Goal: Information Seeking & Learning: Learn about a topic

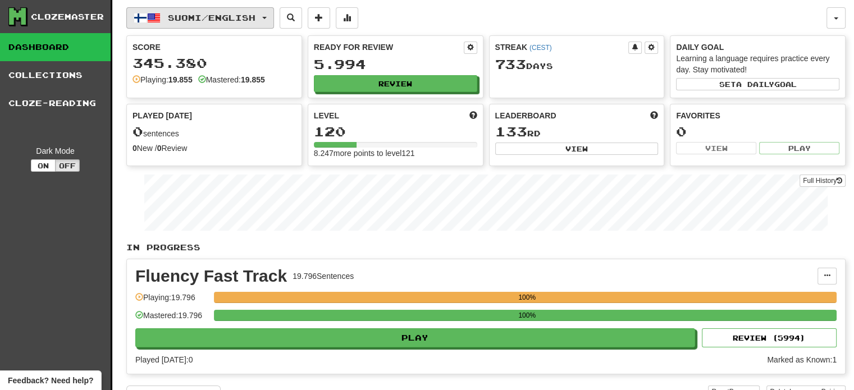
click at [215, 17] on span "Suomi / English" at bounding box center [212, 18] width 88 height 10
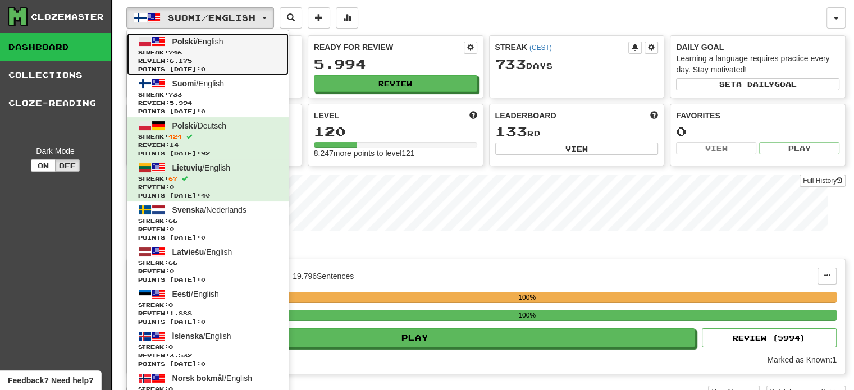
click at [204, 50] on span "Streak: 746" at bounding box center [207, 52] width 139 height 8
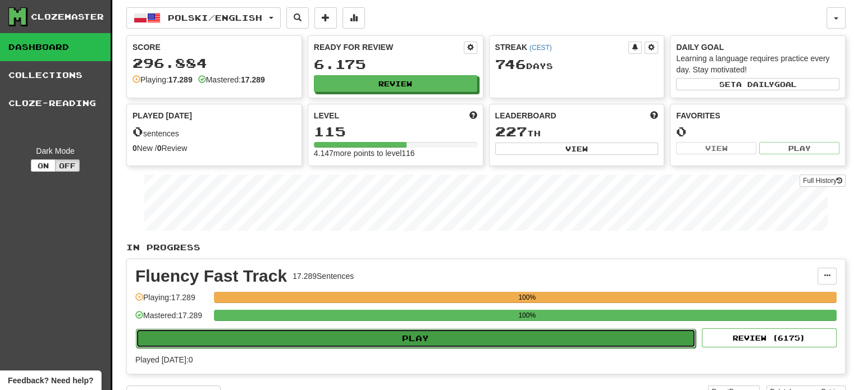
click at [457, 342] on button "Play" at bounding box center [416, 338] width 560 height 19
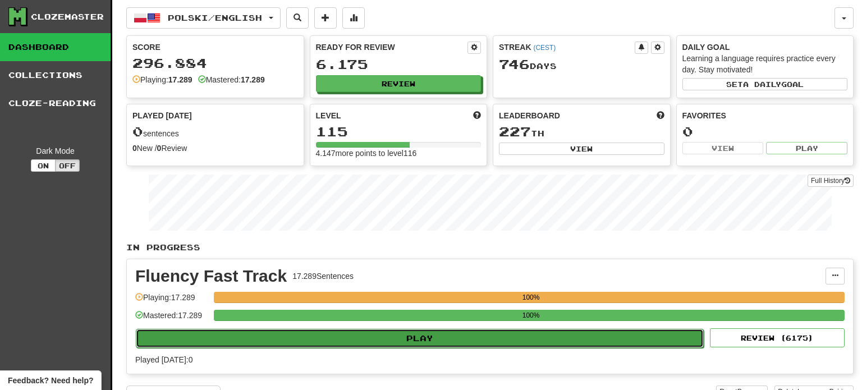
select select "**"
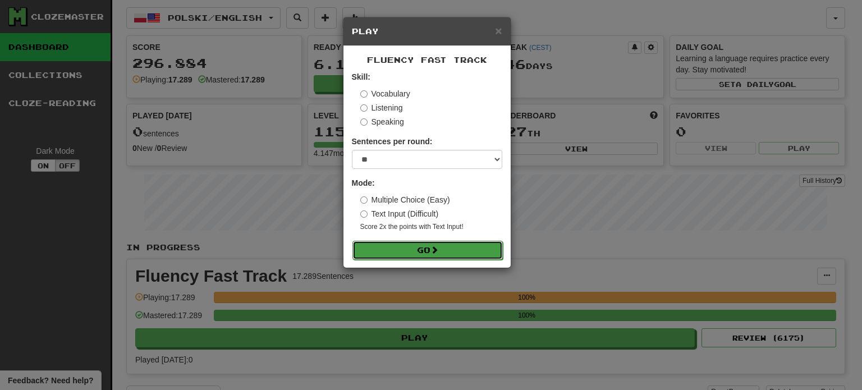
click at [414, 242] on button "Go" at bounding box center [428, 250] width 150 height 19
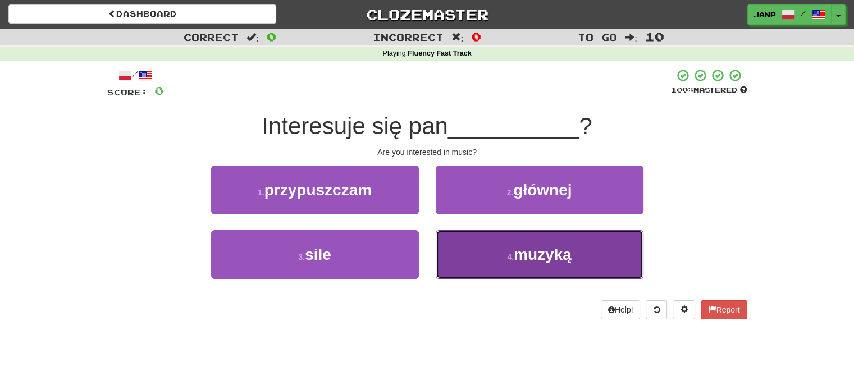
click at [501, 264] on button "4 . muzyką" at bounding box center [540, 254] width 208 height 49
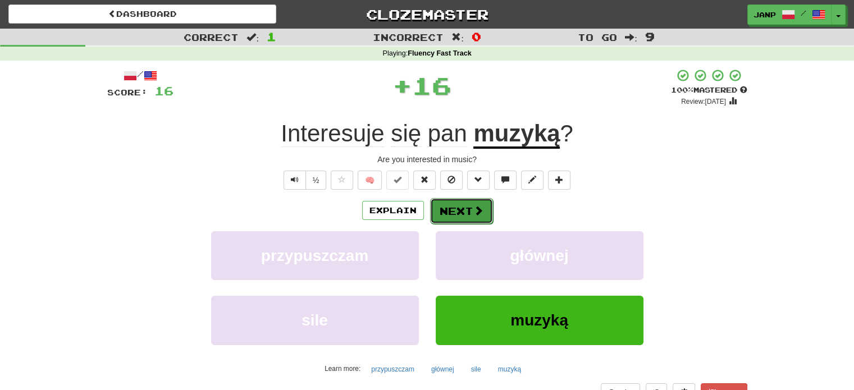
click at [476, 218] on button "Next" at bounding box center [461, 211] width 63 height 26
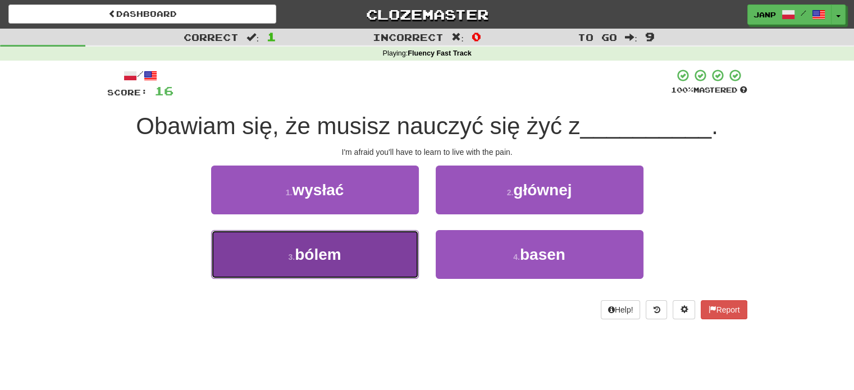
click at [363, 246] on button "3 . bólem" at bounding box center [315, 254] width 208 height 49
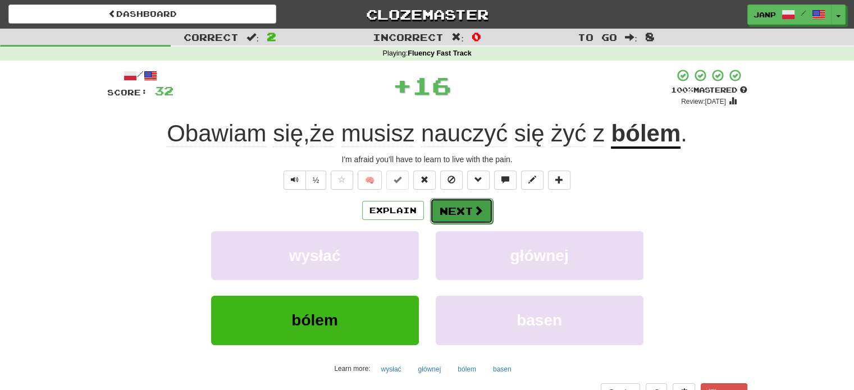
click at [451, 217] on button "Next" at bounding box center [461, 211] width 63 height 26
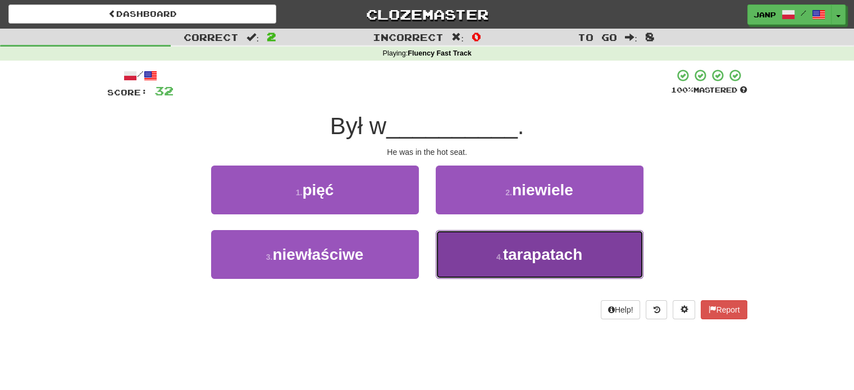
click at [468, 249] on button "4 . tarapatach" at bounding box center [540, 254] width 208 height 49
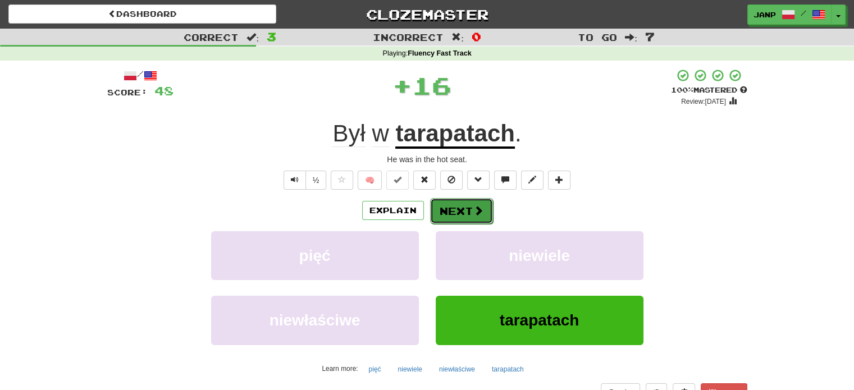
click at [458, 213] on button "Next" at bounding box center [461, 211] width 63 height 26
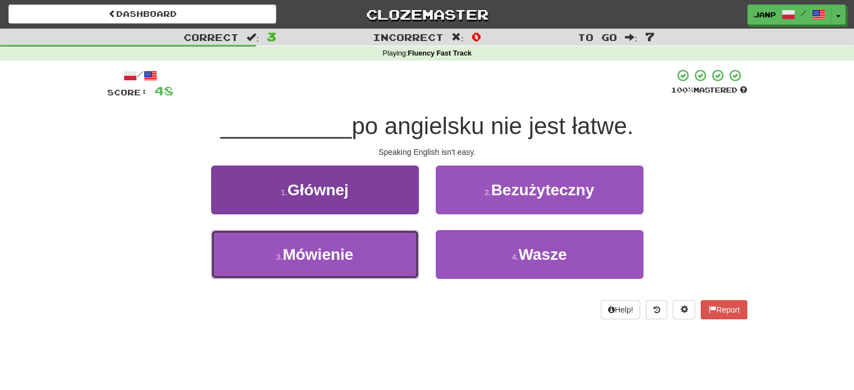
click at [377, 240] on button "3 . Mówienie" at bounding box center [315, 254] width 208 height 49
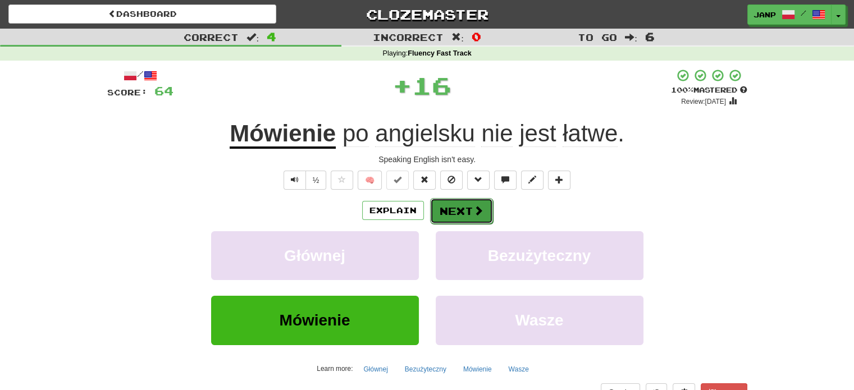
click at [466, 212] on button "Next" at bounding box center [461, 211] width 63 height 26
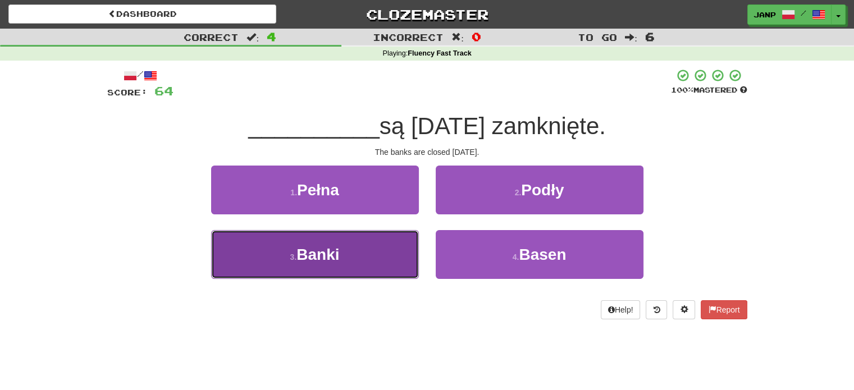
click at [398, 242] on button "3 . Banki" at bounding box center [315, 254] width 208 height 49
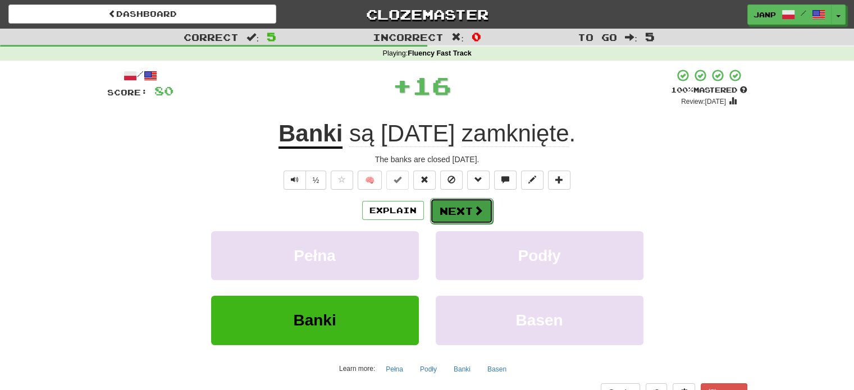
click at [453, 211] on button "Next" at bounding box center [461, 211] width 63 height 26
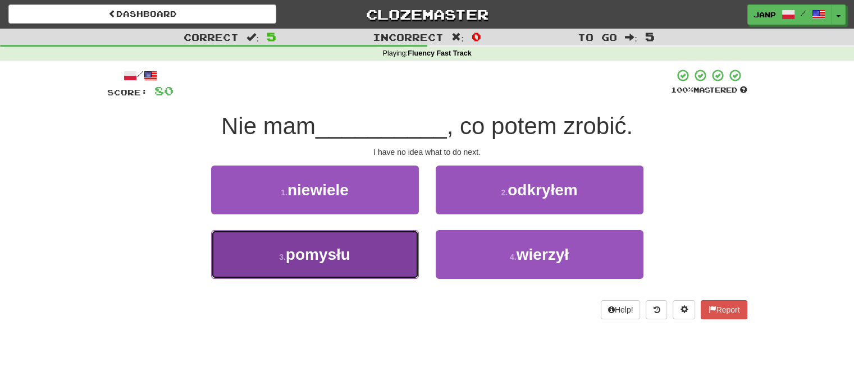
click at [375, 249] on button "3 . pomysłu" at bounding box center [315, 254] width 208 height 49
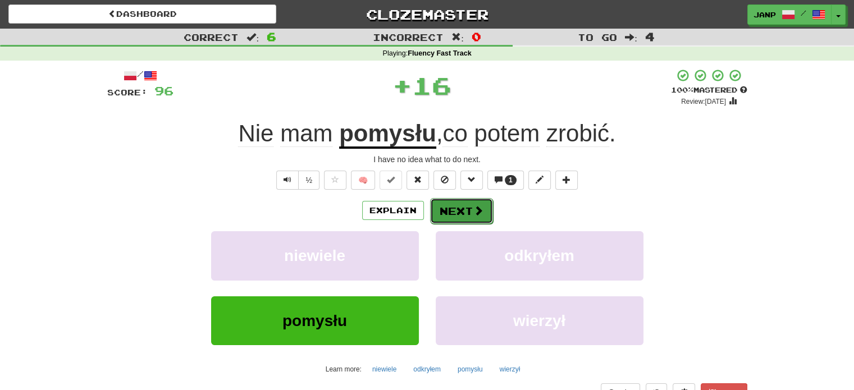
click at [443, 212] on button "Next" at bounding box center [461, 211] width 63 height 26
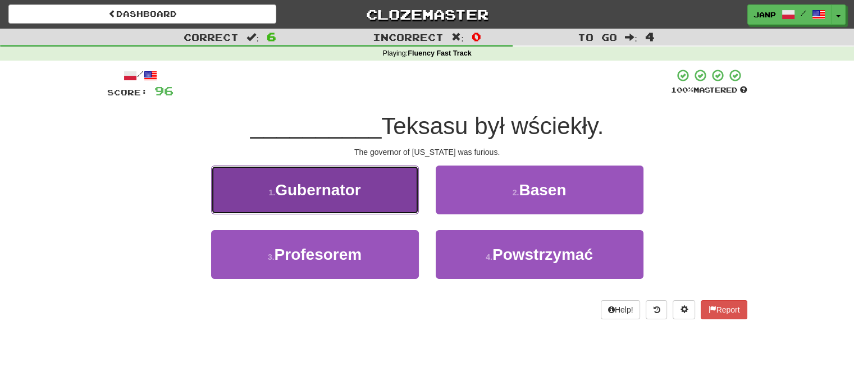
click at [386, 193] on button "1 . Gubernator" at bounding box center [315, 190] width 208 height 49
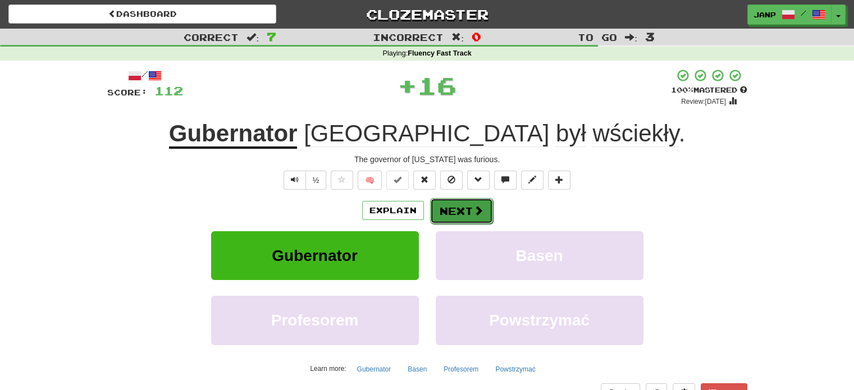
click at [463, 215] on button "Next" at bounding box center [461, 211] width 63 height 26
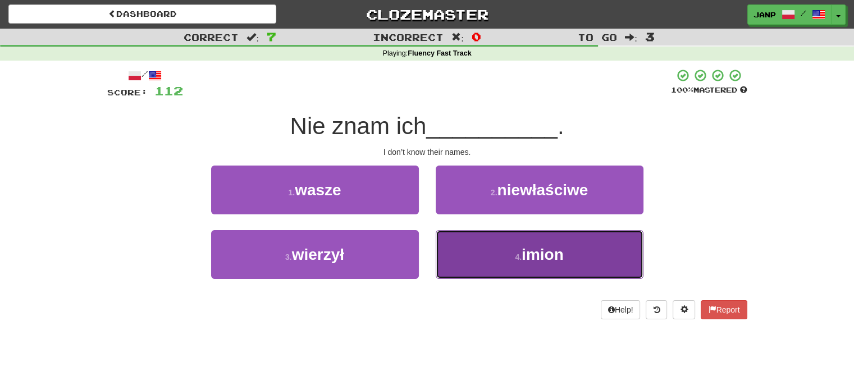
click at [476, 252] on button "4 . imion" at bounding box center [540, 254] width 208 height 49
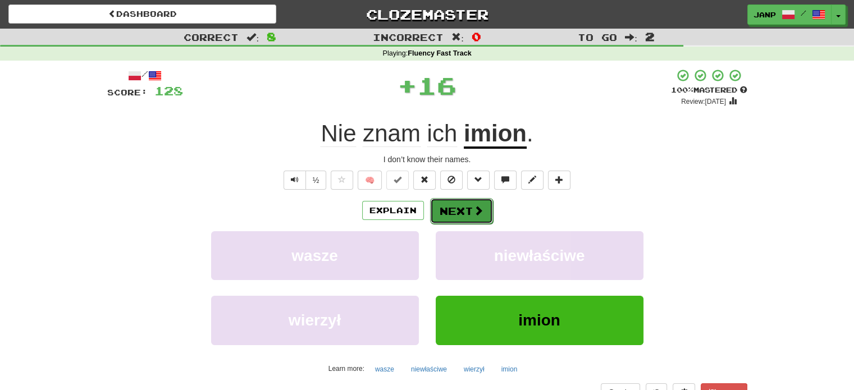
click at [453, 207] on button "Next" at bounding box center [461, 211] width 63 height 26
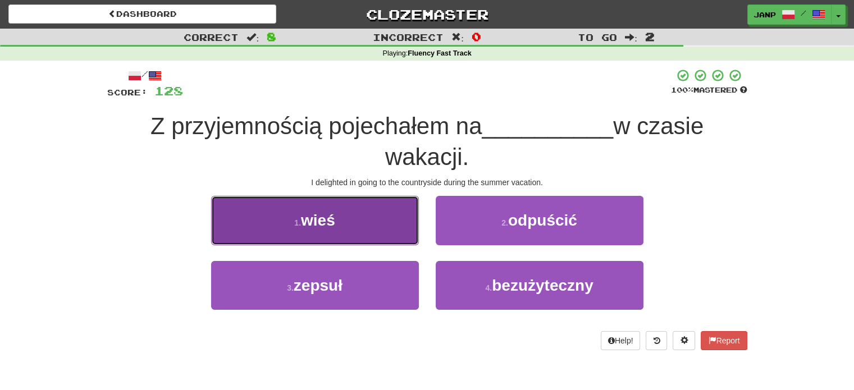
click at [391, 226] on button "1 . wieś" at bounding box center [315, 220] width 208 height 49
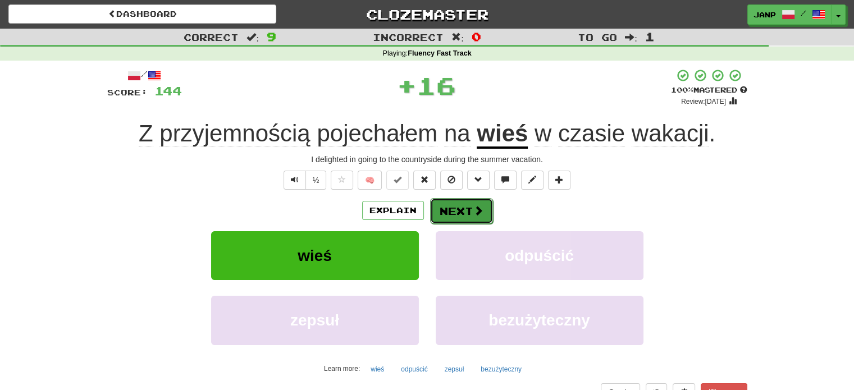
click at [460, 213] on button "Next" at bounding box center [461, 211] width 63 height 26
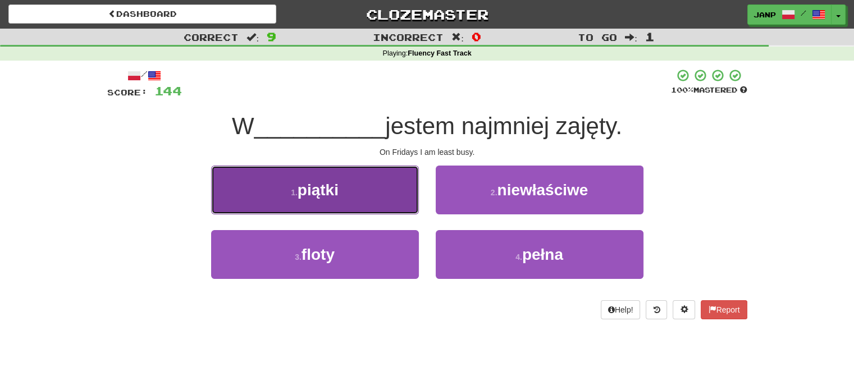
click at [374, 192] on button "1 . piątki" at bounding box center [315, 190] width 208 height 49
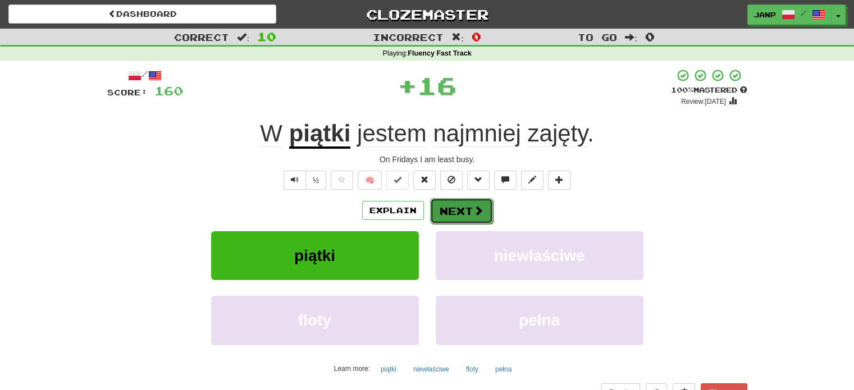
click at [455, 217] on button "Next" at bounding box center [461, 211] width 63 height 26
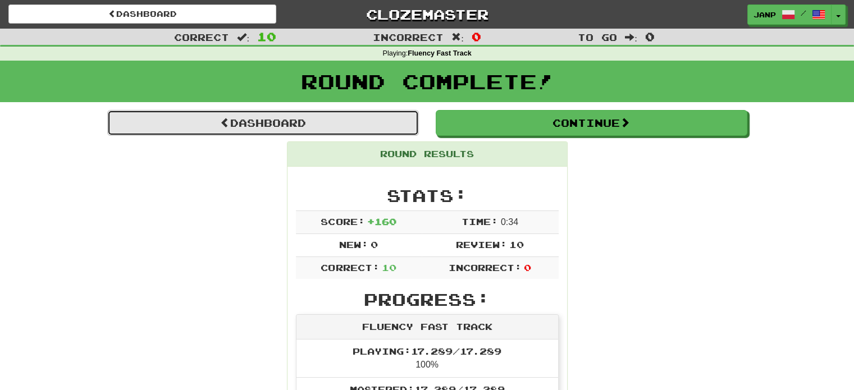
click at [344, 127] on link "Dashboard" at bounding box center [263, 123] width 312 height 26
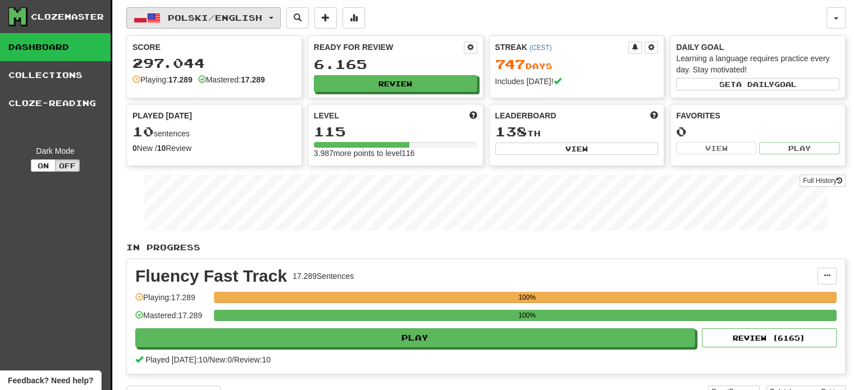
click at [226, 20] on span "Polski / English" at bounding box center [215, 18] width 94 height 10
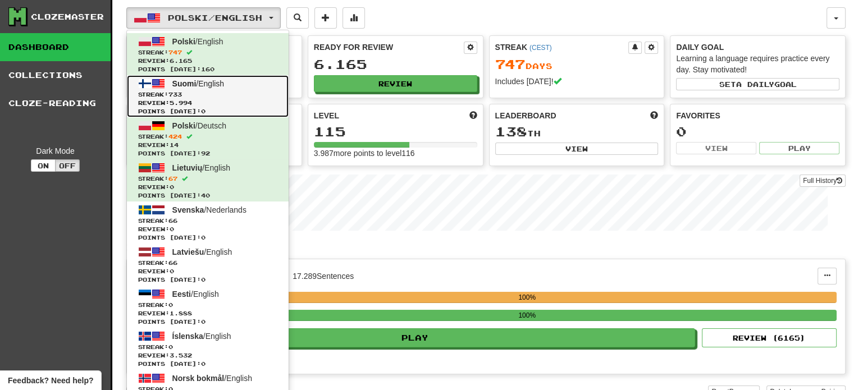
click at [247, 89] on link "Suomi / English Streak: 733 Review: 5.994 Points today: 0" at bounding box center [208, 96] width 162 height 42
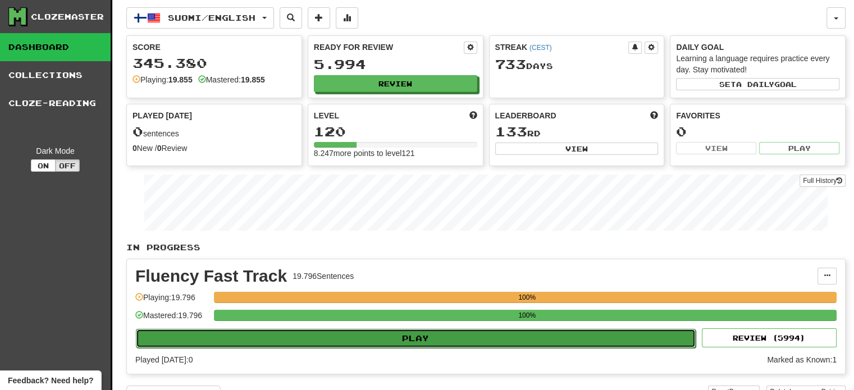
click at [451, 340] on button "Play" at bounding box center [416, 338] width 560 height 19
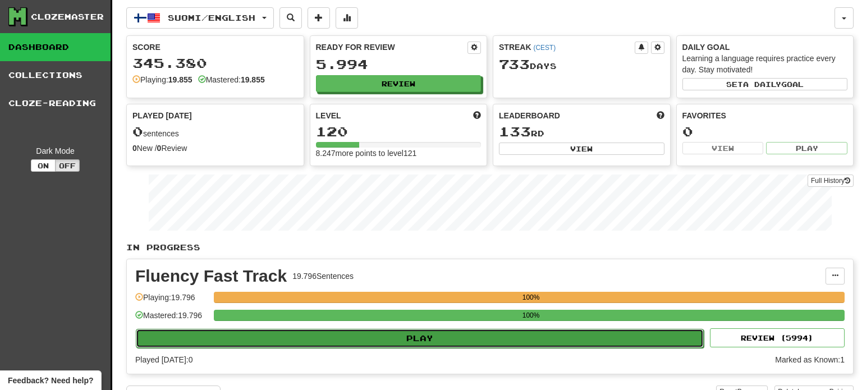
select select "**"
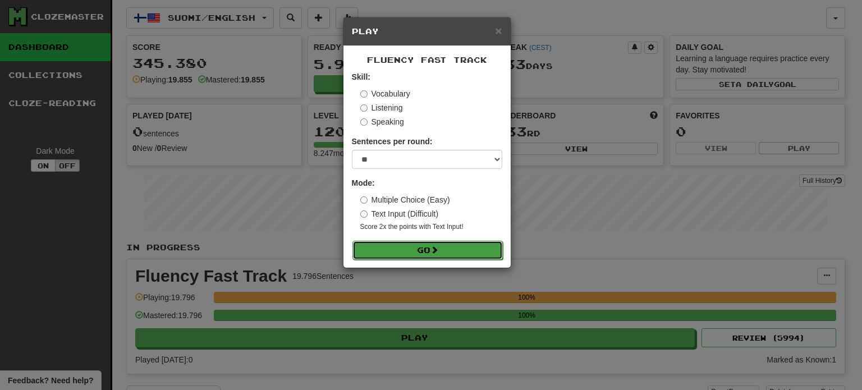
click at [436, 255] on button "Go" at bounding box center [428, 250] width 150 height 19
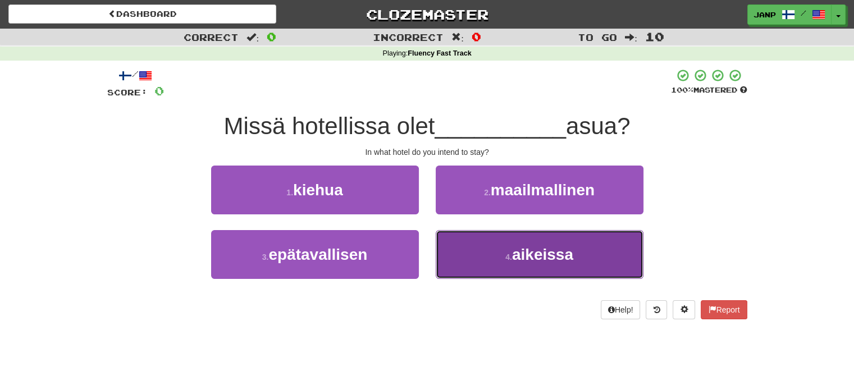
click at [597, 248] on button "4 . aikeissa" at bounding box center [540, 254] width 208 height 49
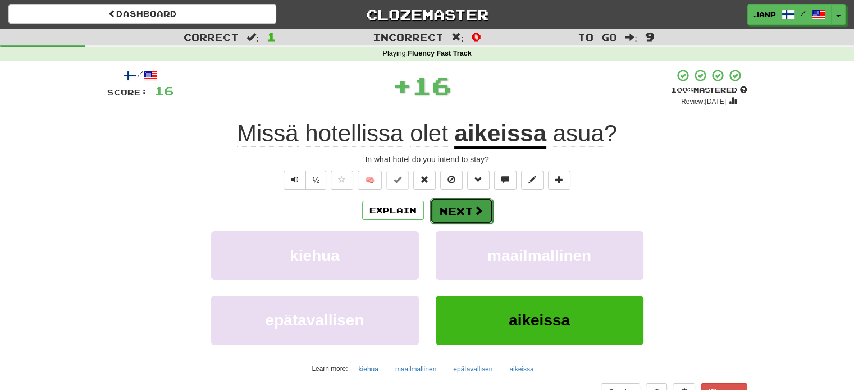
click at [469, 213] on button "Next" at bounding box center [461, 211] width 63 height 26
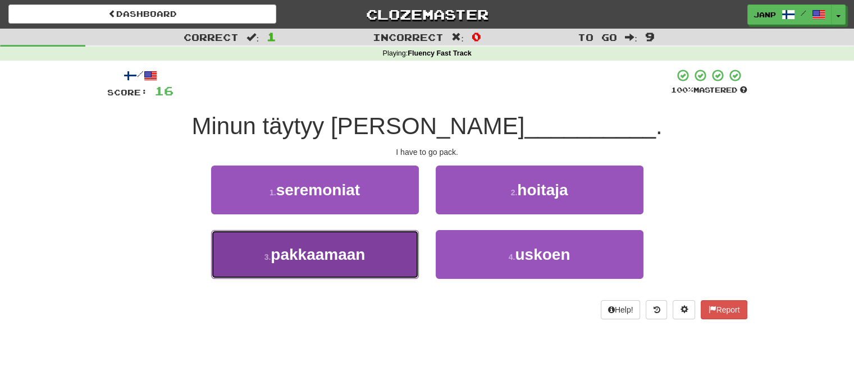
click at [410, 237] on button "3 . pakkaamaan" at bounding box center [315, 254] width 208 height 49
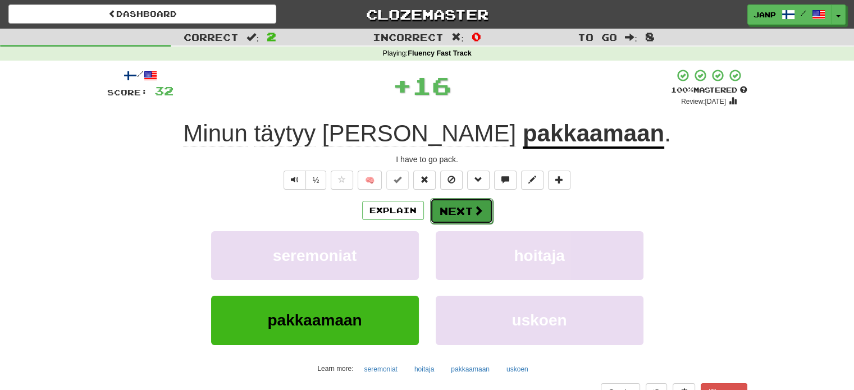
click at [461, 210] on button "Next" at bounding box center [461, 211] width 63 height 26
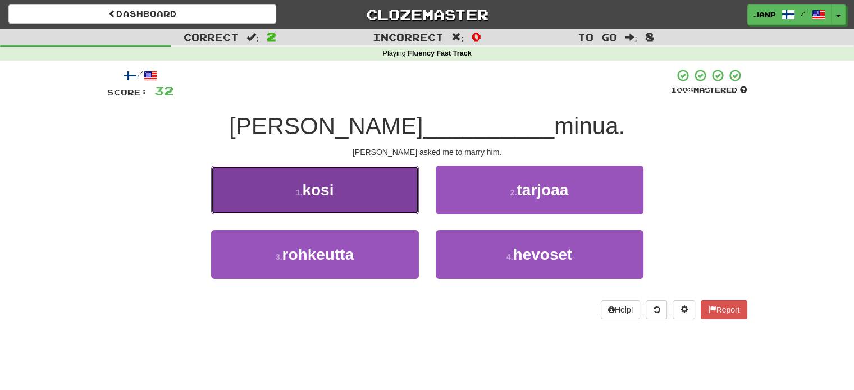
click at [365, 186] on button "1 . kosi" at bounding box center [315, 190] width 208 height 49
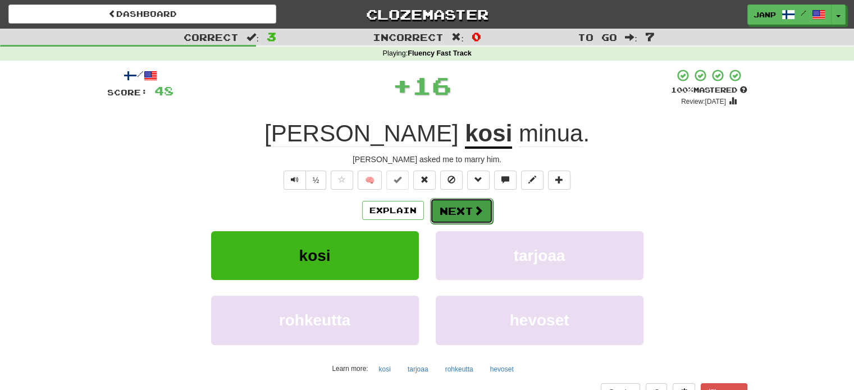
click at [469, 207] on button "Next" at bounding box center [461, 211] width 63 height 26
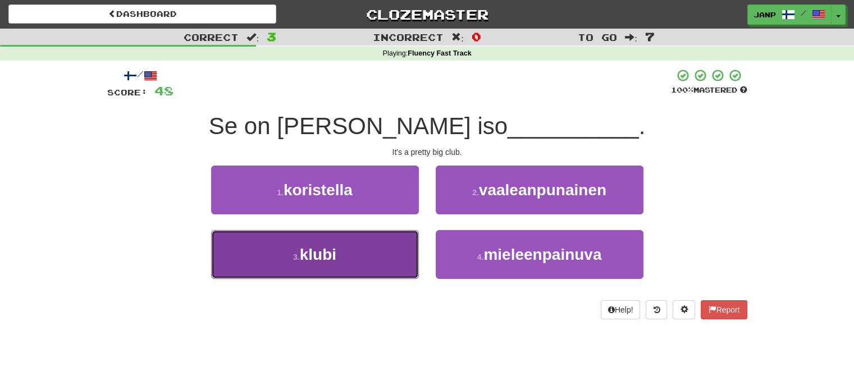
click at [382, 242] on button "3 . klubi" at bounding box center [315, 254] width 208 height 49
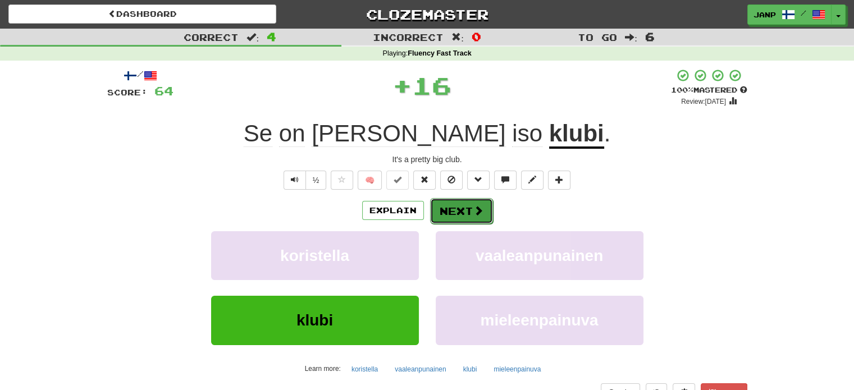
click at [470, 213] on button "Next" at bounding box center [461, 211] width 63 height 26
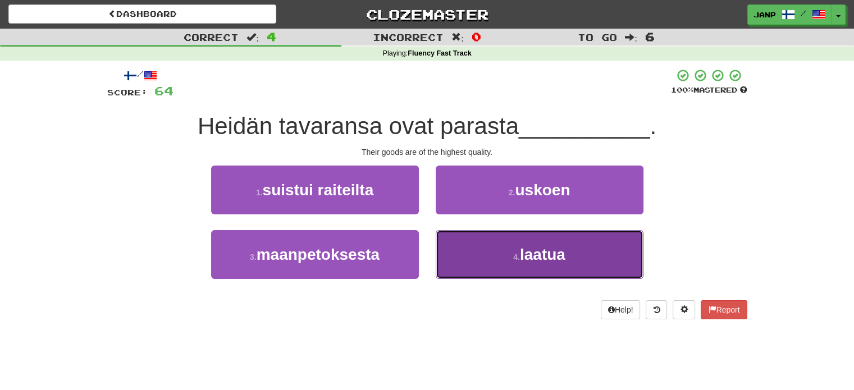
click at [472, 244] on button "4 . laatua" at bounding box center [540, 254] width 208 height 49
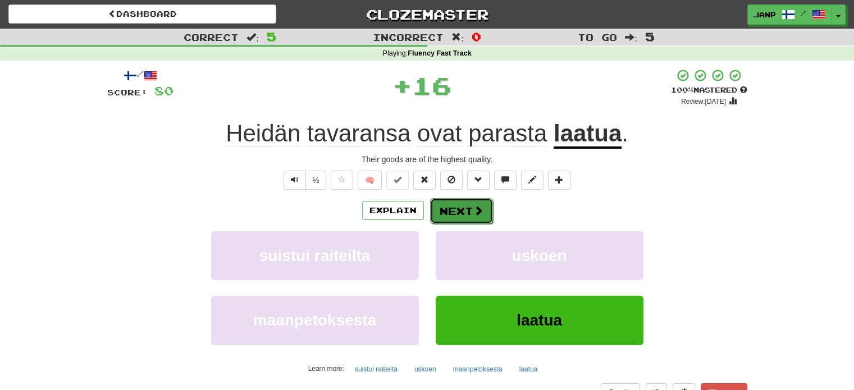
click at [463, 208] on button "Next" at bounding box center [461, 211] width 63 height 26
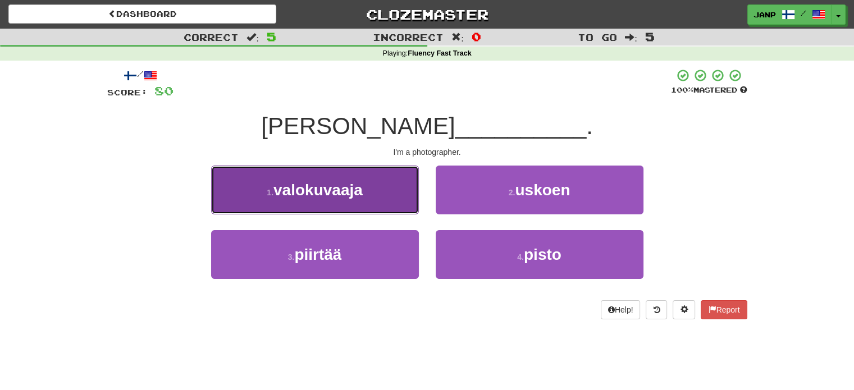
click at [375, 197] on button "1 . valokuvaaja" at bounding box center [315, 190] width 208 height 49
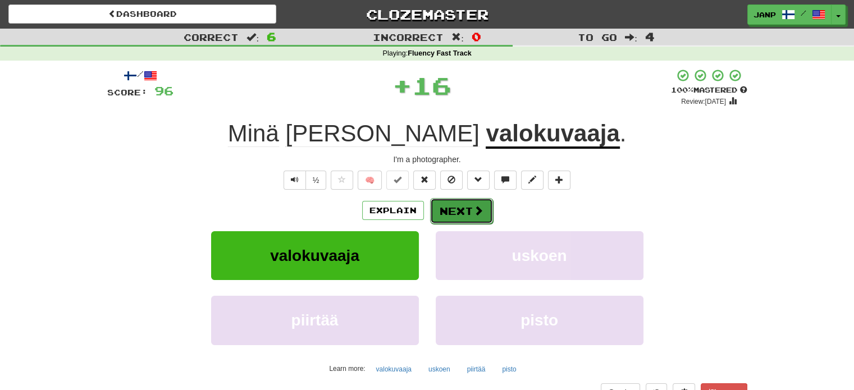
click at [454, 209] on button "Next" at bounding box center [461, 211] width 63 height 26
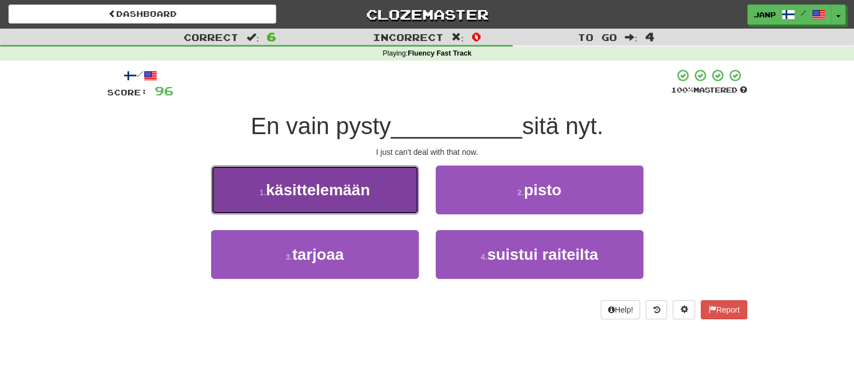
click at [393, 187] on button "1 . käsittelemään" at bounding box center [315, 190] width 208 height 49
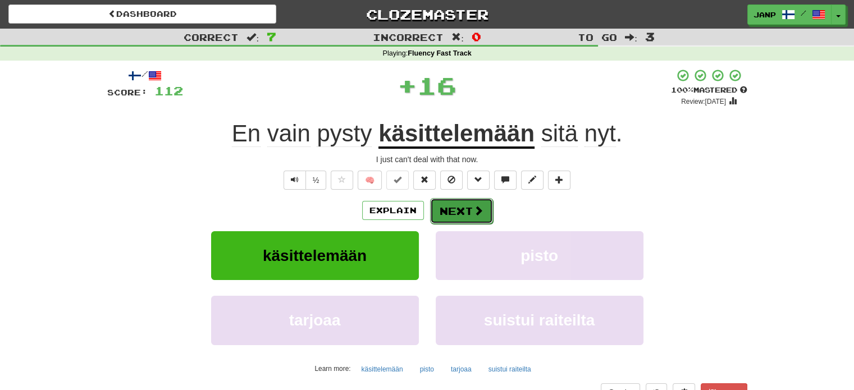
click at [473, 210] on span at bounding box center [478, 210] width 10 height 10
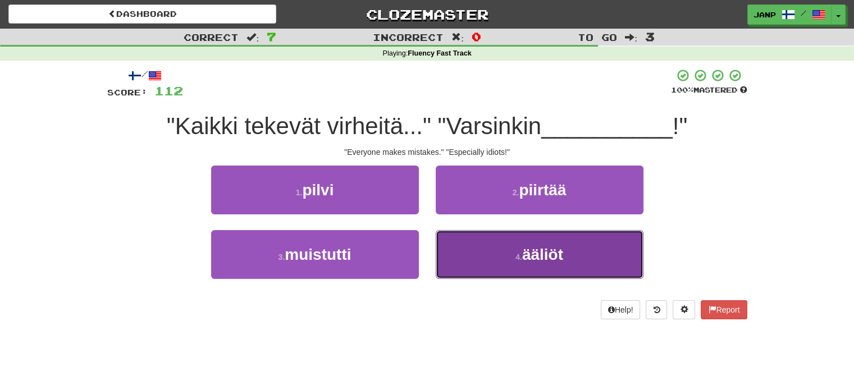
click at [597, 253] on button "4 . ääliöt" at bounding box center [540, 254] width 208 height 49
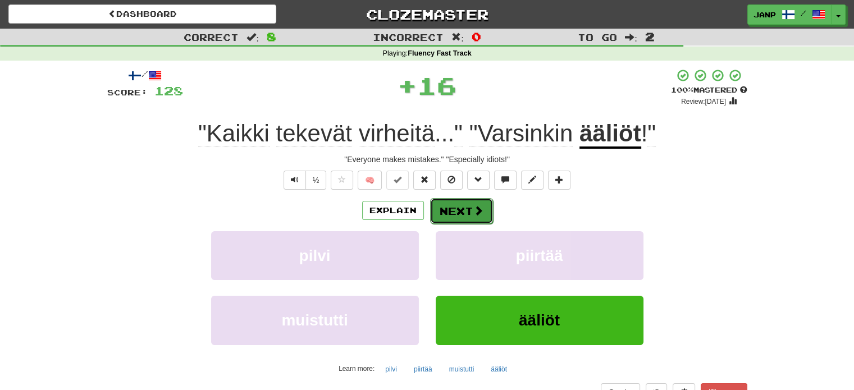
click at [483, 220] on button "Next" at bounding box center [461, 211] width 63 height 26
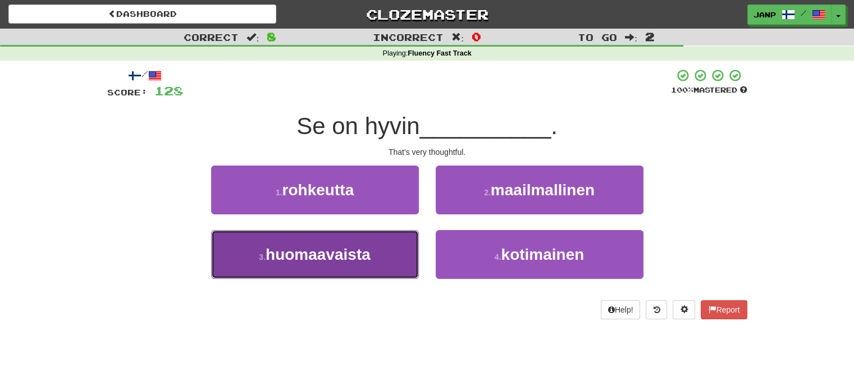
click at [397, 240] on button "3 . huomaavaista" at bounding box center [315, 254] width 208 height 49
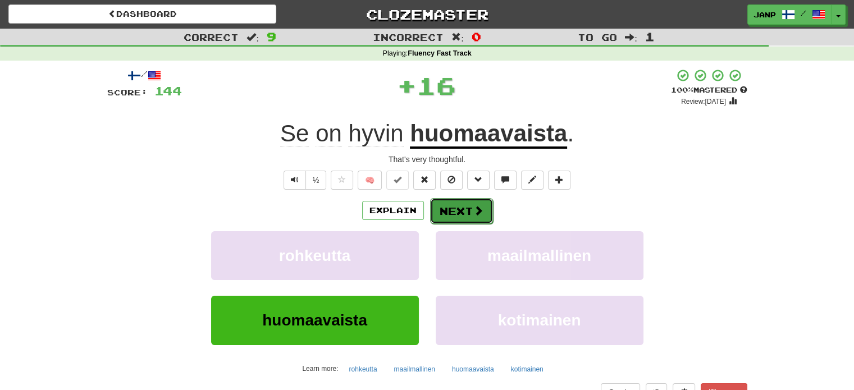
click at [469, 211] on button "Next" at bounding box center [461, 211] width 63 height 26
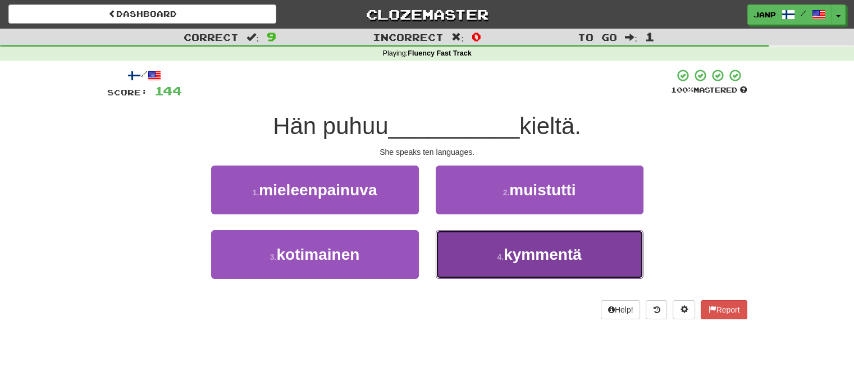
click at [498, 239] on button "4 . kymmentä" at bounding box center [540, 254] width 208 height 49
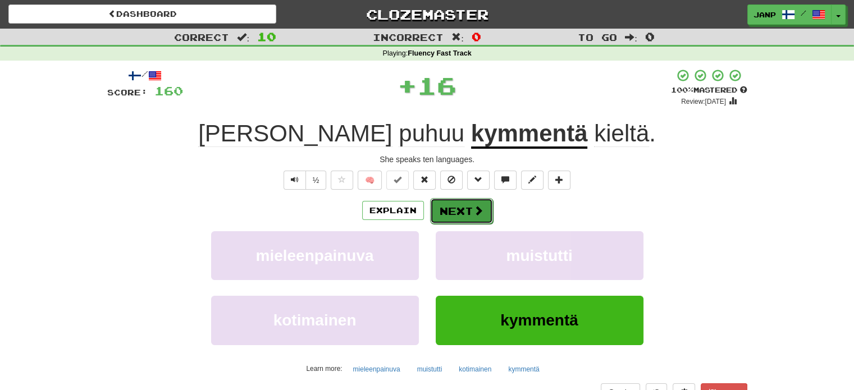
click at [468, 215] on button "Next" at bounding box center [461, 211] width 63 height 26
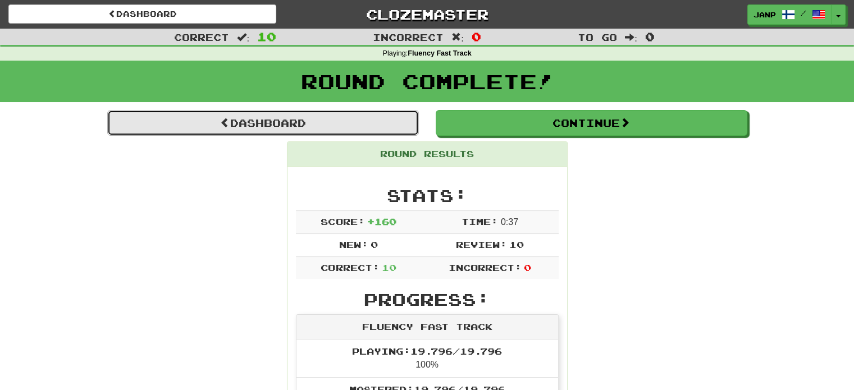
click at [319, 122] on link "Dashboard" at bounding box center [263, 123] width 312 height 26
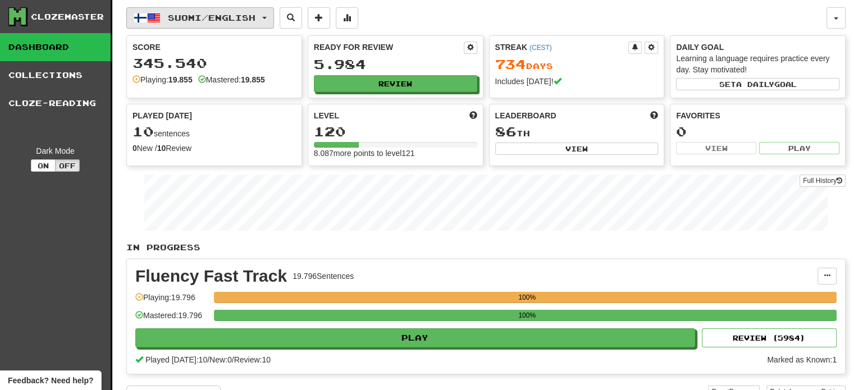
click at [221, 9] on button "Suomi / English" at bounding box center [200, 17] width 148 height 21
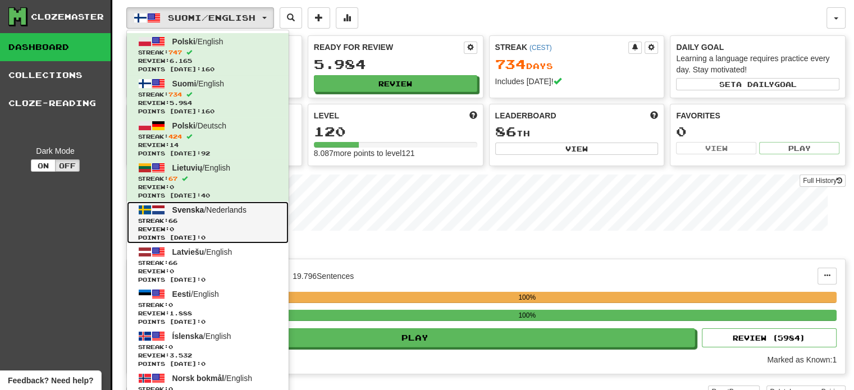
click at [207, 234] on span "Points [DATE]: 0" at bounding box center [207, 238] width 139 height 8
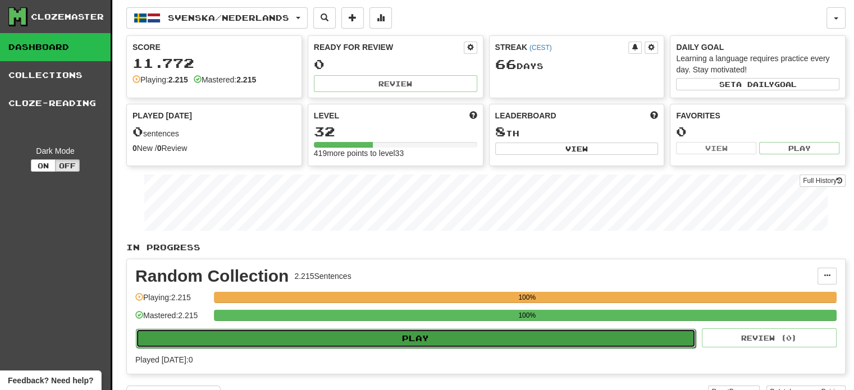
click at [454, 338] on button "Play" at bounding box center [416, 338] width 560 height 19
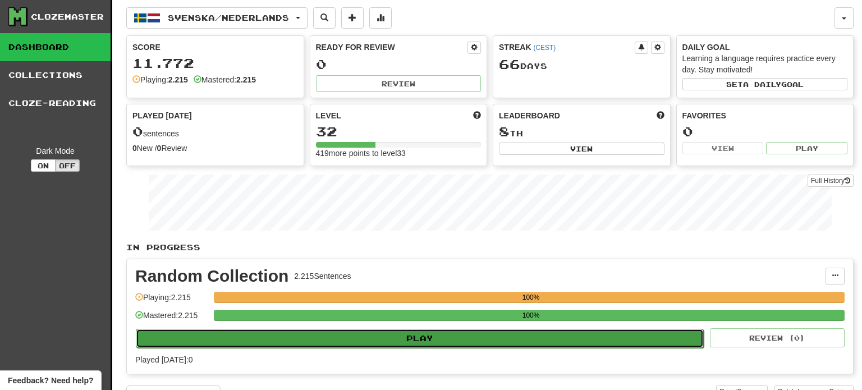
select select "**"
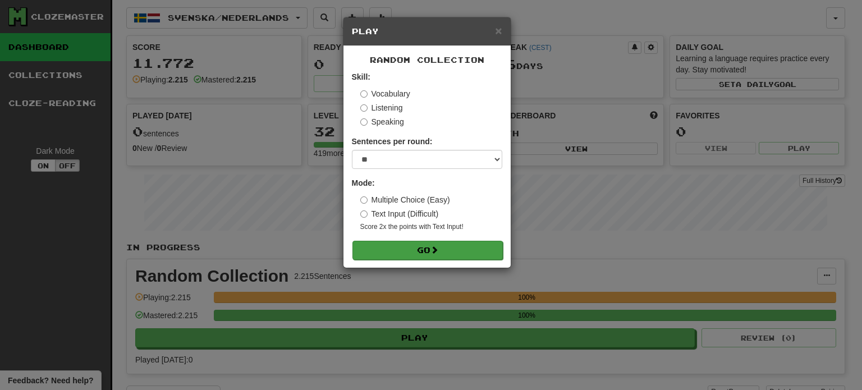
click at [461, 258] on div "Random Collection Skill: Vocabulary Listening Speaking Sentences per round: * *…" at bounding box center [427, 157] width 167 height 222
click at [461, 255] on button "Go" at bounding box center [428, 250] width 150 height 19
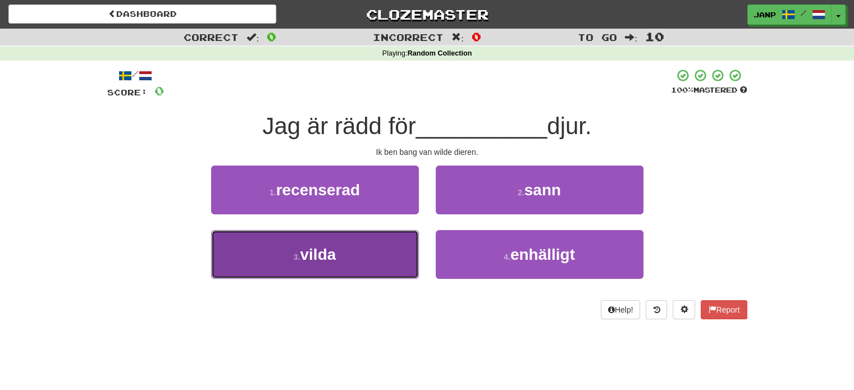
click at [373, 246] on button "3 . vilda" at bounding box center [315, 254] width 208 height 49
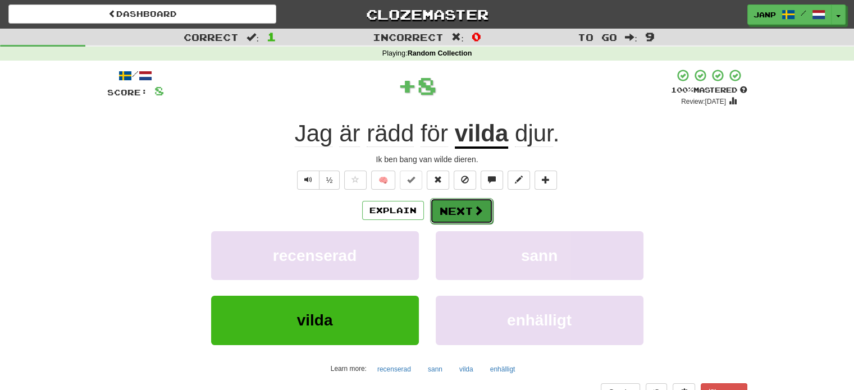
click at [447, 209] on button "Next" at bounding box center [461, 211] width 63 height 26
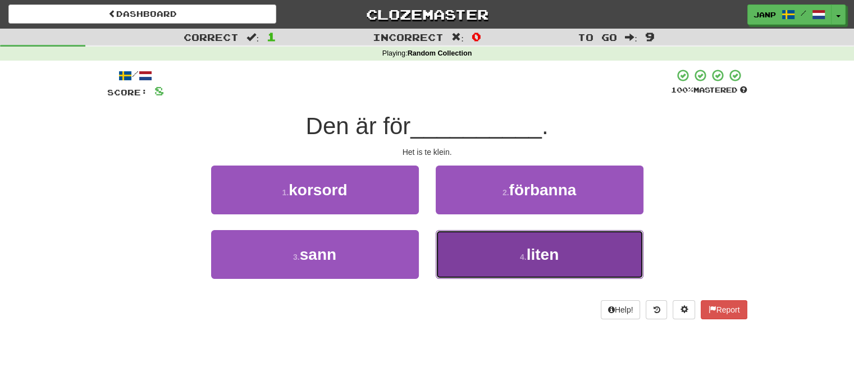
click at [470, 256] on button "4 . liten" at bounding box center [540, 254] width 208 height 49
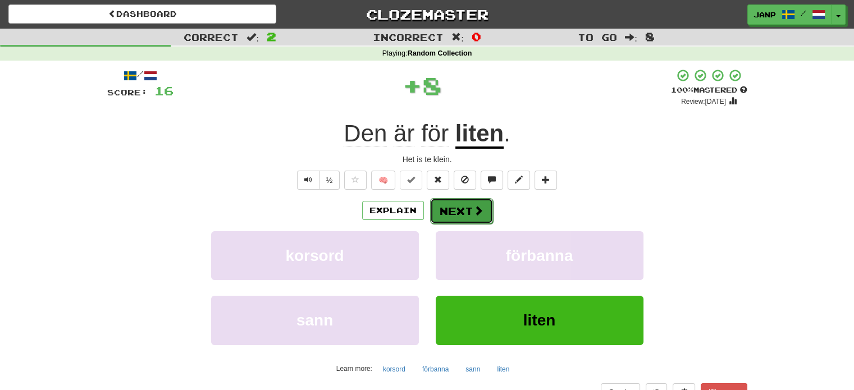
click at [456, 207] on button "Next" at bounding box center [461, 211] width 63 height 26
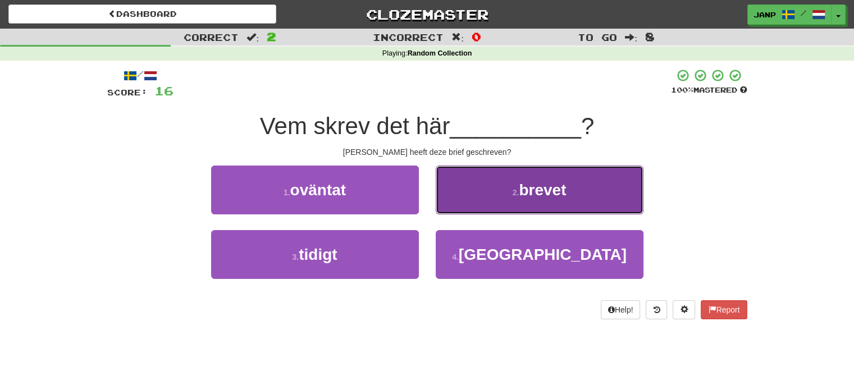
click at [521, 208] on button "2 . brevet" at bounding box center [540, 190] width 208 height 49
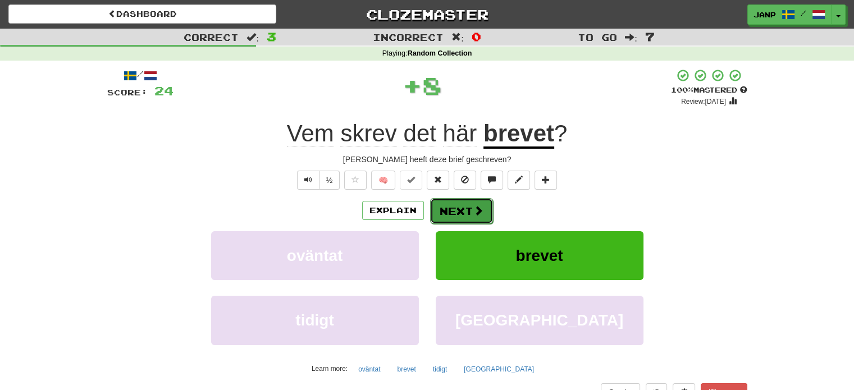
click at [464, 216] on button "Next" at bounding box center [461, 211] width 63 height 26
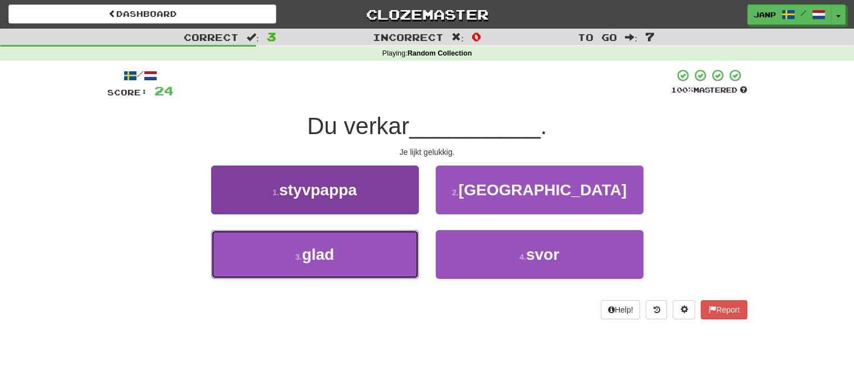
drag, startPoint x: 384, startPoint y: 251, endPoint x: 390, endPoint y: 249, distance: 6.0
click at [383, 251] on button "3 . glad" at bounding box center [315, 254] width 208 height 49
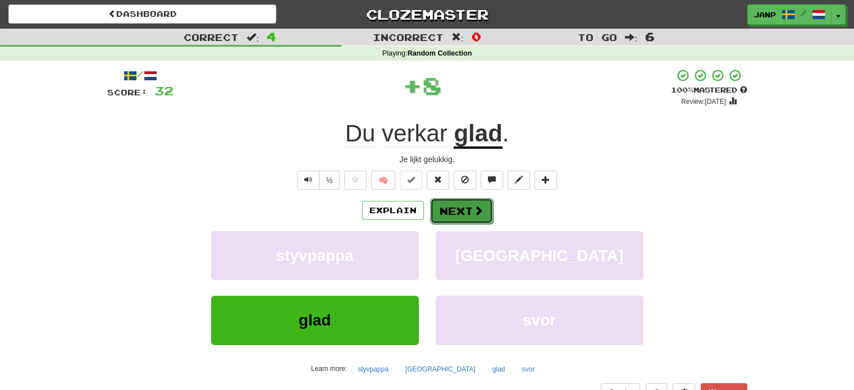
click at [454, 212] on button "Next" at bounding box center [461, 211] width 63 height 26
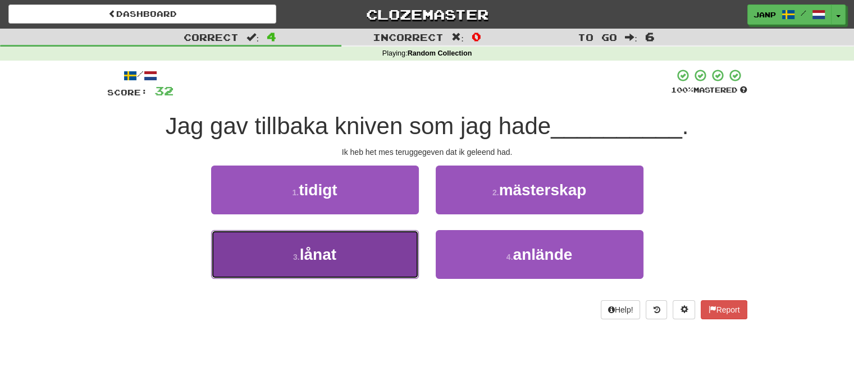
click at [387, 244] on button "3 . lånat" at bounding box center [315, 254] width 208 height 49
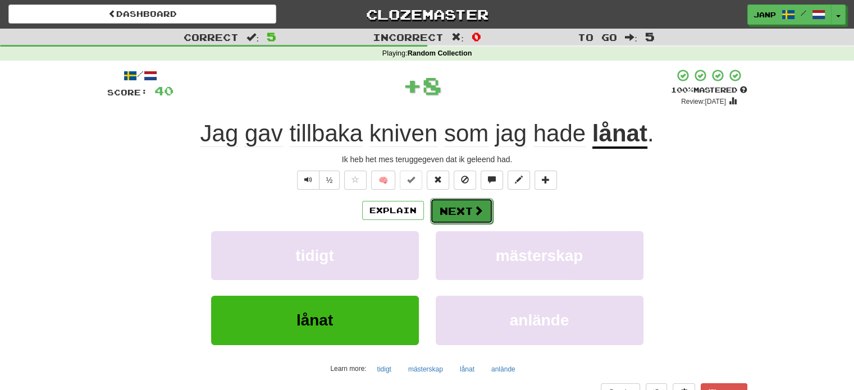
click at [454, 216] on button "Next" at bounding box center [461, 211] width 63 height 26
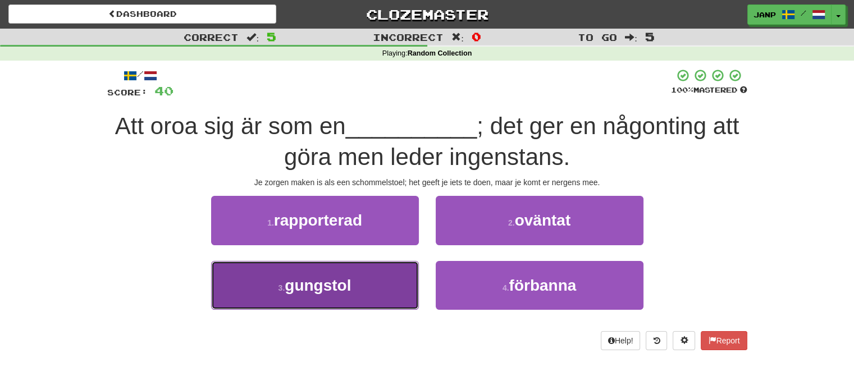
click at [386, 265] on button "3 . gungstol" at bounding box center [315, 285] width 208 height 49
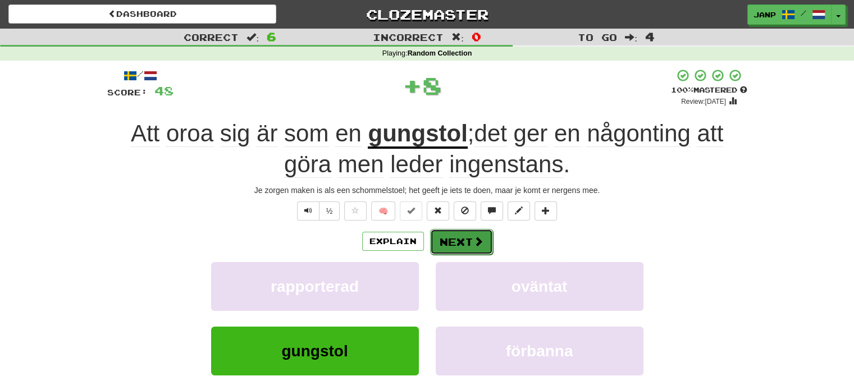
click at [458, 240] on button "Next" at bounding box center [461, 242] width 63 height 26
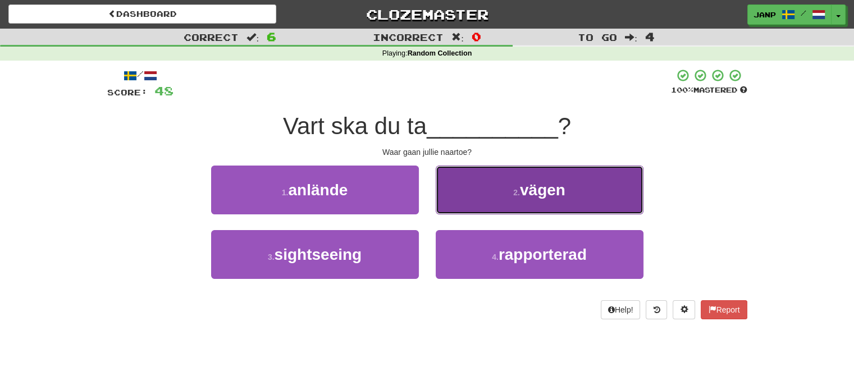
click at [500, 203] on button "2 . vägen" at bounding box center [540, 190] width 208 height 49
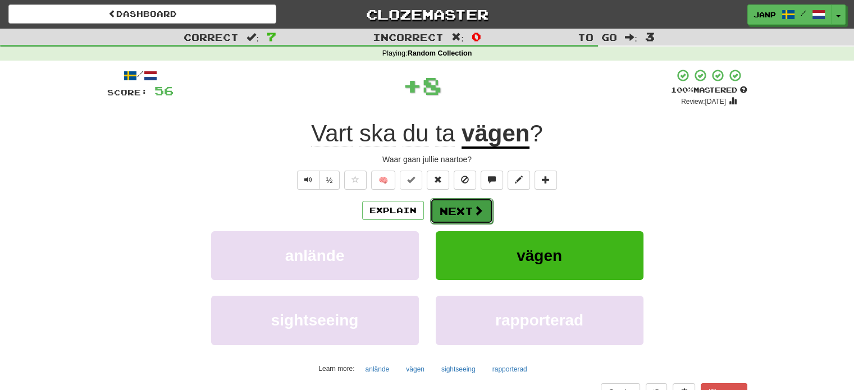
click at [466, 213] on button "Next" at bounding box center [461, 211] width 63 height 26
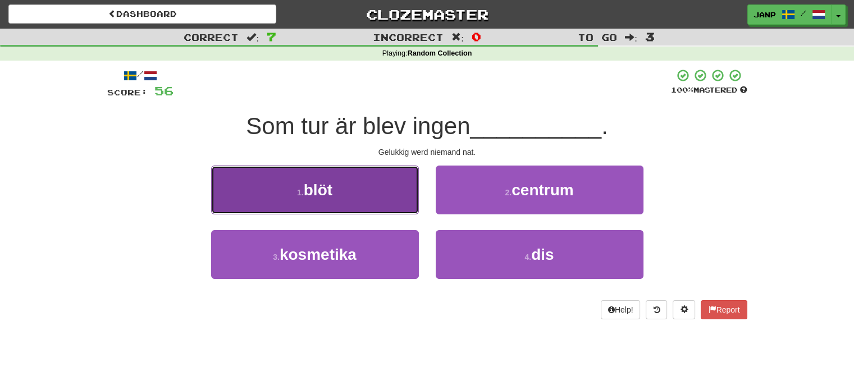
click at [395, 184] on button "1 . blöt" at bounding box center [315, 190] width 208 height 49
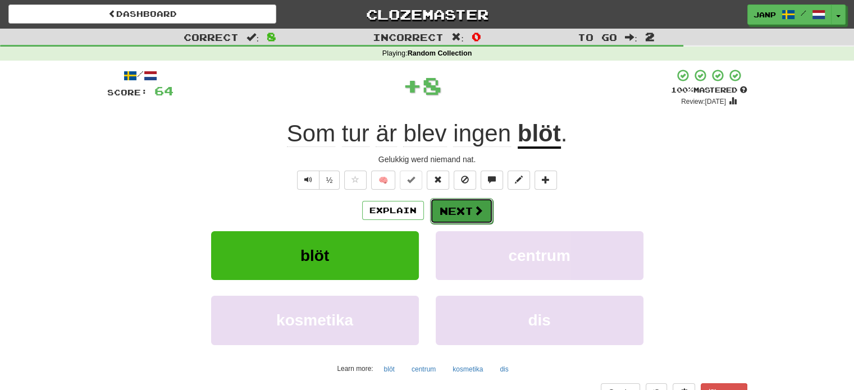
click at [457, 211] on button "Next" at bounding box center [461, 211] width 63 height 26
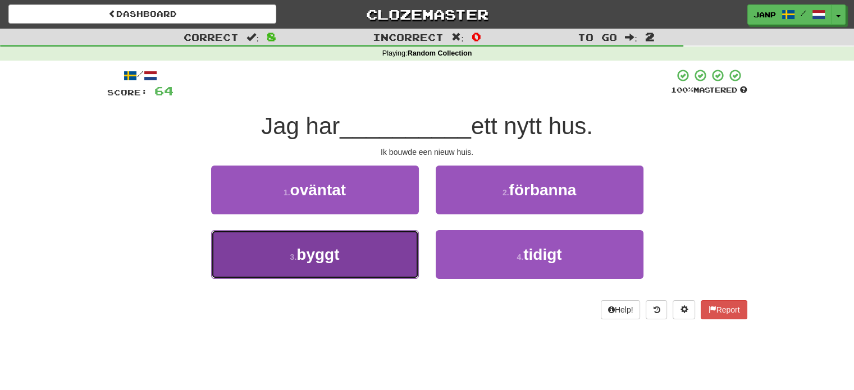
click at [388, 263] on button "3 . byggt" at bounding box center [315, 254] width 208 height 49
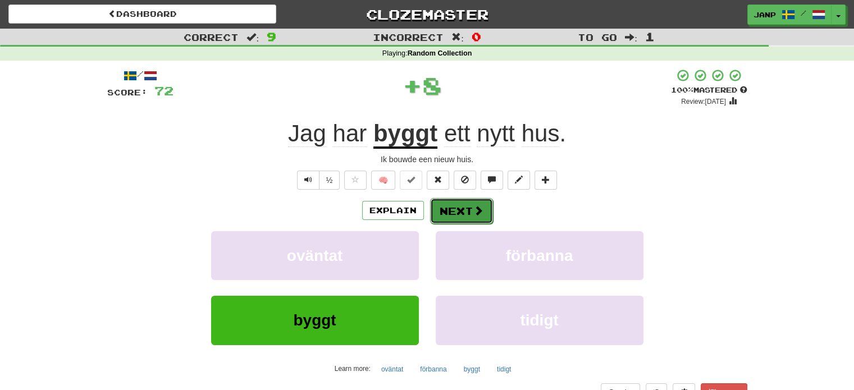
click at [452, 213] on button "Next" at bounding box center [461, 211] width 63 height 26
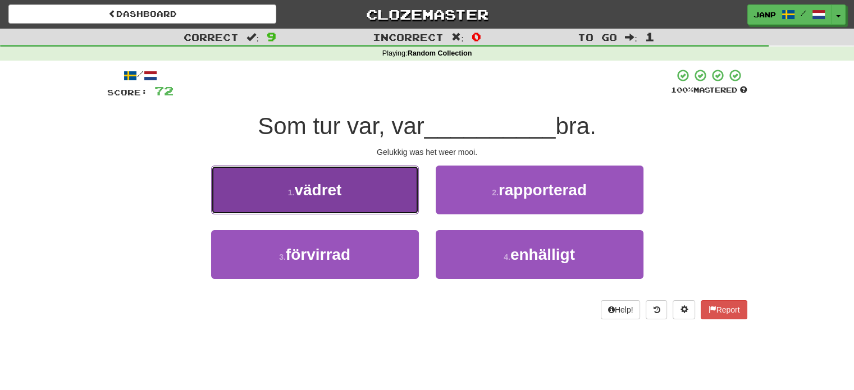
click at [399, 209] on button "1 . vädret" at bounding box center [315, 190] width 208 height 49
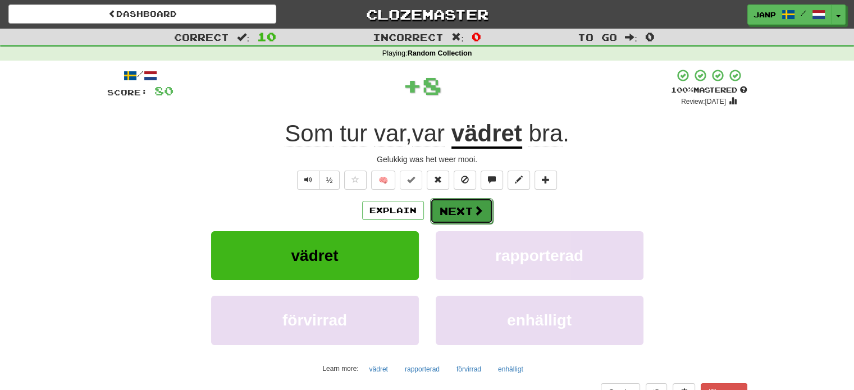
click at [460, 212] on button "Next" at bounding box center [461, 211] width 63 height 26
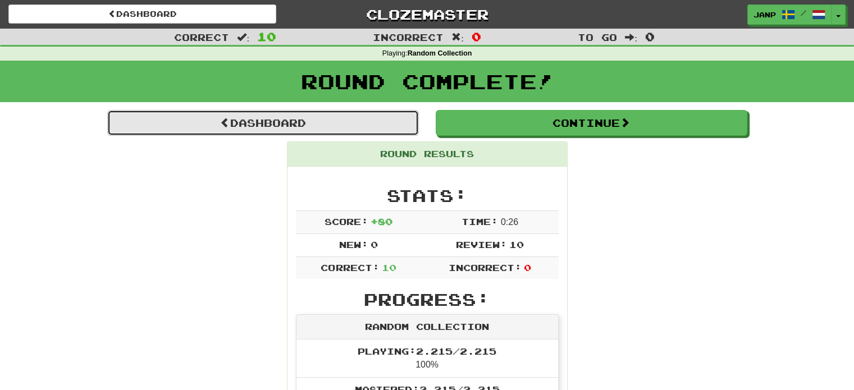
click at [283, 123] on link "Dashboard" at bounding box center [263, 123] width 312 height 26
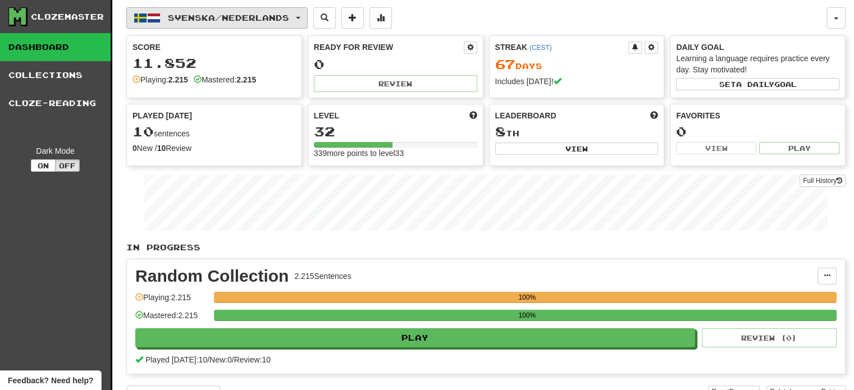
click at [253, 20] on span "Svenska / Nederlands" at bounding box center [228, 18] width 121 height 10
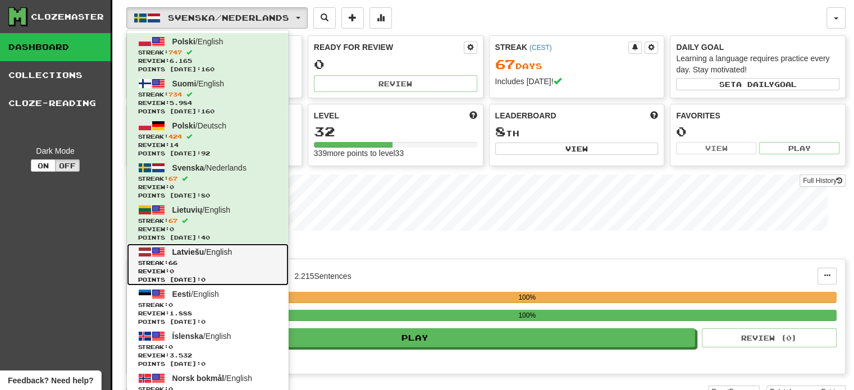
click at [260, 259] on span "Streak: 66" at bounding box center [207, 263] width 139 height 8
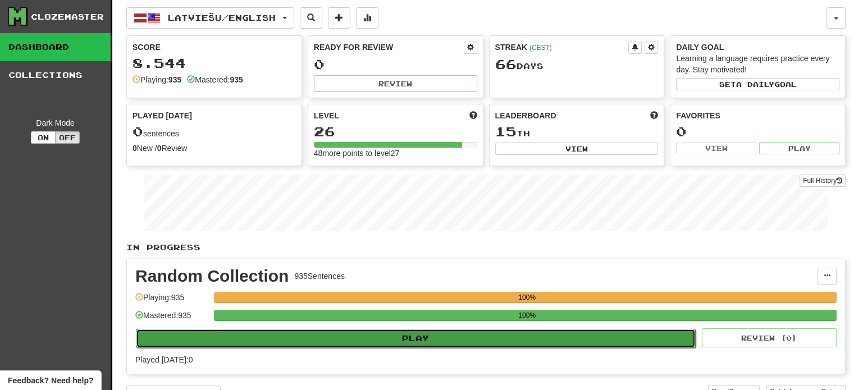
click at [425, 338] on button "Play" at bounding box center [416, 338] width 560 height 19
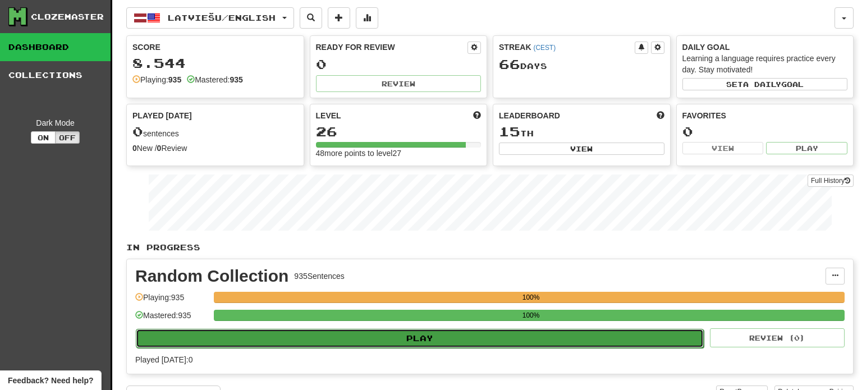
select select "**"
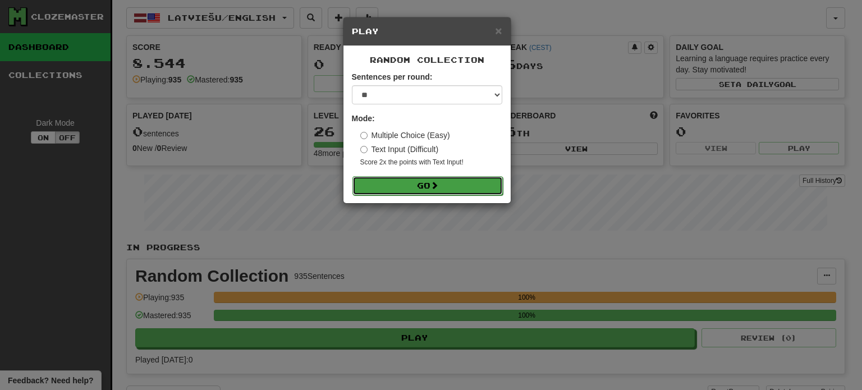
click at [425, 188] on button "Go" at bounding box center [428, 185] width 150 height 19
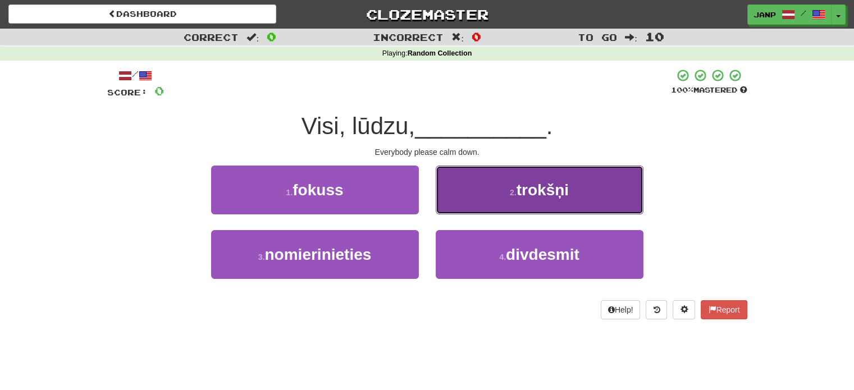
click at [521, 208] on button "2 . trokšņi" at bounding box center [540, 190] width 208 height 49
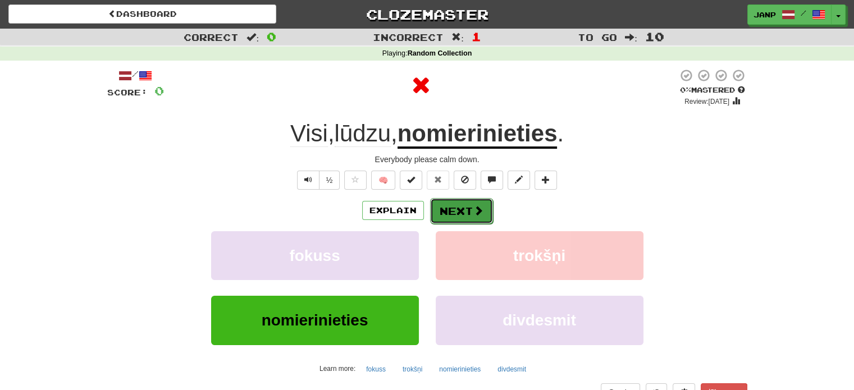
click at [477, 216] on span at bounding box center [478, 210] width 10 height 10
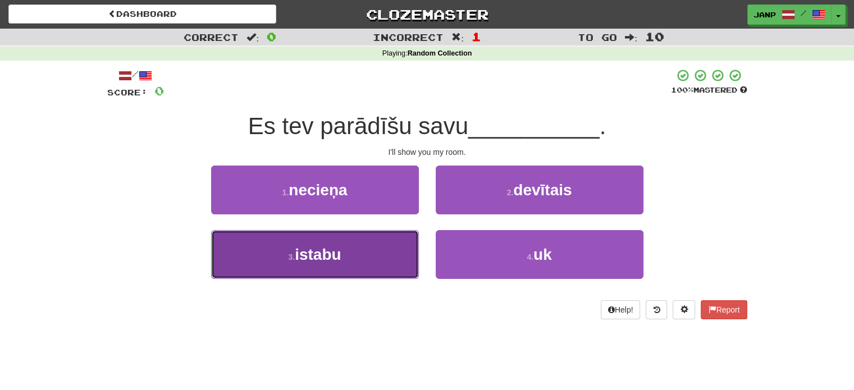
click at [402, 253] on button "3 . istabu" at bounding box center [315, 254] width 208 height 49
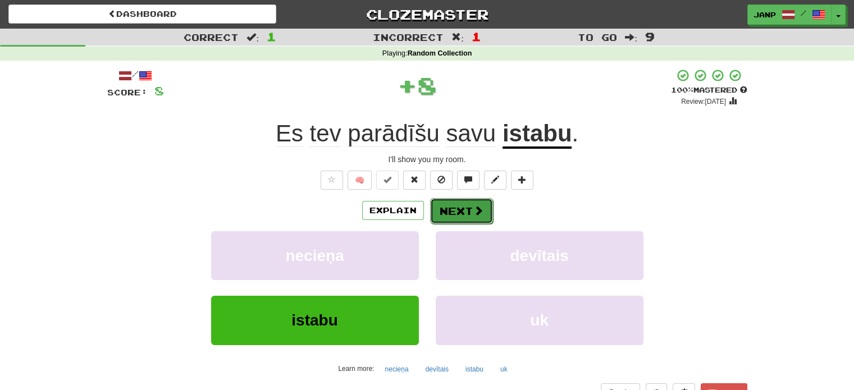
click at [454, 217] on button "Next" at bounding box center [461, 211] width 63 height 26
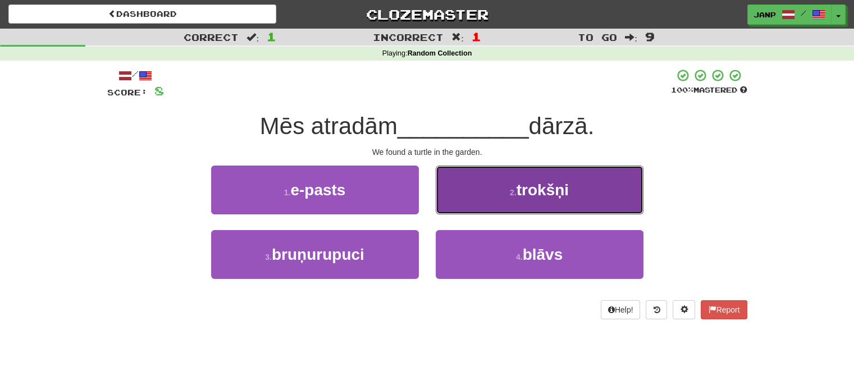
click at [497, 206] on button "2 . trokšņi" at bounding box center [540, 190] width 208 height 49
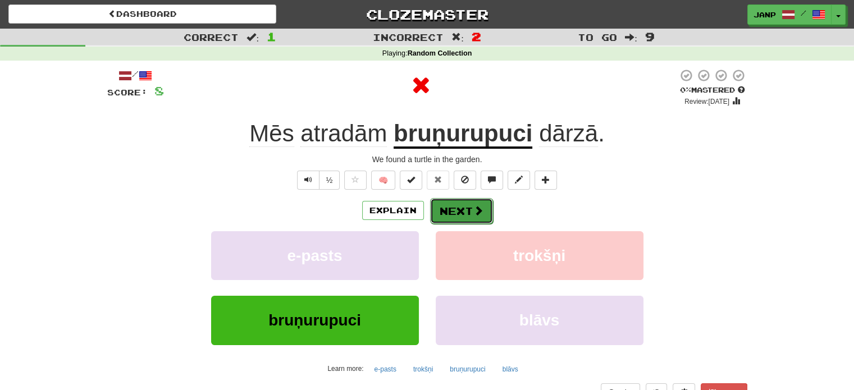
click at [469, 219] on button "Next" at bounding box center [461, 211] width 63 height 26
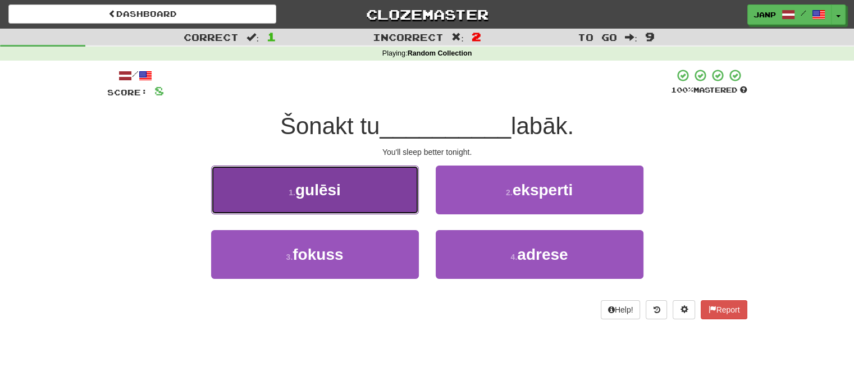
click at [403, 206] on button "1 . gulēsi" at bounding box center [315, 190] width 208 height 49
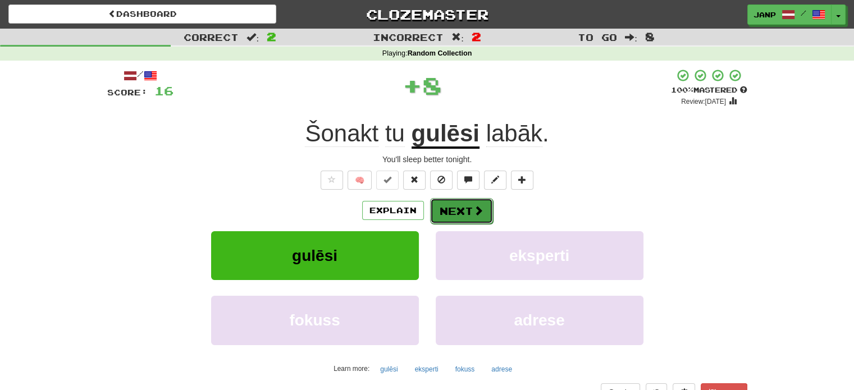
click at [444, 208] on button "Next" at bounding box center [461, 211] width 63 height 26
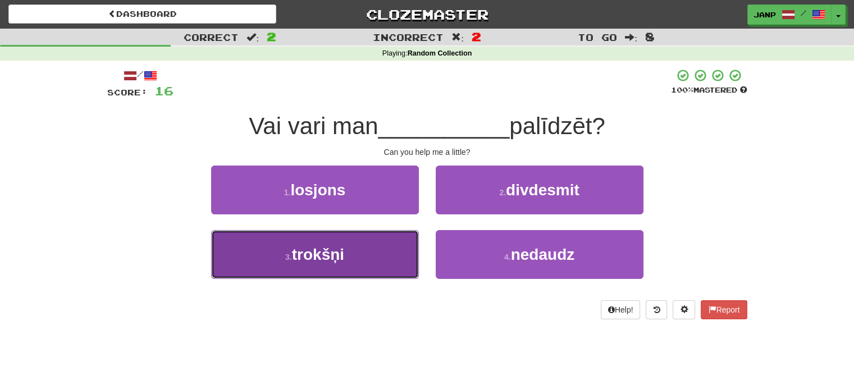
click at [406, 257] on button "3 . trokšņi" at bounding box center [315, 254] width 208 height 49
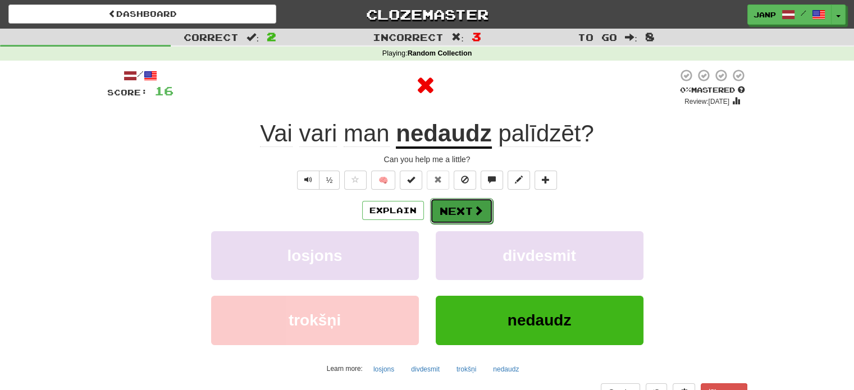
click at [478, 218] on button "Next" at bounding box center [461, 211] width 63 height 26
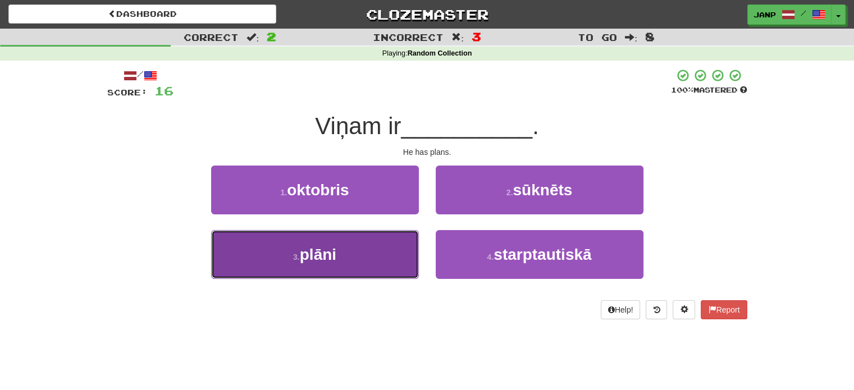
drag, startPoint x: 326, startPoint y: 260, endPoint x: 368, endPoint y: 253, distance: 43.4
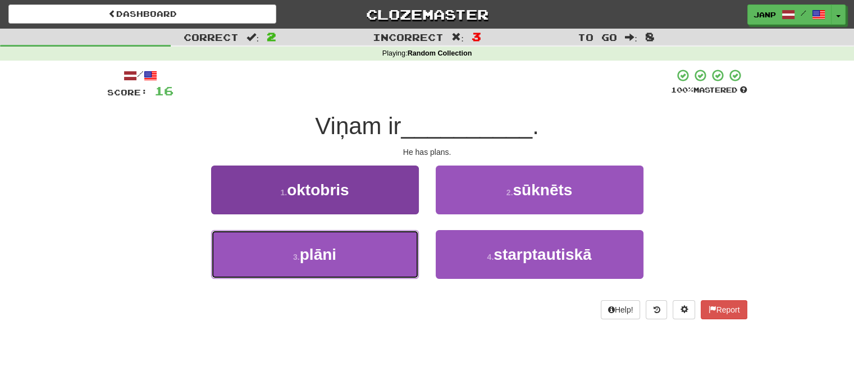
click at [332, 258] on span "plāni" at bounding box center [318, 254] width 36 height 17
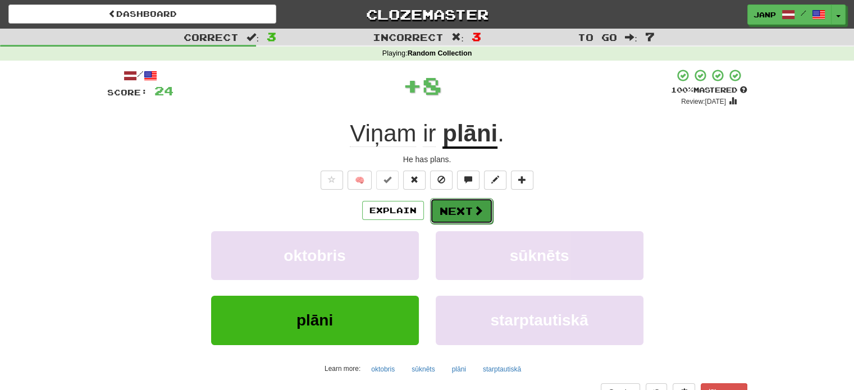
click at [458, 208] on button "Next" at bounding box center [461, 211] width 63 height 26
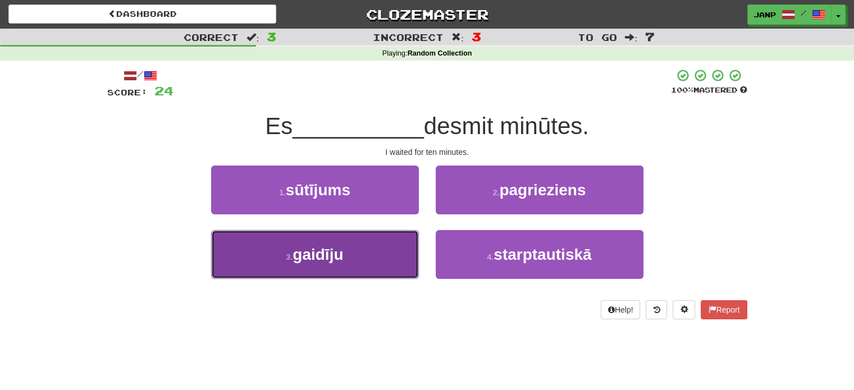
click at [385, 243] on button "3 . gaidīju" at bounding box center [315, 254] width 208 height 49
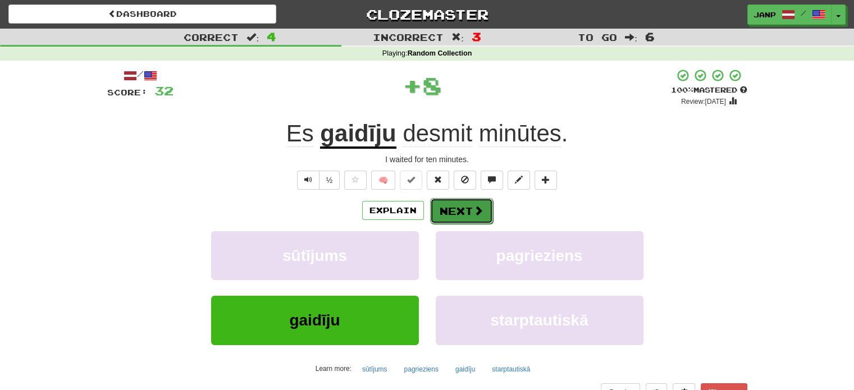
click at [459, 213] on button "Next" at bounding box center [461, 211] width 63 height 26
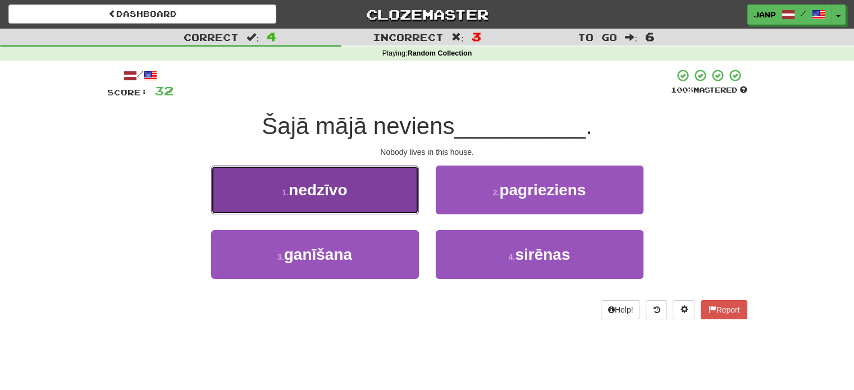
click at [396, 204] on button "1 . nedzīvo" at bounding box center [315, 190] width 208 height 49
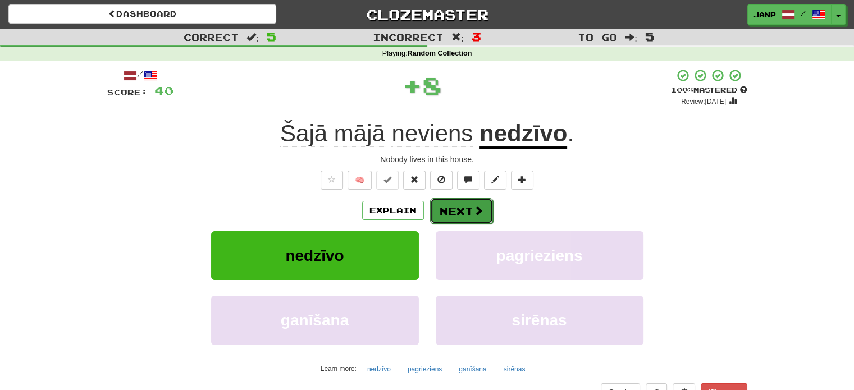
click at [446, 206] on button "Next" at bounding box center [461, 211] width 63 height 26
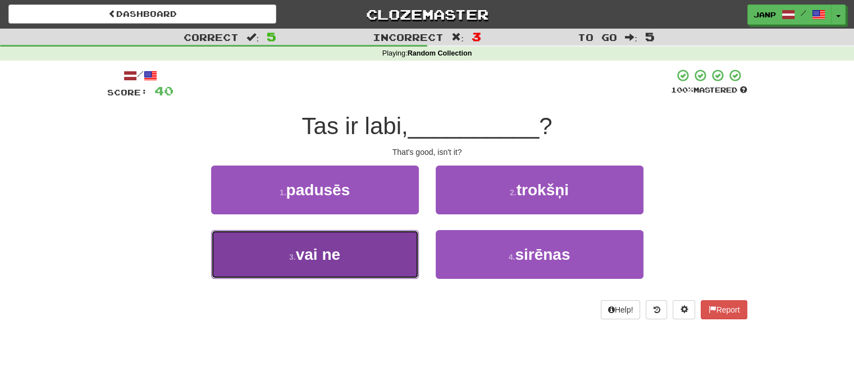
click at [376, 262] on button "3 . vai ne" at bounding box center [315, 254] width 208 height 49
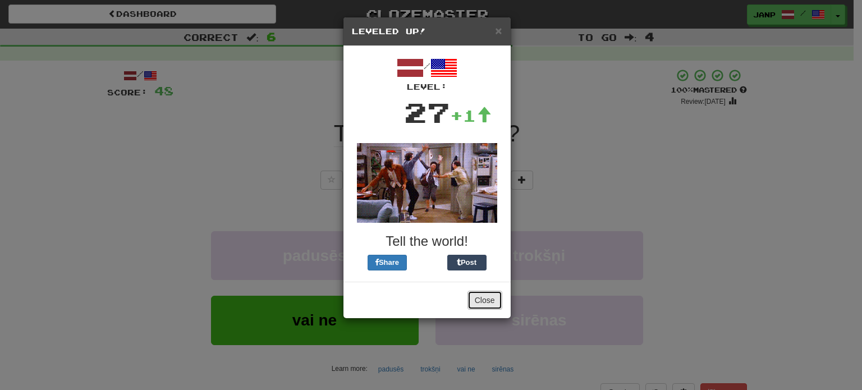
click at [483, 295] on button "Close" at bounding box center [485, 300] width 35 height 19
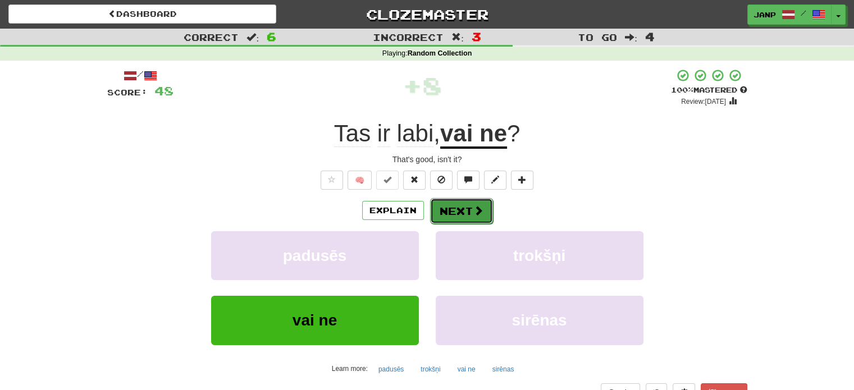
click at [442, 210] on button "Next" at bounding box center [461, 211] width 63 height 26
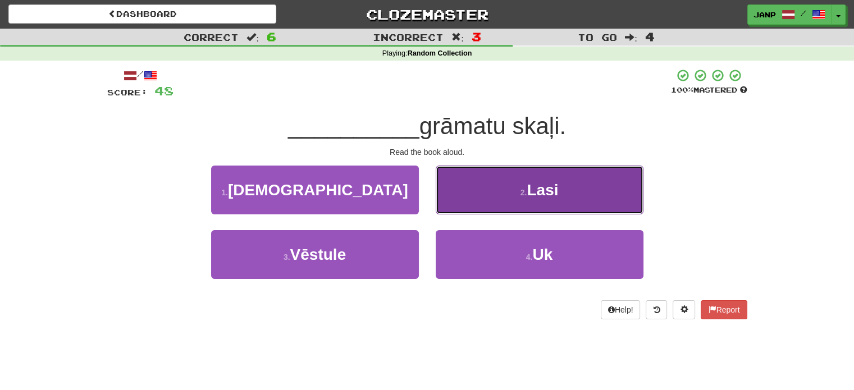
click at [485, 206] on button "2 . Lasi" at bounding box center [540, 190] width 208 height 49
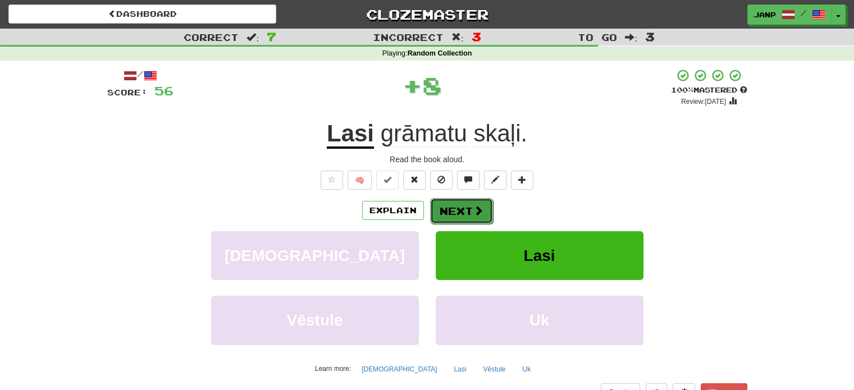
click at [439, 208] on button "Next" at bounding box center [461, 211] width 63 height 26
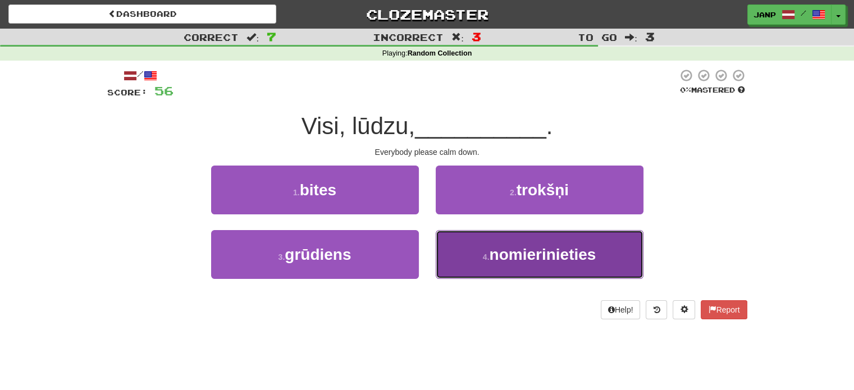
click at [450, 243] on button "4 . nomierinieties" at bounding box center [540, 254] width 208 height 49
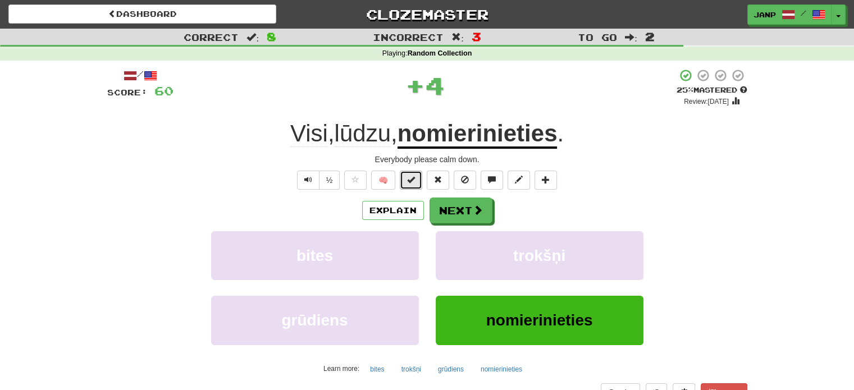
click at [414, 186] on button at bounding box center [411, 180] width 22 height 19
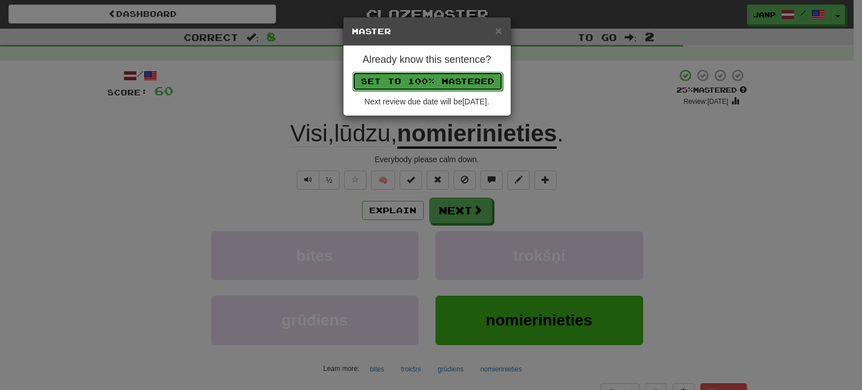
click at [427, 78] on button "Set to 100% Mastered" at bounding box center [428, 81] width 150 height 19
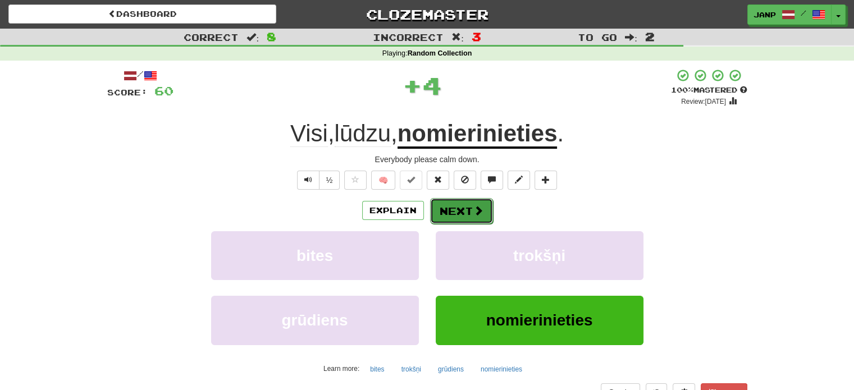
click at [474, 217] on button "Next" at bounding box center [461, 211] width 63 height 26
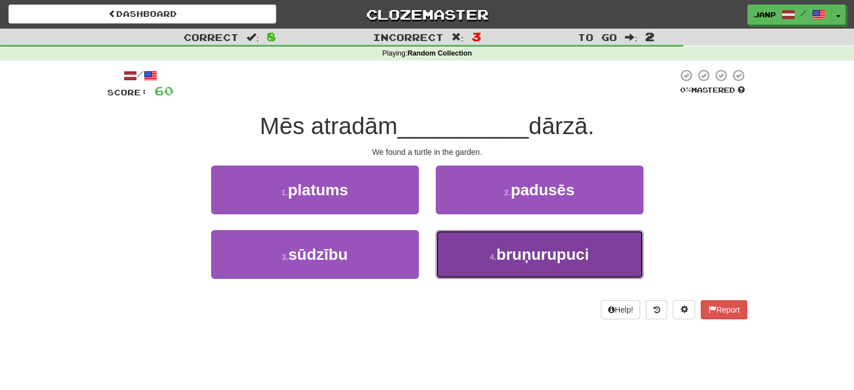
click at [494, 254] on small "4 ." at bounding box center [492, 257] width 7 height 9
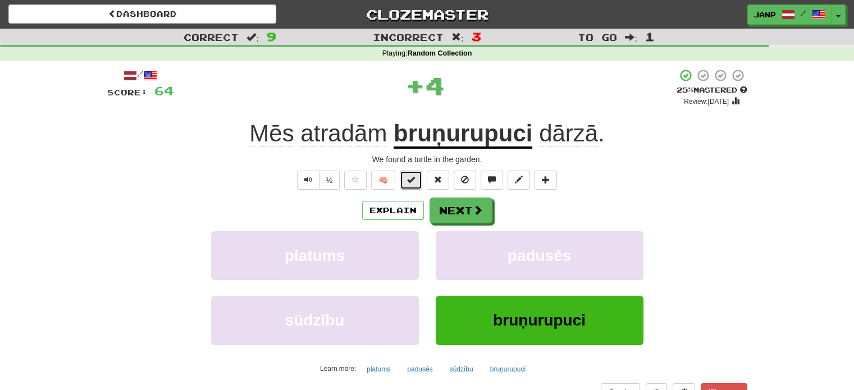
click at [421, 180] on button at bounding box center [411, 180] width 22 height 19
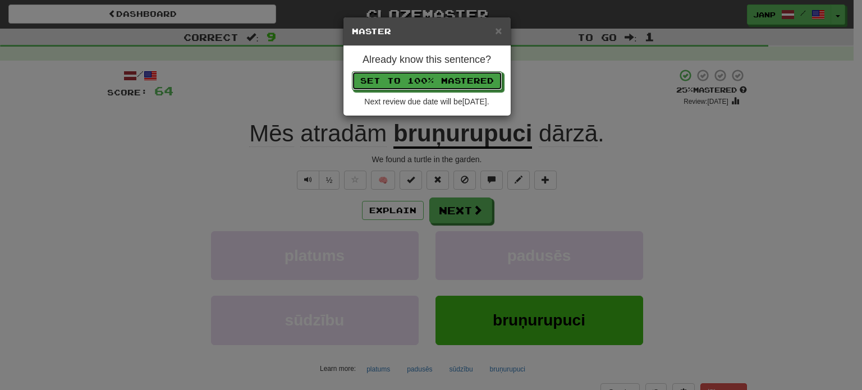
drag, startPoint x: 441, startPoint y: 81, endPoint x: 436, endPoint y: 89, distance: 9.3
click at [440, 81] on button "Set to 100% Mastered" at bounding box center [427, 80] width 150 height 19
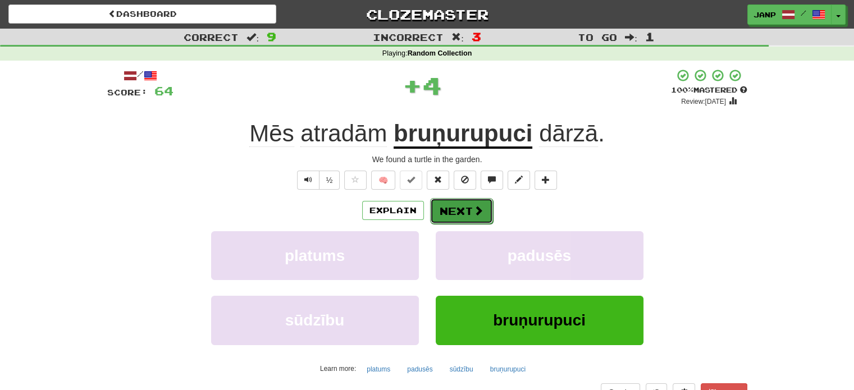
click at [471, 213] on button "Next" at bounding box center [461, 211] width 63 height 26
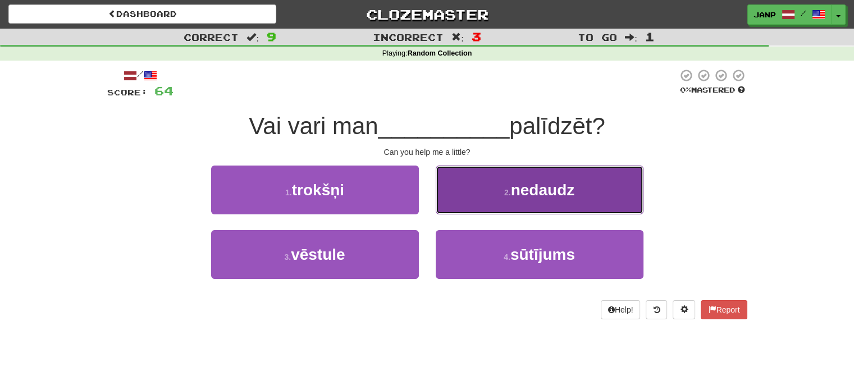
click at [499, 211] on button "2 . nedaudz" at bounding box center [540, 190] width 208 height 49
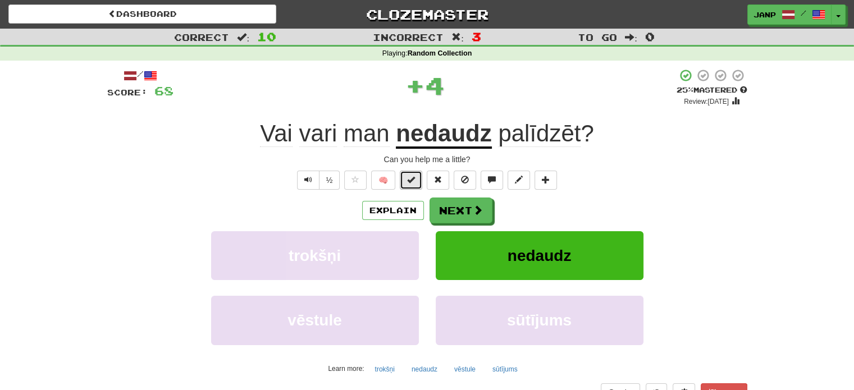
click at [413, 179] on span at bounding box center [411, 180] width 8 height 8
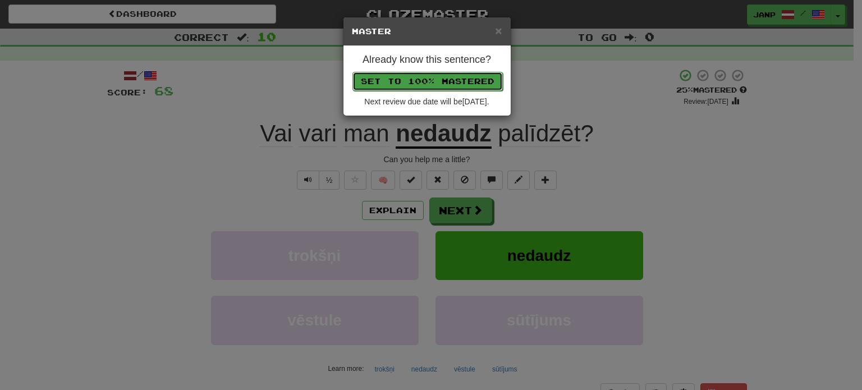
click at [431, 84] on button "Set to 100% Mastered" at bounding box center [428, 81] width 150 height 19
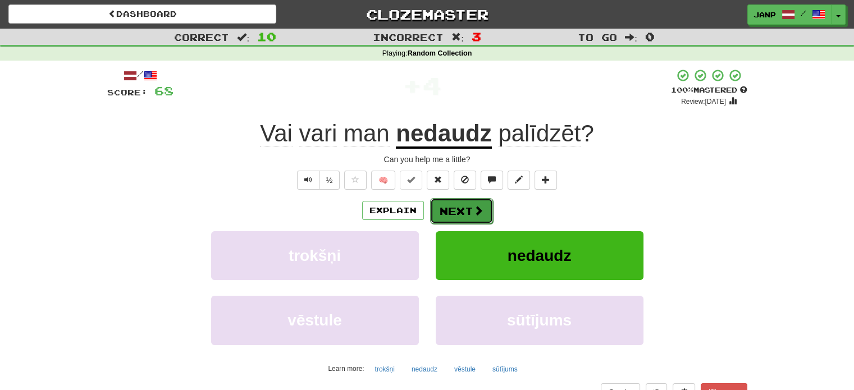
click at [484, 222] on button "Next" at bounding box center [461, 211] width 63 height 26
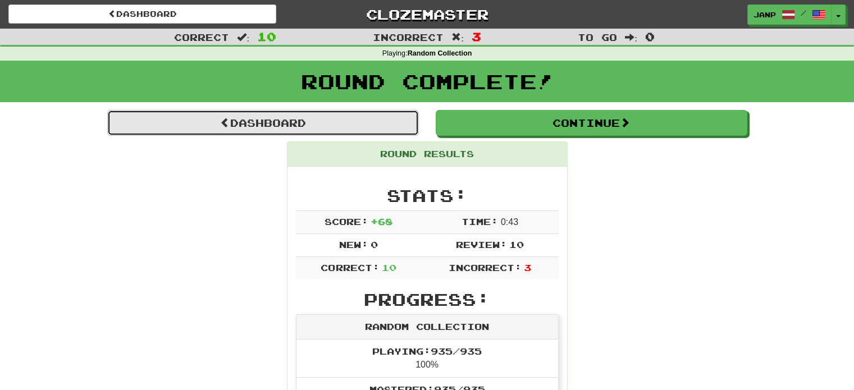
click at [254, 118] on link "Dashboard" at bounding box center [263, 123] width 312 height 26
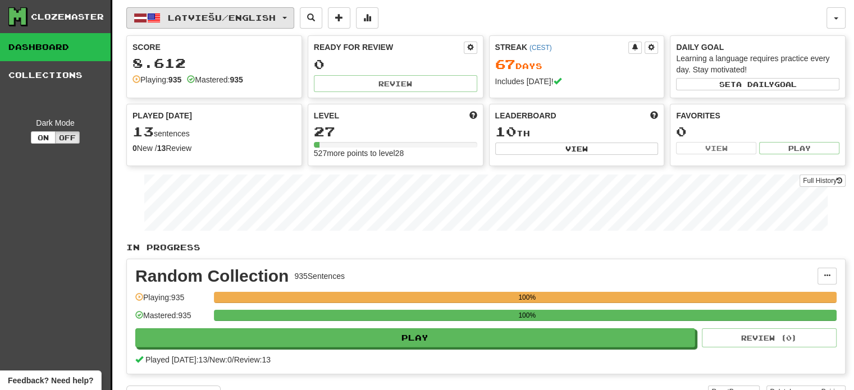
click at [195, 16] on span "Latviešu / English" at bounding box center [222, 18] width 108 height 10
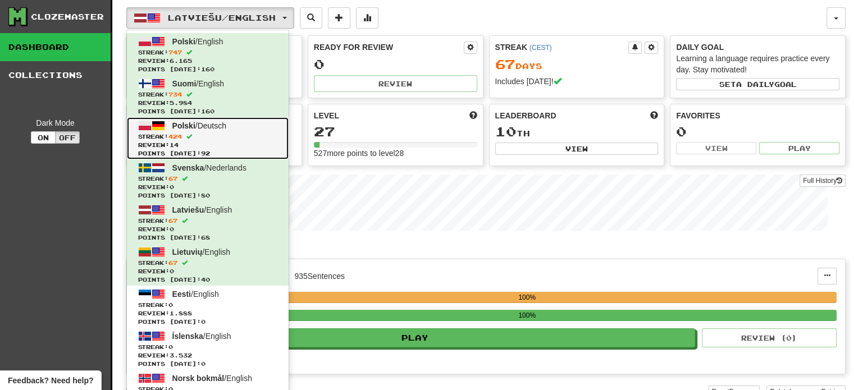
click at [196, 140] on span "Streak: 424" at bounding box center [207, 136] width 139 height 8
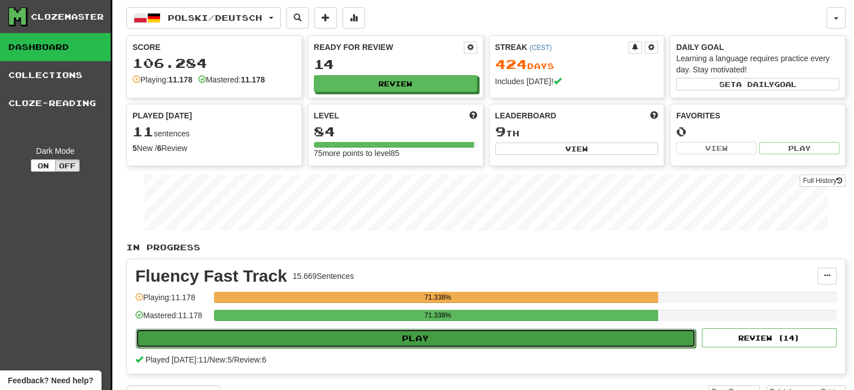
click at [481, 336] on button "Play" at bounding box center [416, 338] width 560 height 19
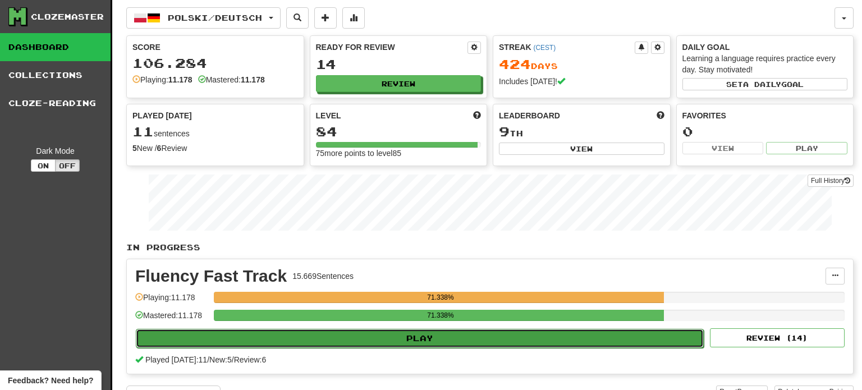
select select "**"
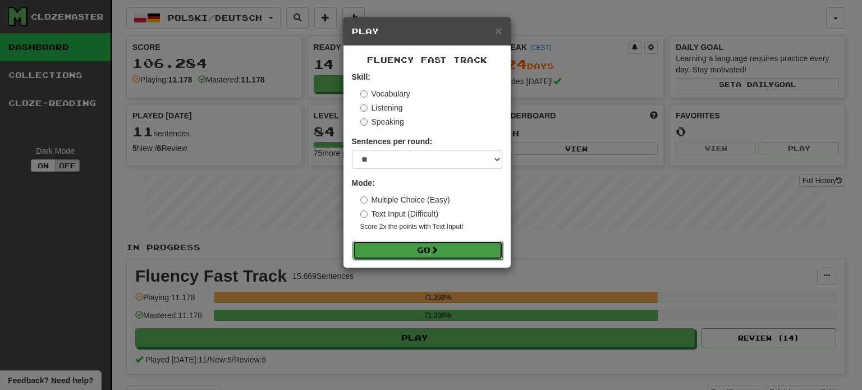
click at [468, 251] on button "Go" at bounding box center [428, 250] width 150 height 19
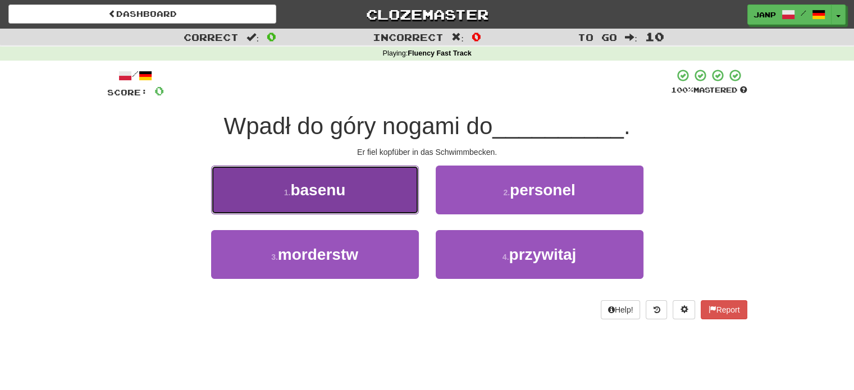
click at [314, 179] on button "1 . basenu" at bounding box center [315, 190] width 208 height 49
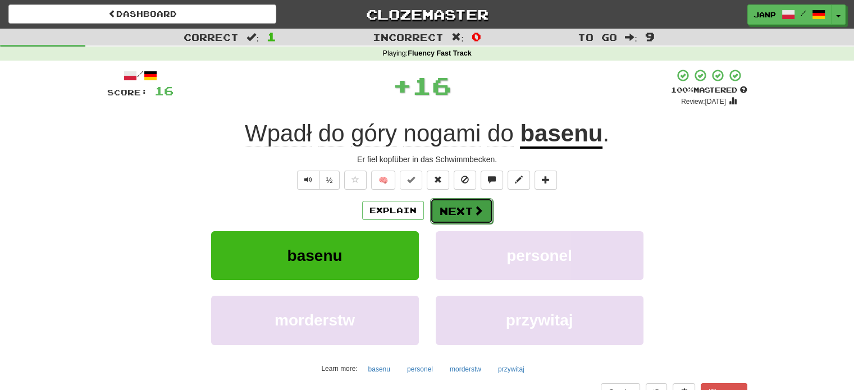
click at [446, 206] on button "Next" at bounding box center [461, 211] width 63 height 26
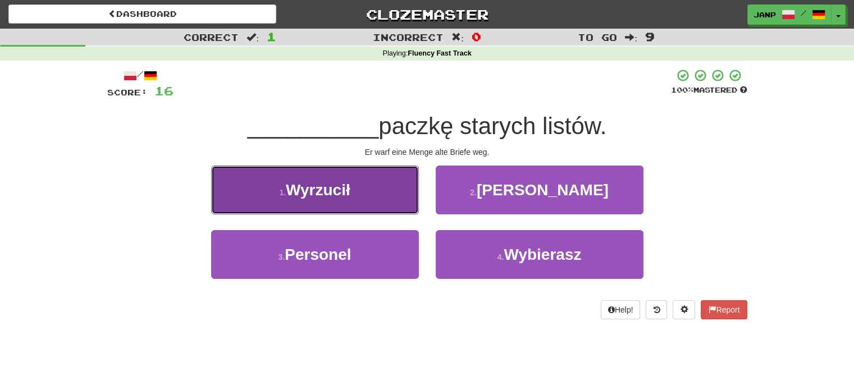
click at [404, 190] on button "1 . Wyrzucił" at bounding box center [315, 190] width 208 height 49
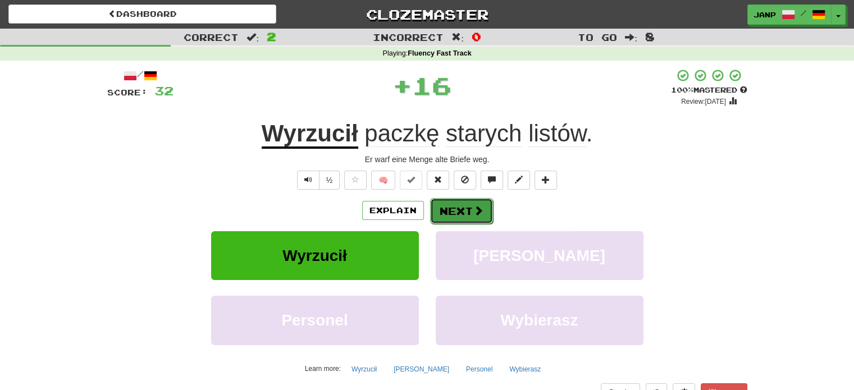
click at [460, 209] on button "Next" at bounding box center [461, 211] width 63 height 26
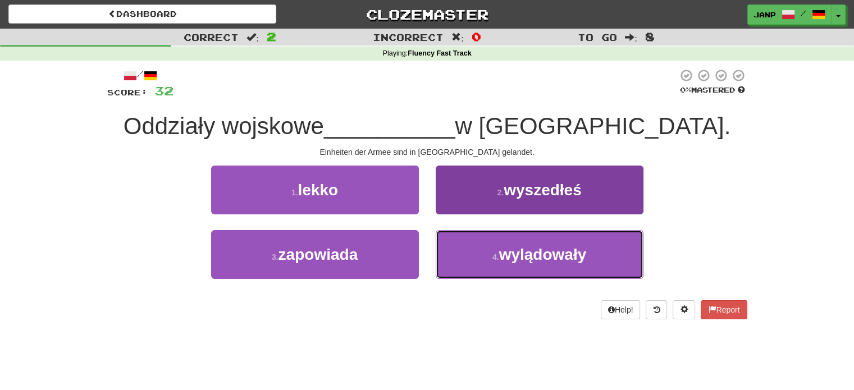
click at [616, 257] on button "4 . wylądowały" at bounding box center [540, 254] width 208 height 49
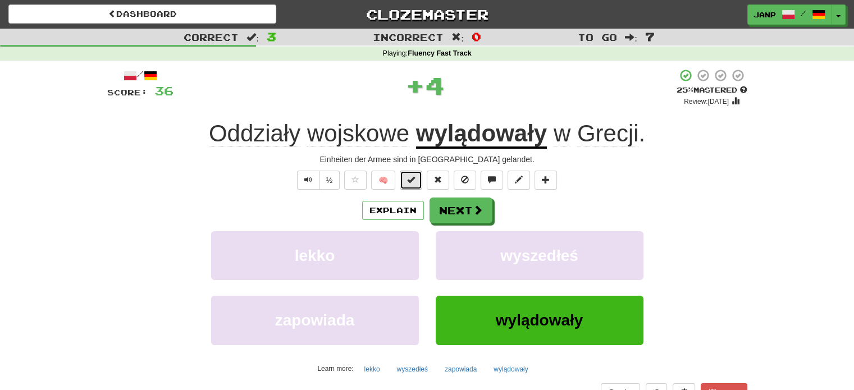
click at [410, 171] on button at bounding box center [411, 180] width 22 height 19
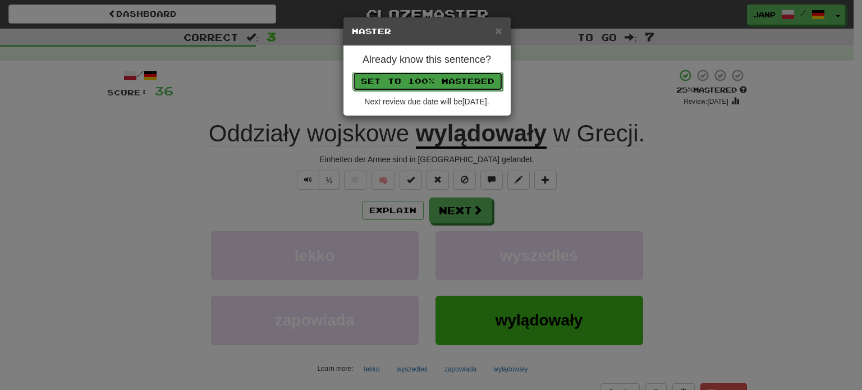
click at [445, 80] on button "Set to 100% Mastered" at bounding box center [428, 81] width 150 height 19
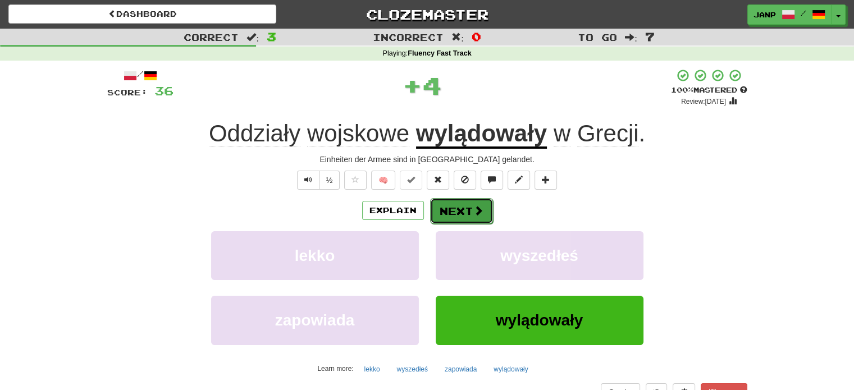
click at [465, 206] on button "Next" at bounding box center [461, 211] width 63 height 26
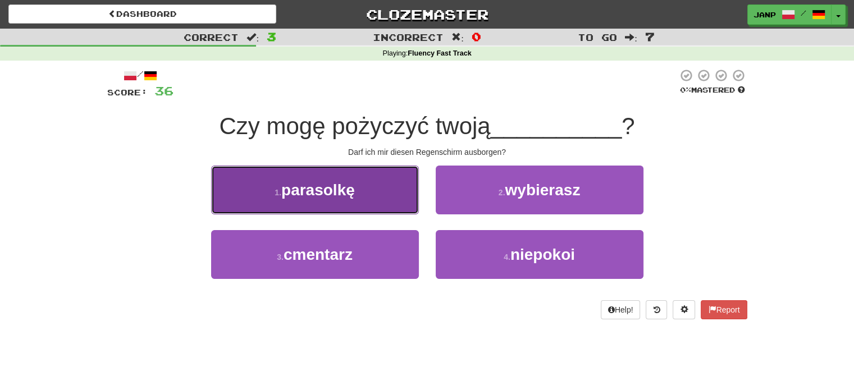
click at [401, 191] on button "1 . parasolkę" at bounding box center [315, 190] width 208 height 49
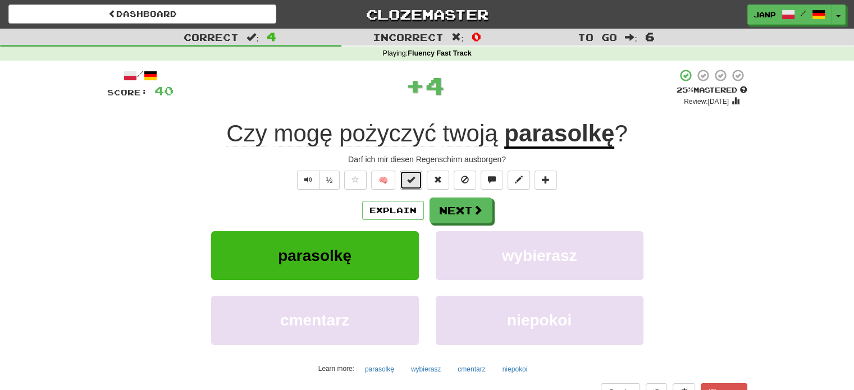
click at [413, 181] on span at bounding box center [411, 180] width 8 height 8
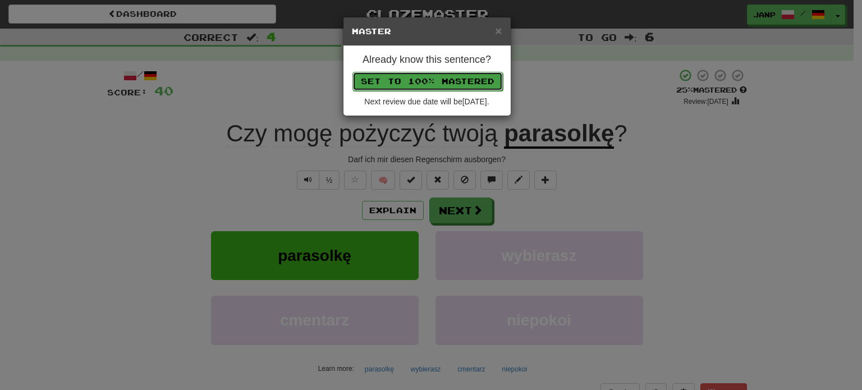
click at [459, 72] on button "Set to 100% Mastered" at bounding box center [428, 81] width 150 height 19
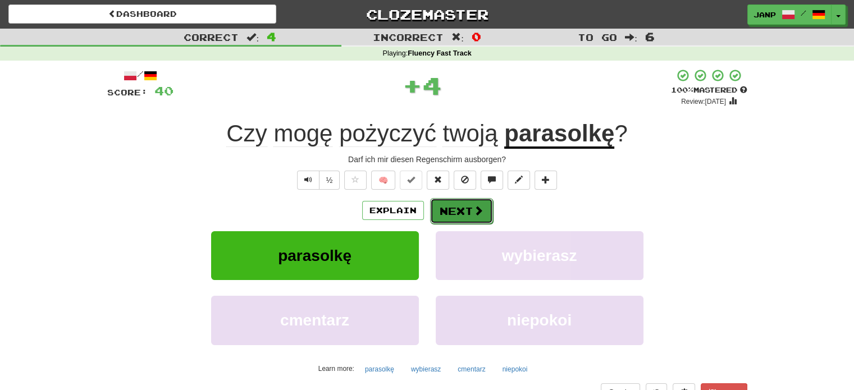
click at [470, 211] on button "Next" at bounding box center [461, 211] width 63 height 26
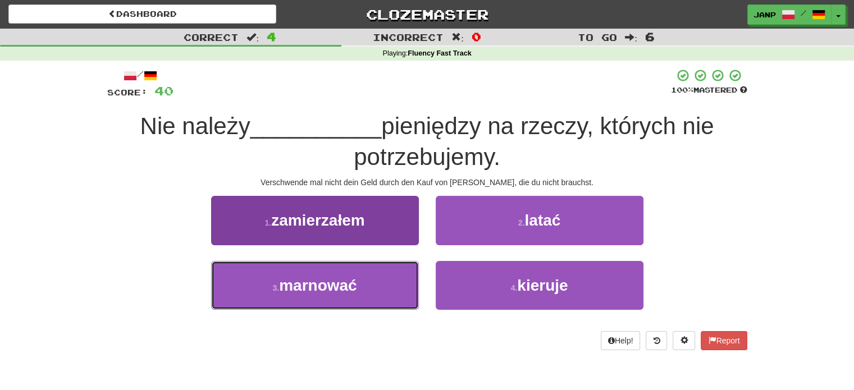
click at [402, 276] on button "3 . marnować" at bounding box center [315, 285] width 208 height 49
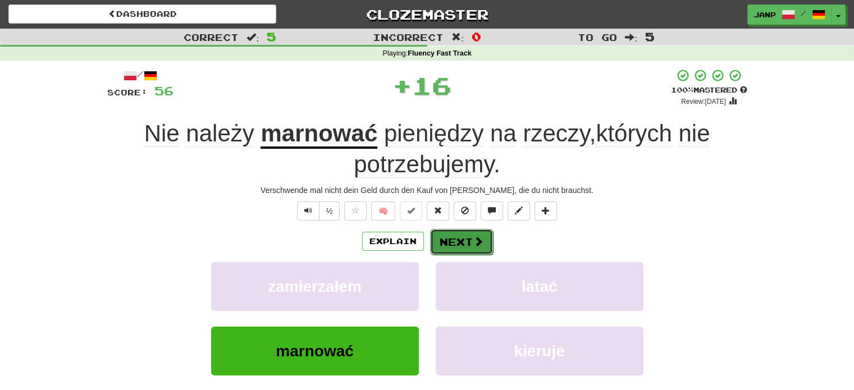
click at [468, 239] on button "Next" at bounding box center [461, 242] width 63 height 26
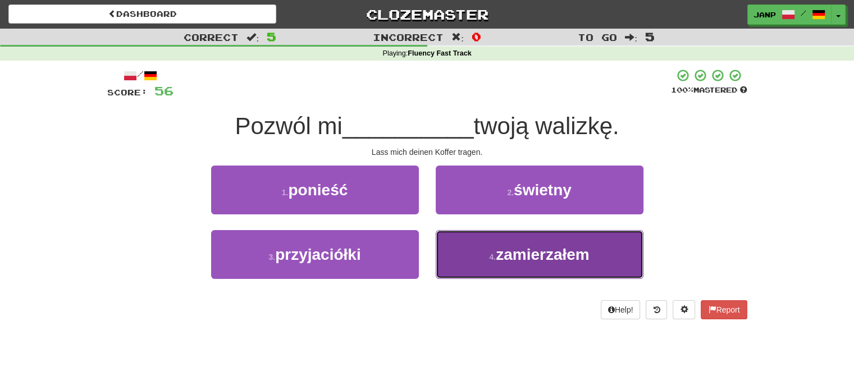
click at [556, 255] on span "zamierzałem" at bounding box center [543, 254] width 94 height 17
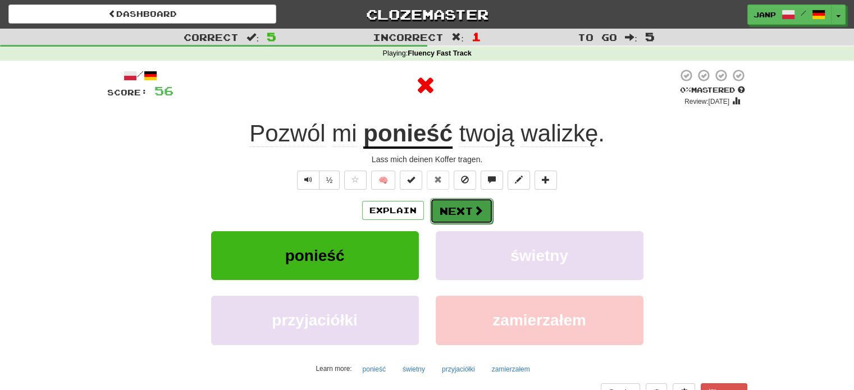
click at [480, 211] on span at bounding box center [478, 210] width 10 height 10
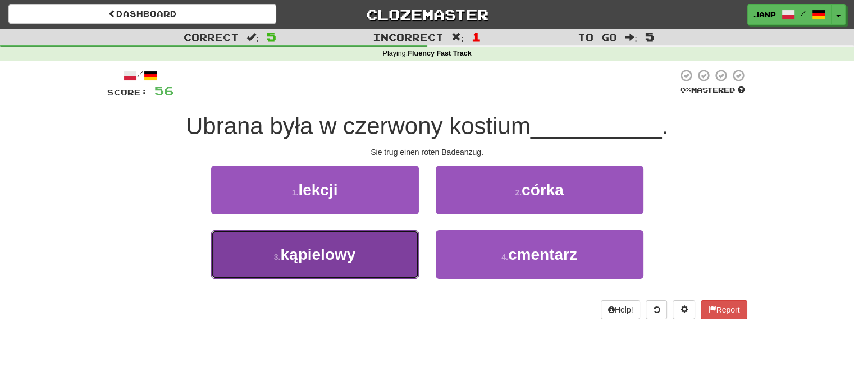
click at [350, 260] on span "kąpielowy" at bounding box center [317, 254] width 75 height 17
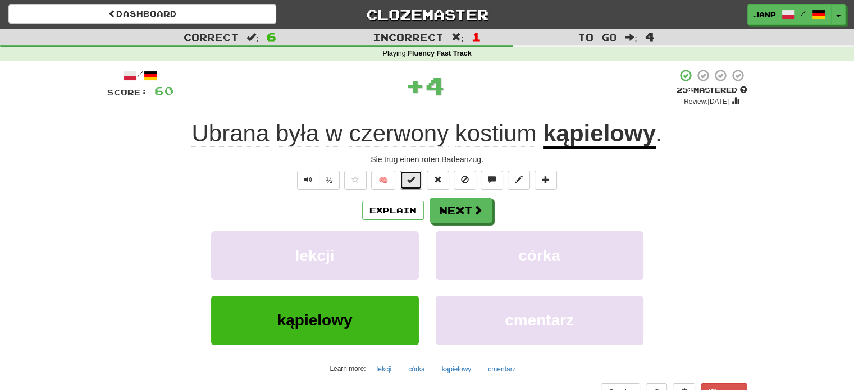
click at [413, 181] on span at bounding box center [411, 180] width 8 height 8
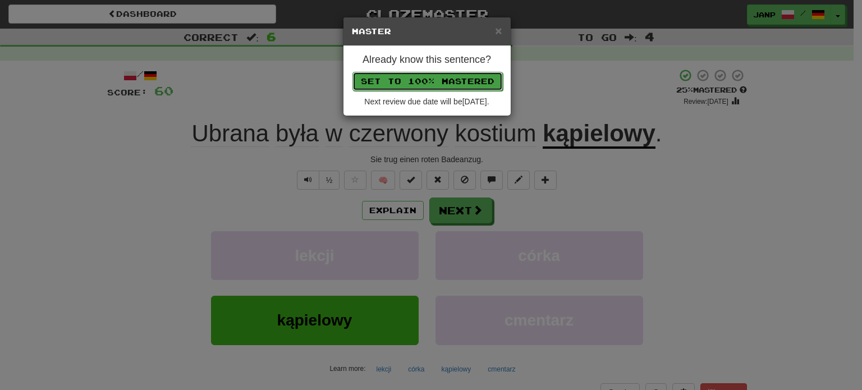
click at [454, 77] on button "Set to 100% Mastered" at bounding box center [428, 81] width 150 height 19
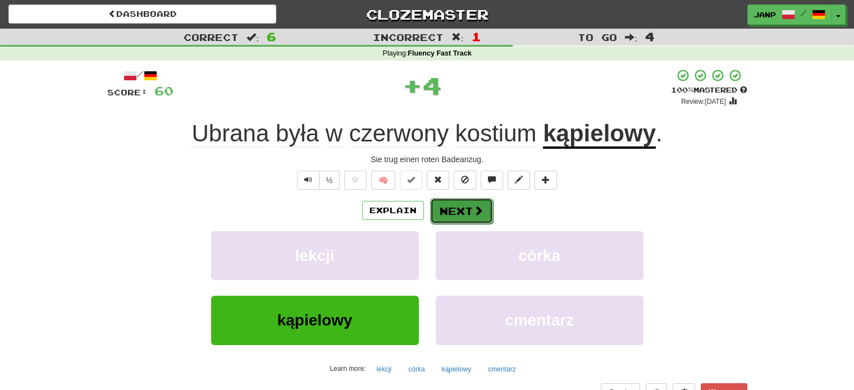
click at [445, 210] on button "Next" at bounding box center [461, 211] width 63 height 26
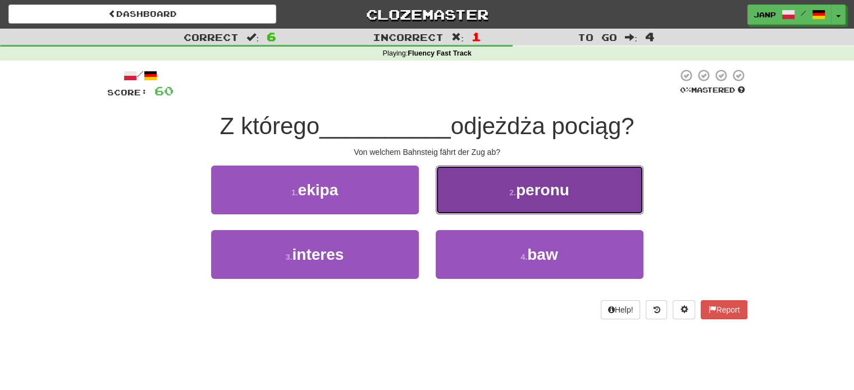
click at [481, 205] on button "2 . peronu" at bounding box center [540, 190] width 208 height 49
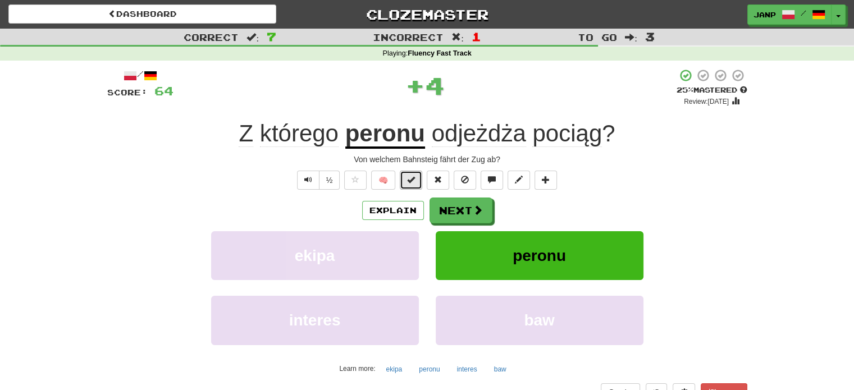
click at [417, 179] on button at bounding box center [411, 180] width 22 height 19
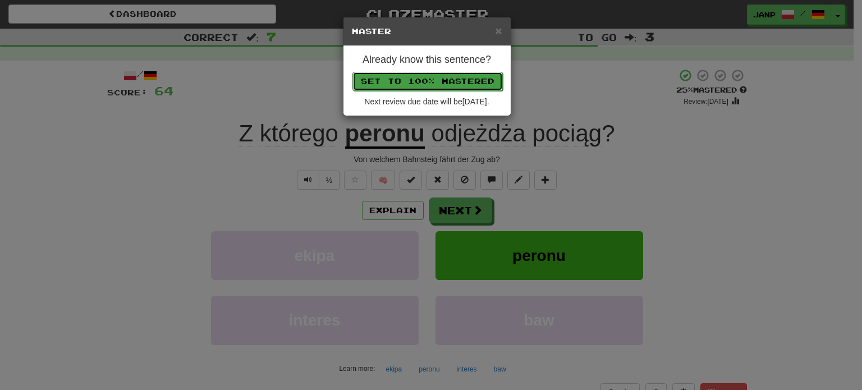
click at [453, 79] on button "Set to 100% Mastered" at bounding box center [428, 81] width 150 height 19
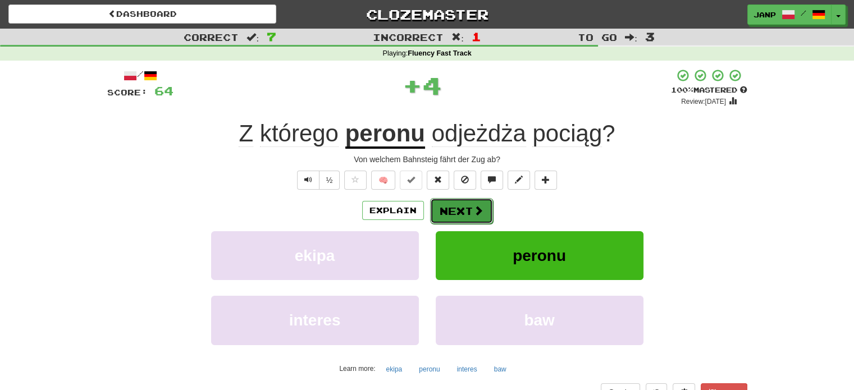
click at [450, 204] on button "Next" at bounding box center [461, 211] width 63 height 26
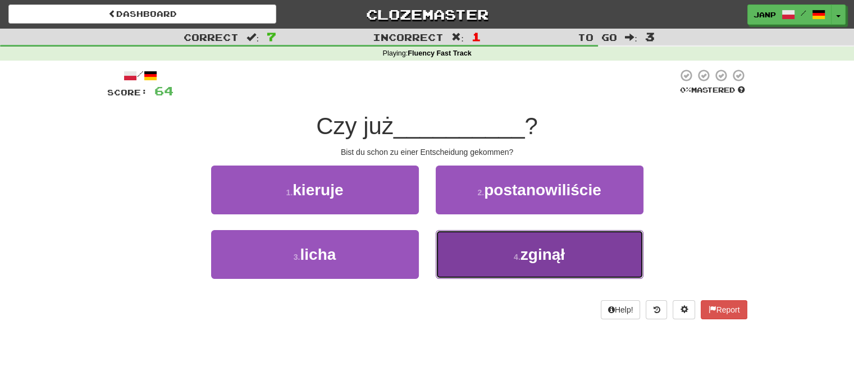
click at [466, 273] on button "4 . zginął" at bounding box center [540, 254] width 208 height 49
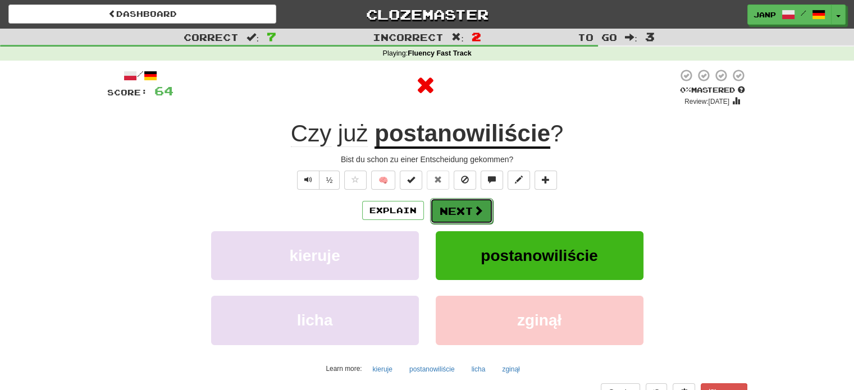
click at [473, 217] on button "Next" at bounding box center [461, 211] width 63 height 26
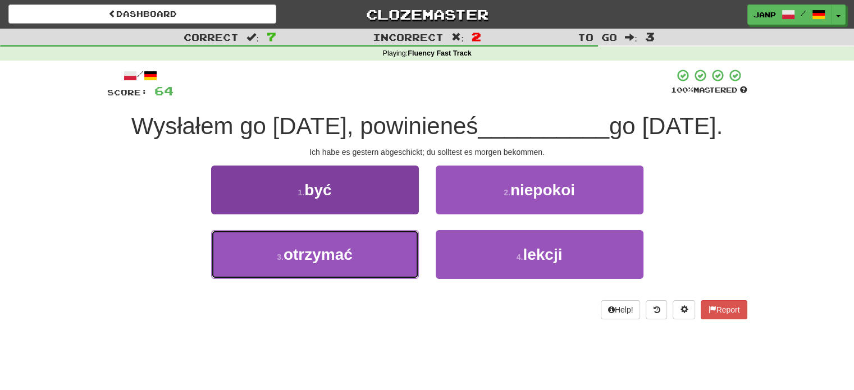
click at [386, 250] on button "3 . otrzymać" at bounding box center [315, 254] width 208 height 49
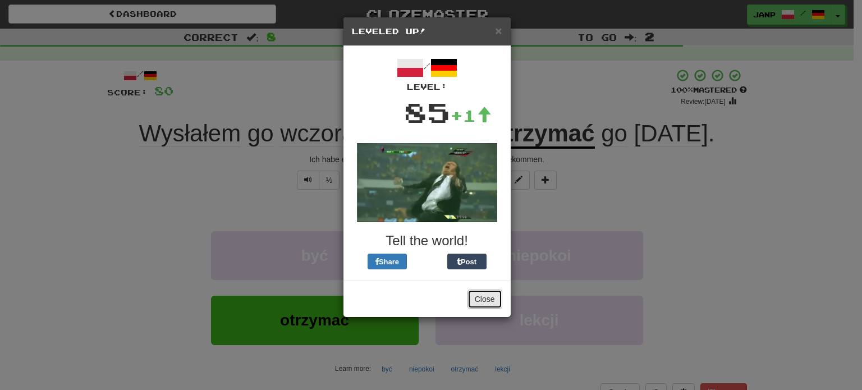
click at [480, 301] on button "Close" at bounding box center [485, 299] width 35 height 19
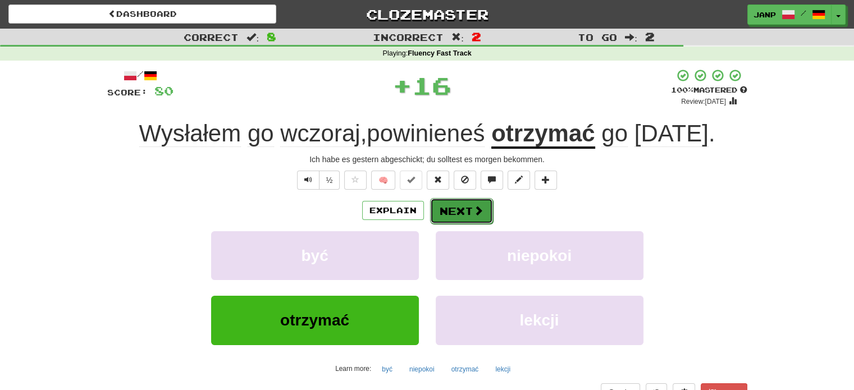
click at [455, 210] on button "Next" at bounding box center [461, 211] width 63 height 26
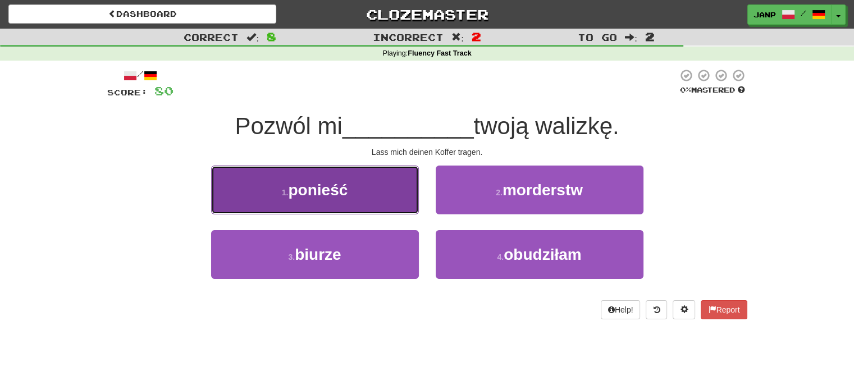
click at [385, 207] on button "1 . ponieść" at bounding box center [315, 190] width 208 height 49
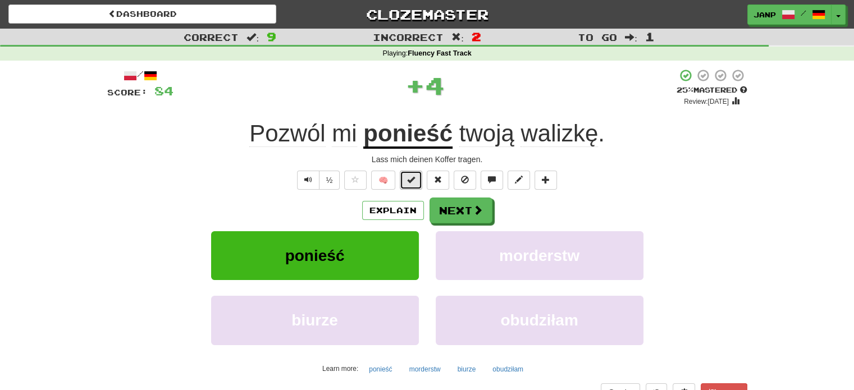
click at [414, 180] on span at bounding box center [411, 180] width 8 height 8
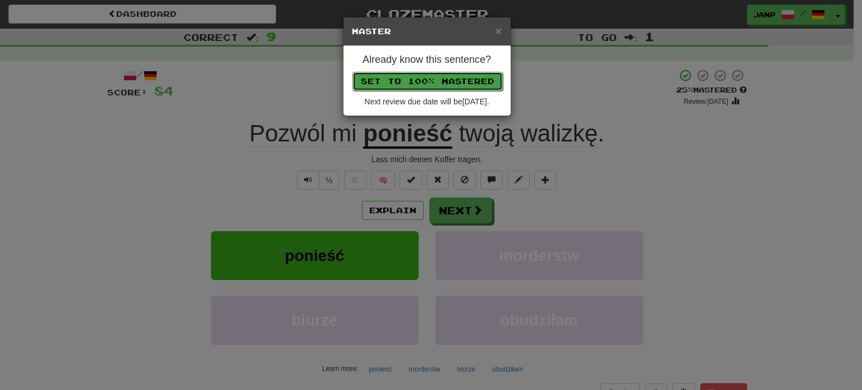
click at [455, 88] on button "Set to 100% Mastered" at bounding box center [428, 81] width 150 height 19
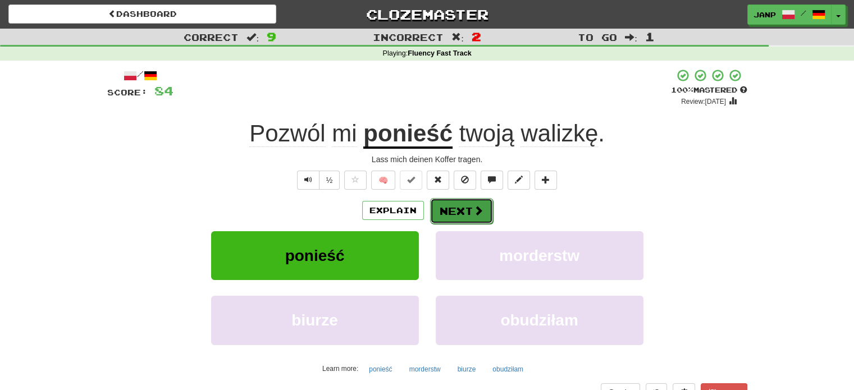
click at [481, 211] on span at bounding box center [478, 210] width 10 height 10
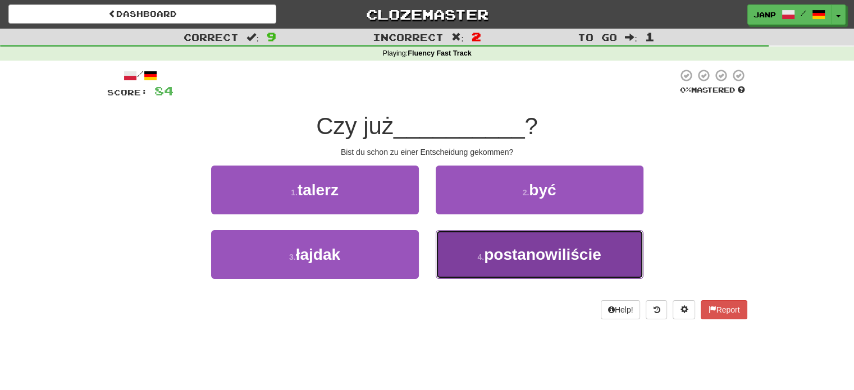
click at [520, 252] on span "postanowiliście" at bounding box center [542, 254] width 117 height 17
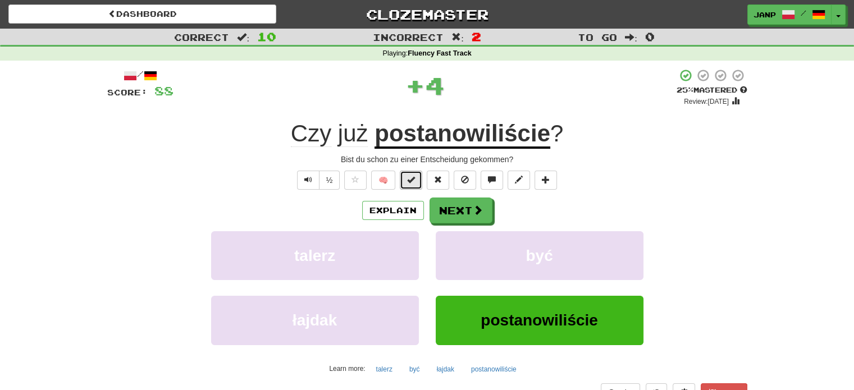
click at [411, 177] on span at bounding box center [411, 180] width 8 height 8
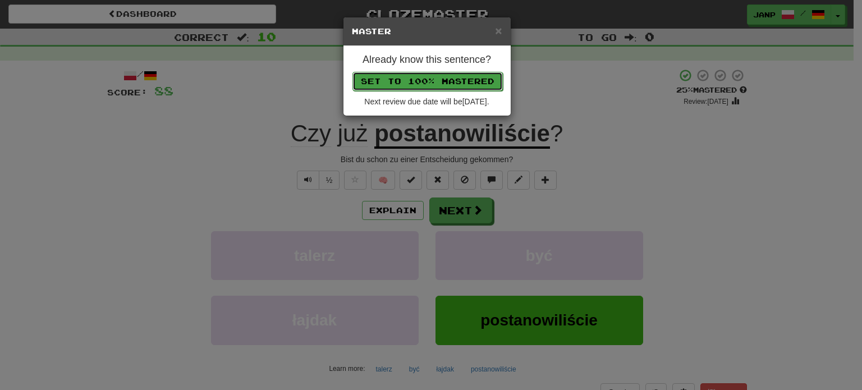
click at [419, 77] on button "Set to 100% Mastered" at bounding box center [428, 81] width 150 height 19
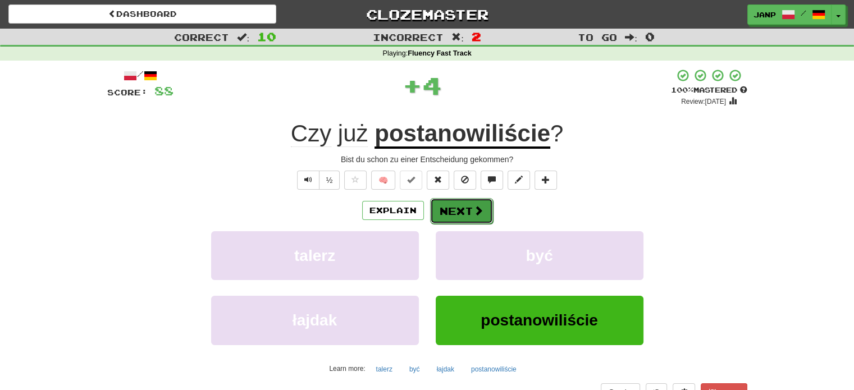
click at [466, 217] on button "Next" at bounding box center [461, 211] width 63 height 26
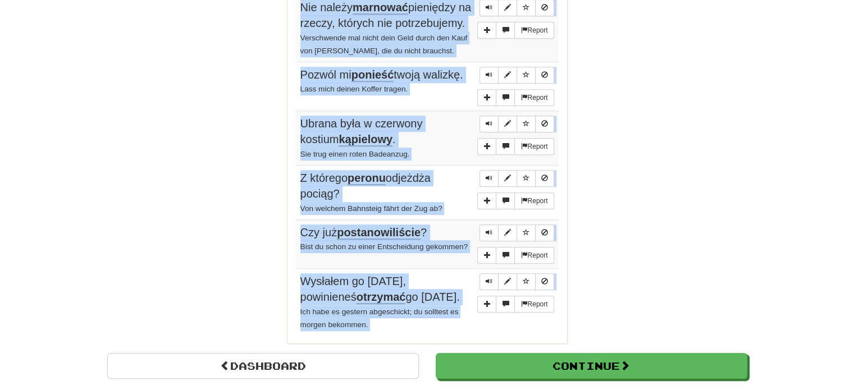
scroll to position [835, 0]
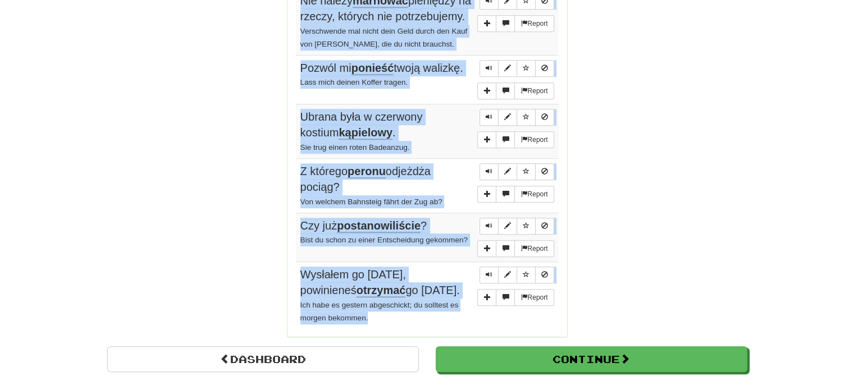
drag, startPoint x: 299, startPoint y: 154, endPoint x: 451, endPoint y: 329, distance: 231.6
click at [451, 329] on tbody "Report Wpadł do góry nogami do basenu . Er fiel kopfüber in das Schwimmbecken. …" at bounding box center [427, 49] width 263 height 560
copy tbody "Wpadł do góry nogami do basenu . Er fiel kopfüber in das Schwimmbecken. Report …"
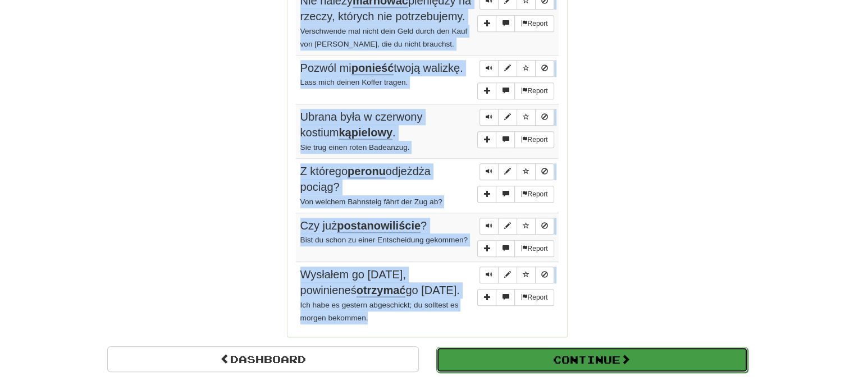
click at [666, 368] on button "Continue" at bounding box center [592, 360] width 312 height 26
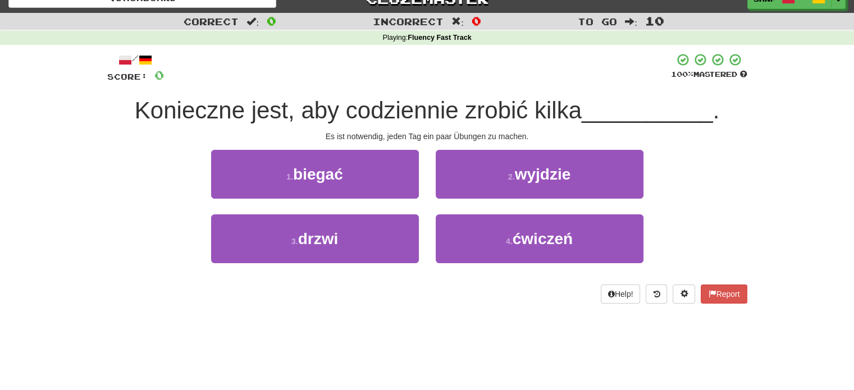
scroll to position [8, 0]
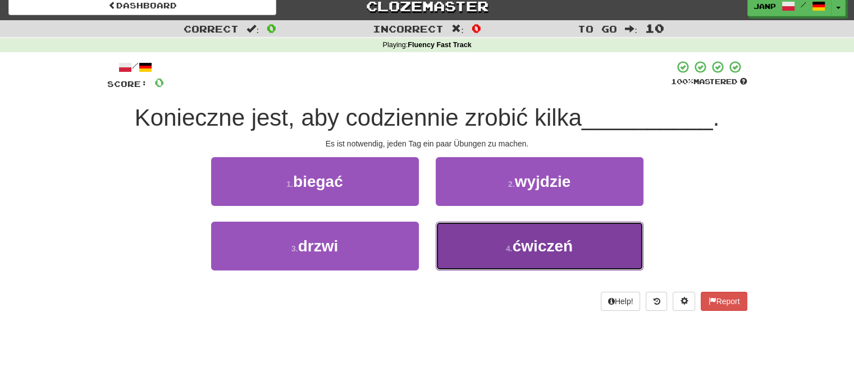
click at [564, 254] on span "ćwiczeń" at bounding box center [543, 245] width 60 height 17
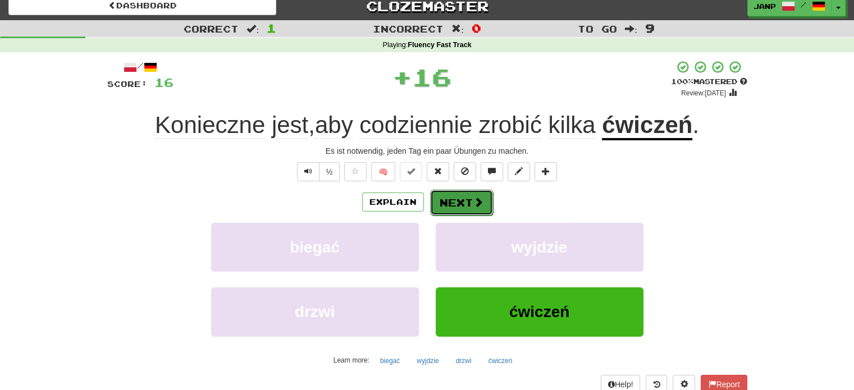
click at [457, 205] on button "Next" at bounding box center [461, 203] width 63 height 26
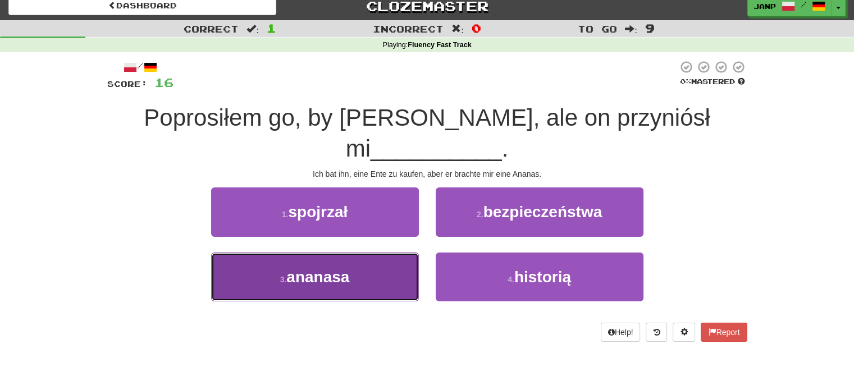
click at [358, 271] on button "3 . ananasa" at bounding box center [315, 277] width 208 height 49
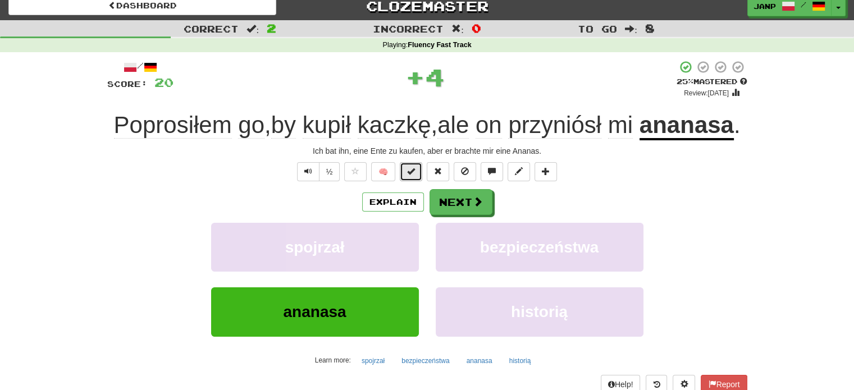
click at [414, 176] on button at bounding box center [411, 171] width 22 height 19
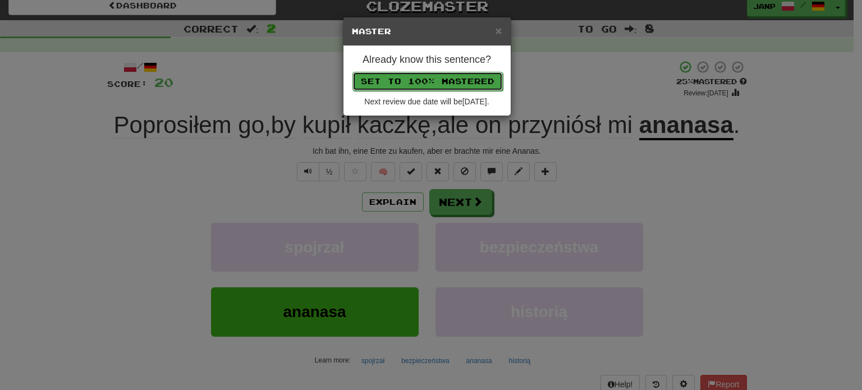
click at [451, 83] on button "Set to 100% Mastered" at bounding box center [428, 81] width 150 height 19
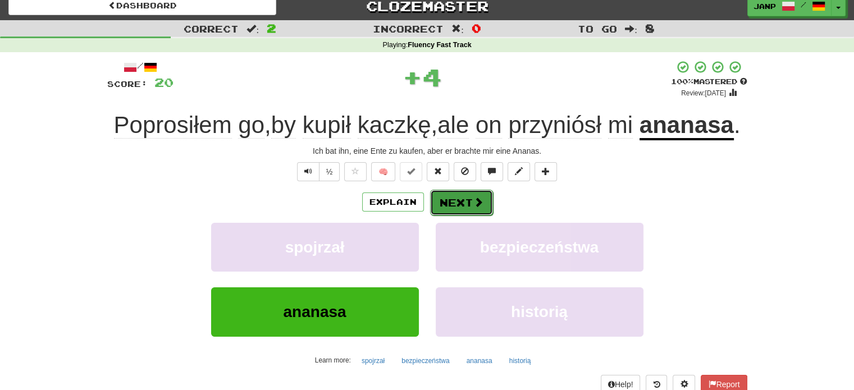
click at [469, 197] on button "Next" at bounding box center [461, 203] width 63 height 26
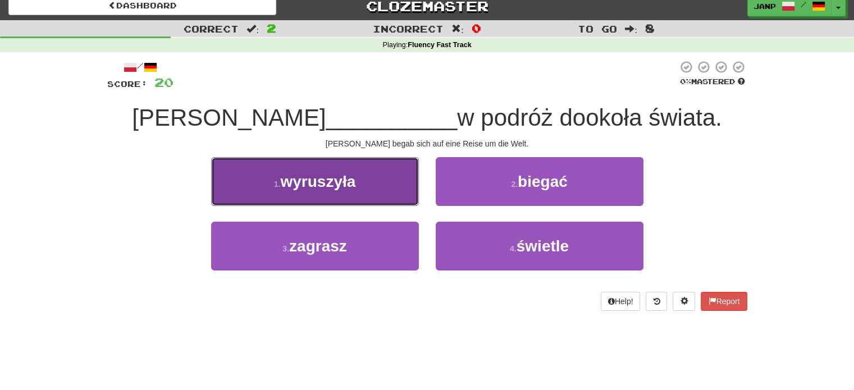
click at [391, 182] on button "1 . wyruszyła" at bounding box center [315, 181] width 208 height 49
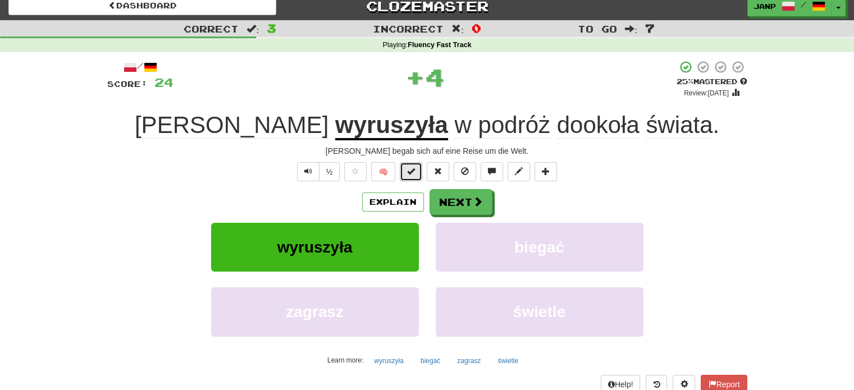
click at [409, 174] on span at bounding box center [411, 171] width 8 height 8
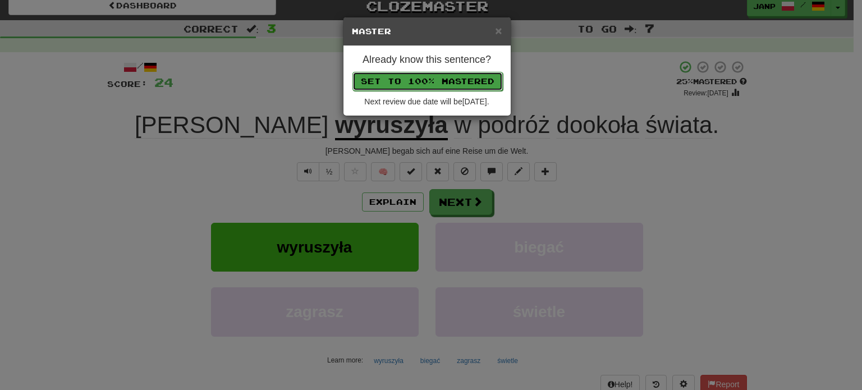
click at [453, 81] on button "Set to 100% Mastered" at bounding box center [428, 81] width 150 height 19
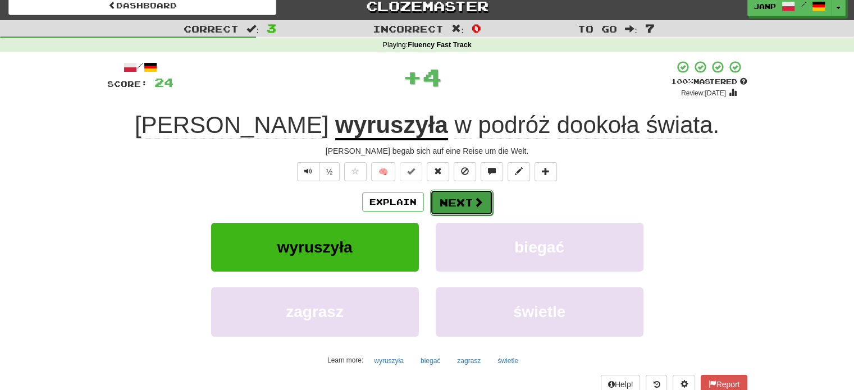
click at [467, 196] on button "Next" at bounding box center [461, 203] width 63 height 26
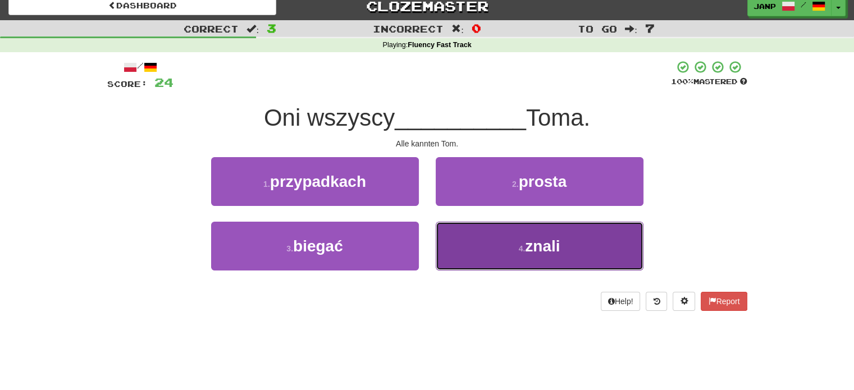
click at [493, 248] on button "4 . znali" at bounding box center [540, 246] width 208 height 49
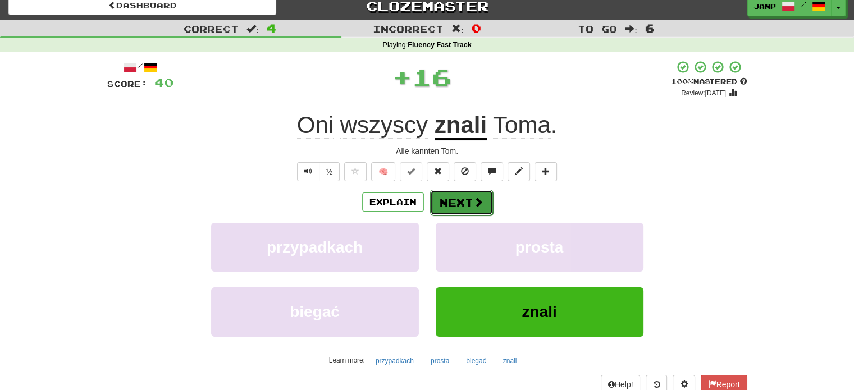
click at [454, 195] on button "Next" at bounding box center [461, 203] width 63 height 26
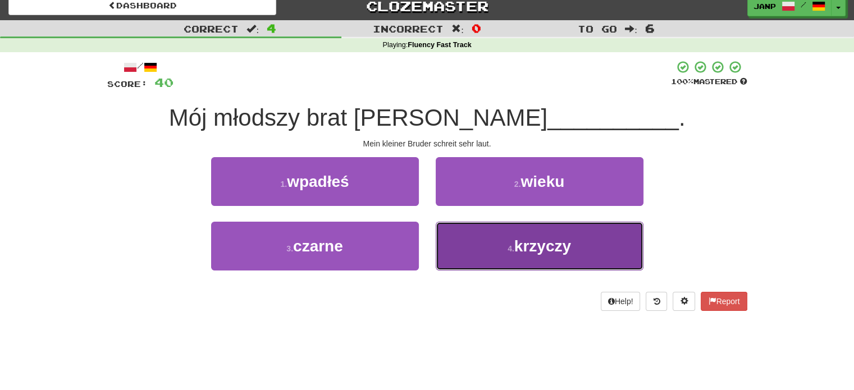
click at [486, 247] on button "4 . krzyczy" at bounding box center [540, 246] width 208 height 49
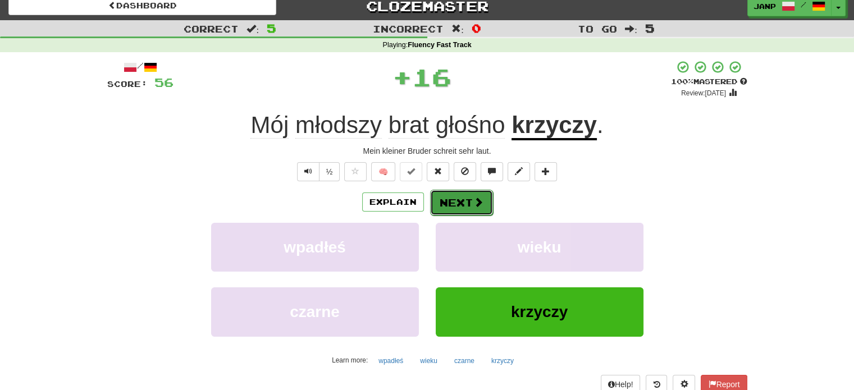
click at [472, 212] on button "Next" at bounding box center [461, 203] width 63 height 26
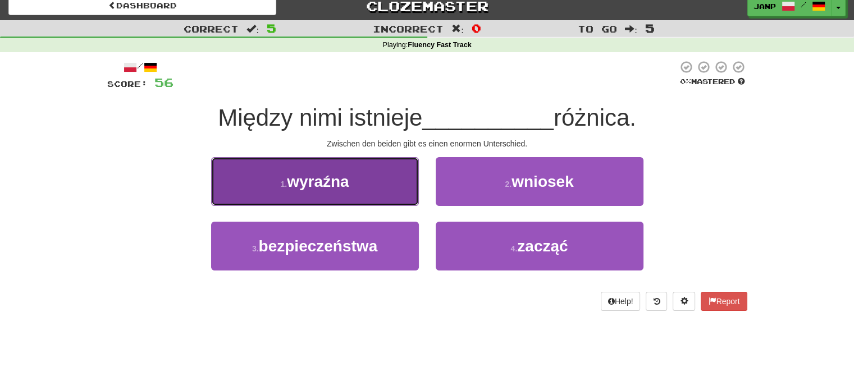
click at [411, 202] on button "1 . wyraźna" at bounding box center [315, 181] width 208 height 49
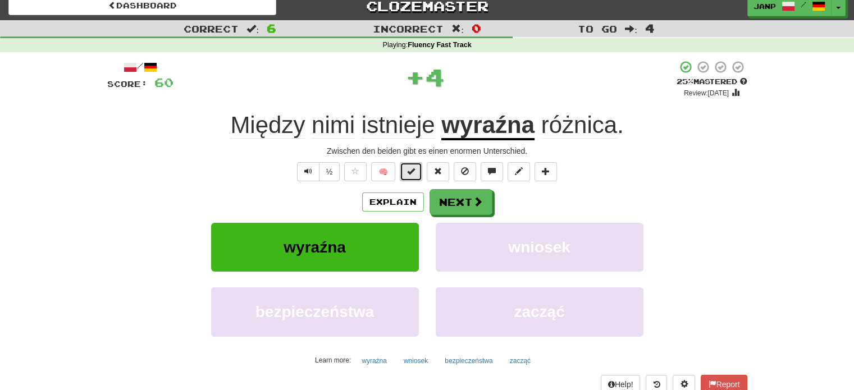
click at [409, 175] on span at bounding box center [411, 171] width 8 height 8
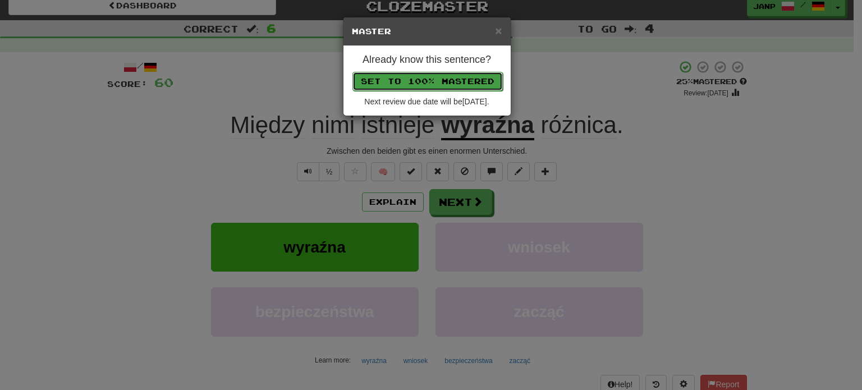
click at [431, 89] on button "Set to 100% Mastered" at bounding box center [428, 81] width 150 height 19
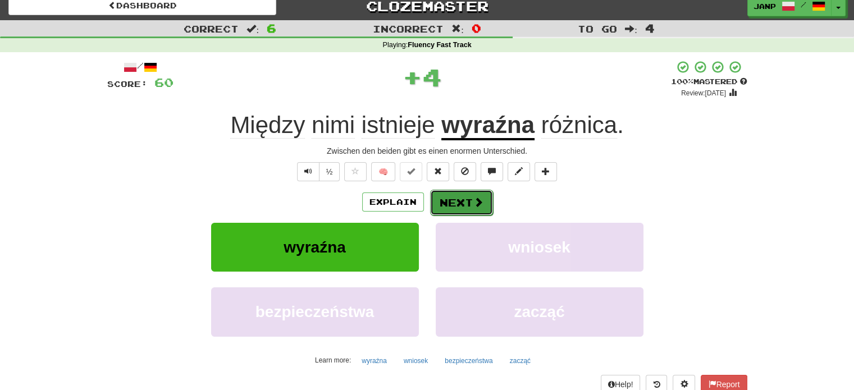
click at [463, 205] on button "Next" at bounding box center [461, 203] width 63 height 26
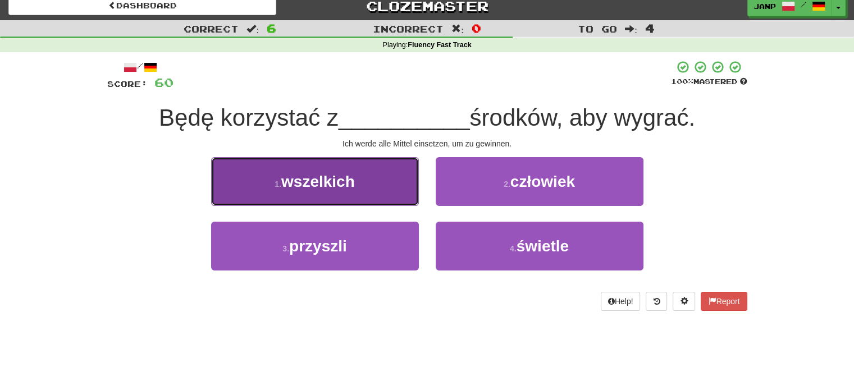
click at [350, 188] on span "wszelkich" at bounding box center [318, 181] width 74 height 17
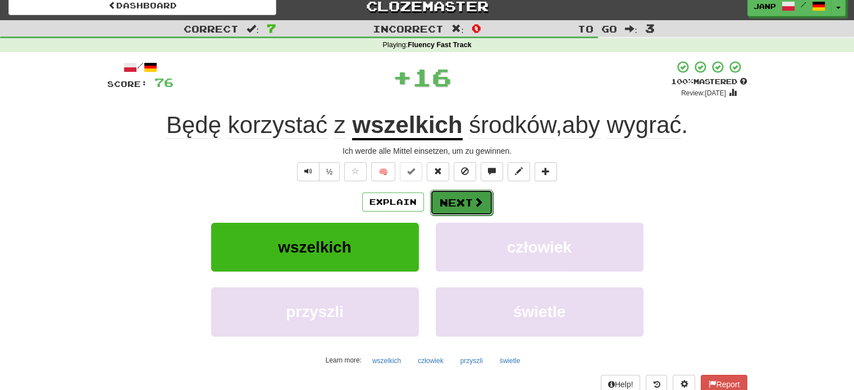
click at [450, 198] on button "Next" at bounding box center [461, 203] width 63 height 26
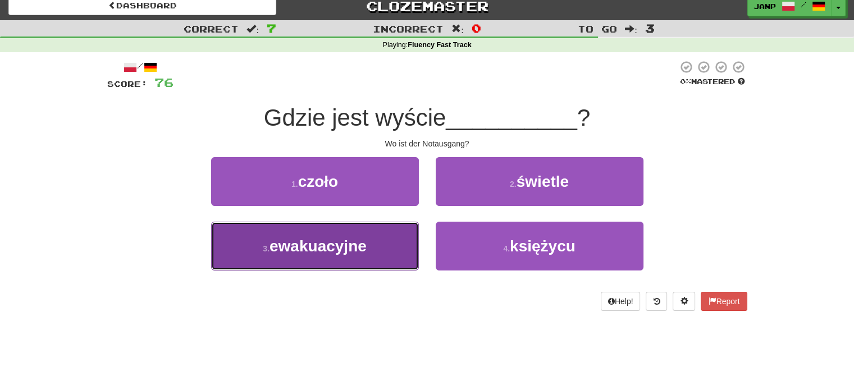
click at [370, 249] on button "3 . ewakuacyjne" at bounding box center [315, 246] width 208 height 49
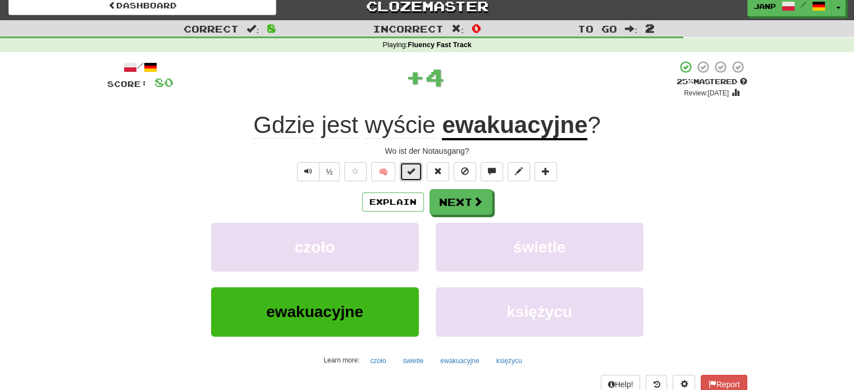
click at [410, 168] on span at bounding box center [411, 171] width 8 height 8
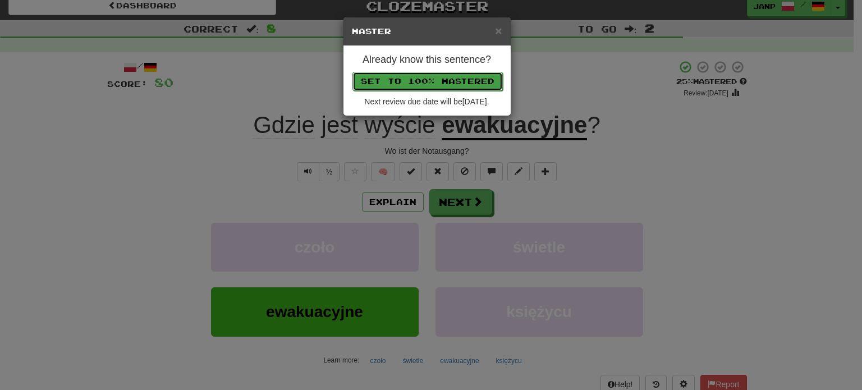
click at [423, 85] on button "Set to 100% Mastered" at bounding box center [428, 81] width 150 height 19
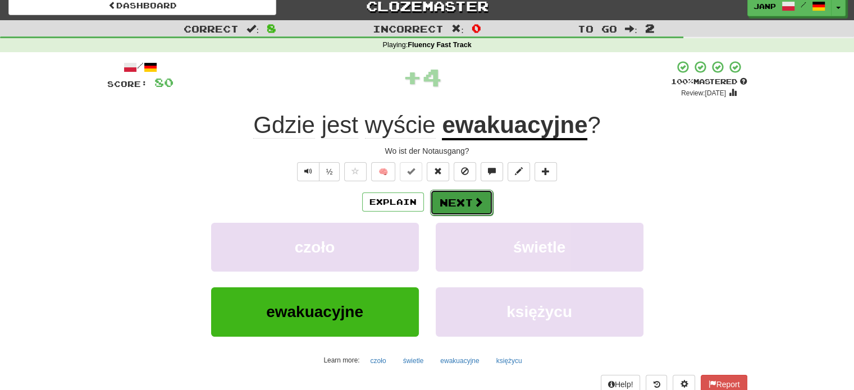
click at [464, 204] on button "Next" at bounding box center [461, 203] width 63 height 26
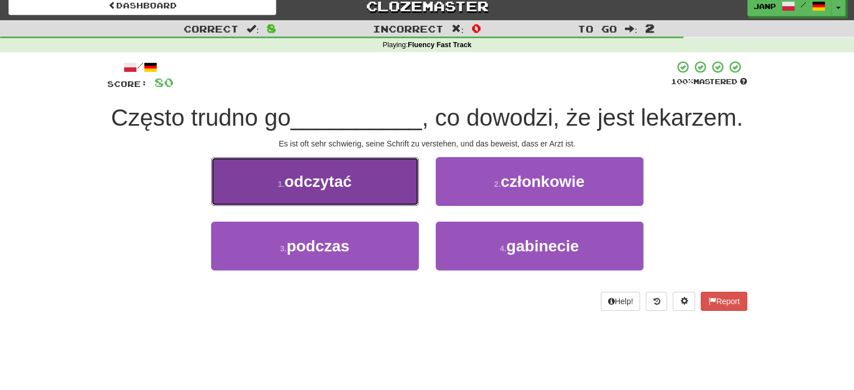
click at [391, 194] on button "1 . odczytać" at bounding box center [315, 181] width 208 height 49
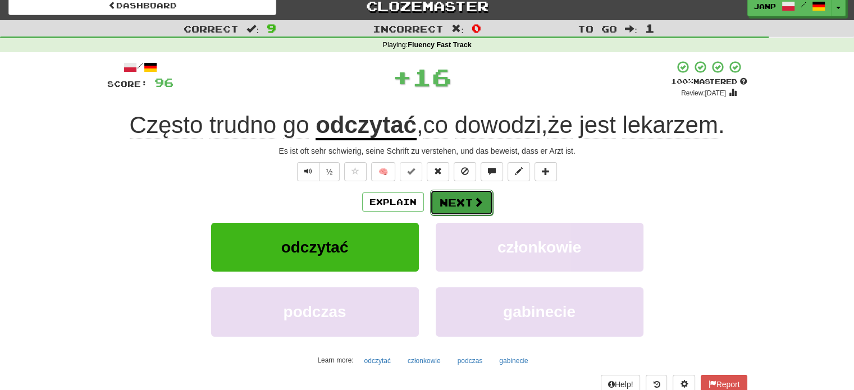
click at [451, 196] on button "Next" at bounding box center [461, 203] width 63 height 26
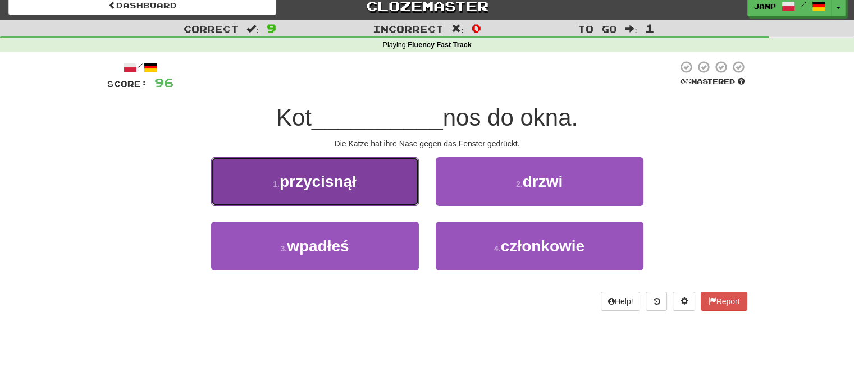
click at [397, 194] on button "1 . przycisnął" at bounding box center [315, 181] width 208 height 49
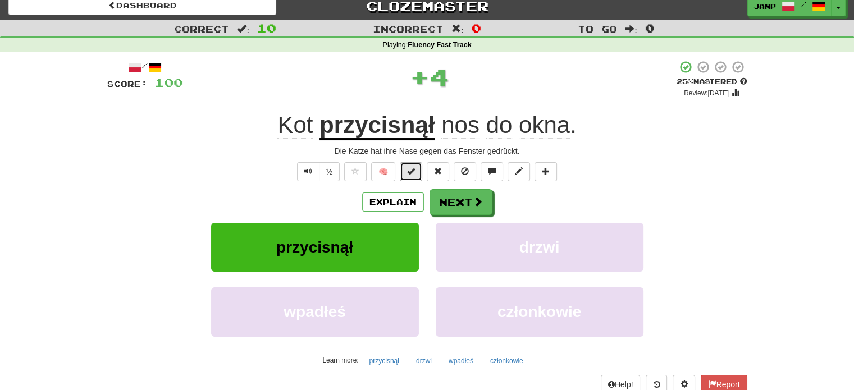
click at [411, 175] on span at bounding box center [411, 171] width 8 height 8
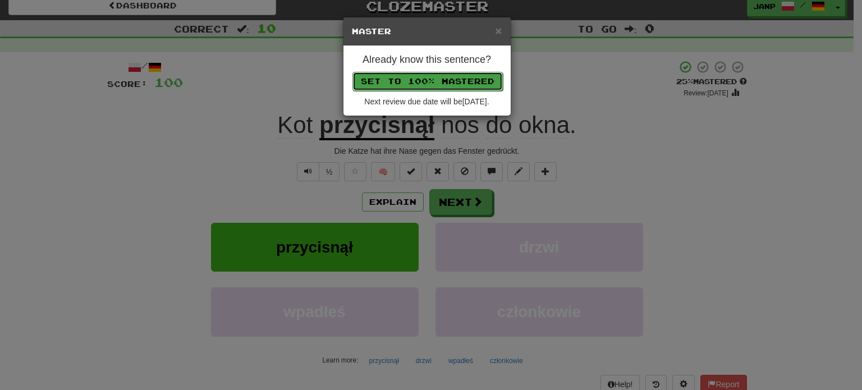
click at [409, 82] on button "Set to 100% Mastered" at bounding box center [428, 81] width 150 height 19
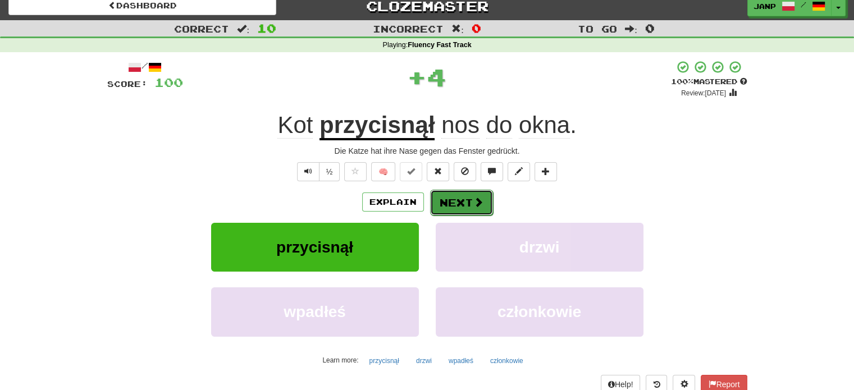
click at [447, 199] on button "Next" at bounding box center [461, 203] width 63 height 26
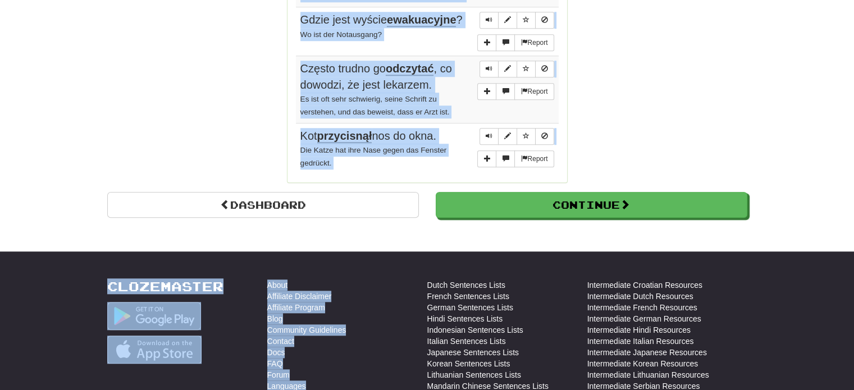
scroll to position [1029, 0]
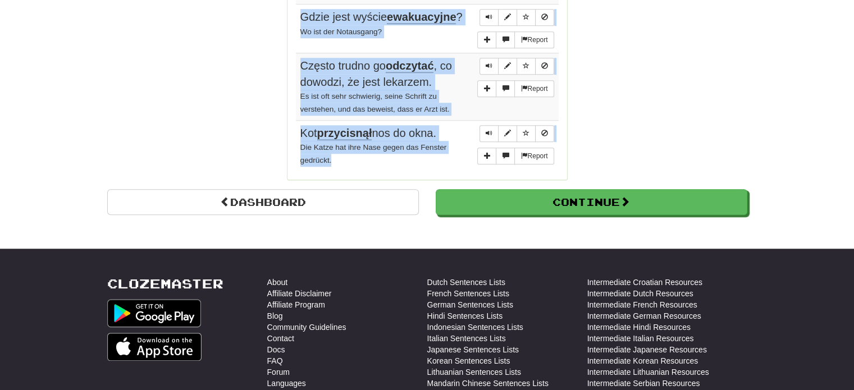
drag, startPoint x: 294, startPoint y: 208, endPoint x: 410, endPoint y: 140, distance: 135.1
copy div "Sentences: Report Konieczne jest, aby codziennie zrobić kilka ćwiczeń . Es ist …"
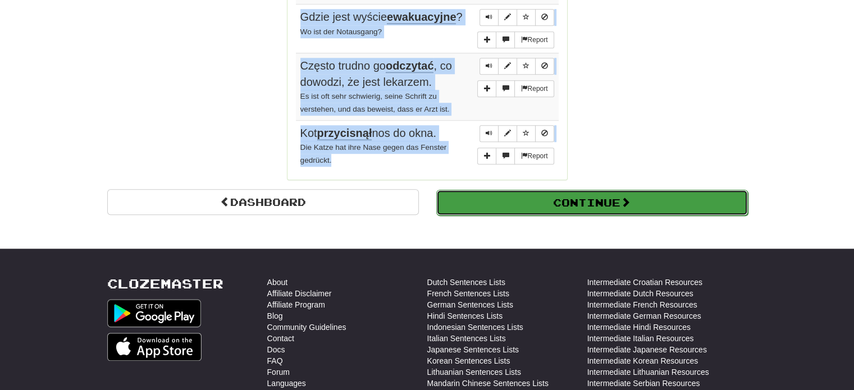
click at [568, 190] on button "Continue" at bounding box center [592, 203] width 312 height 26
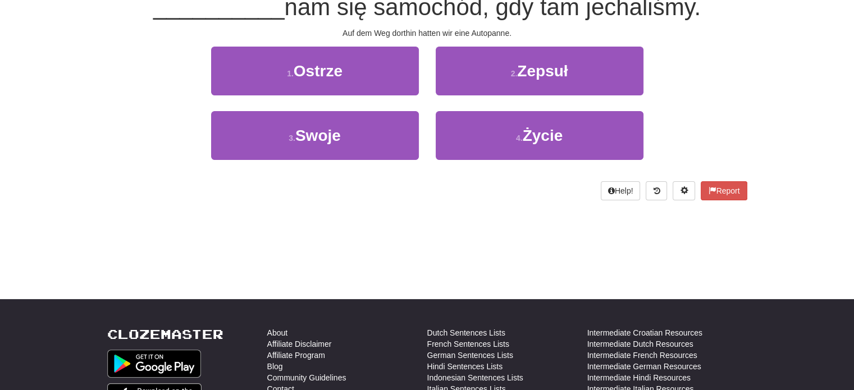
scroll to position [0, 0]
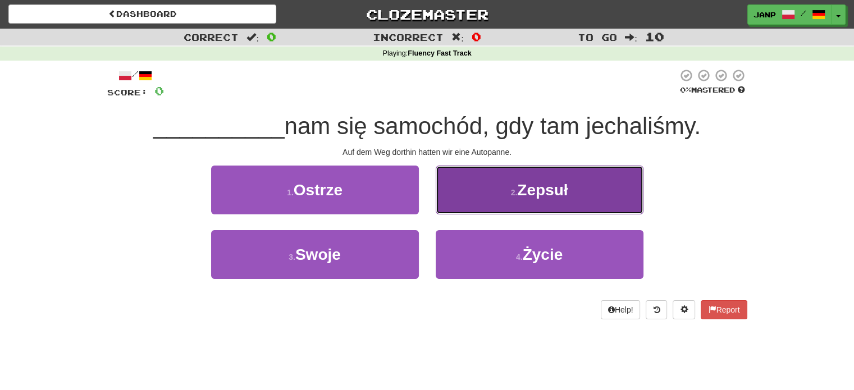
click at [511, 202] on button "2 . Zepsuł" at bounding box center [540, 190] width 208 height 49
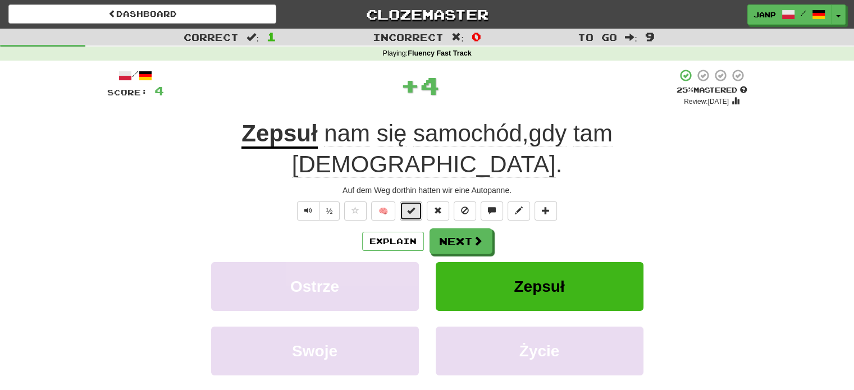
click at [405, 202] on button at bounding box center [411, 211] width 22 height 19
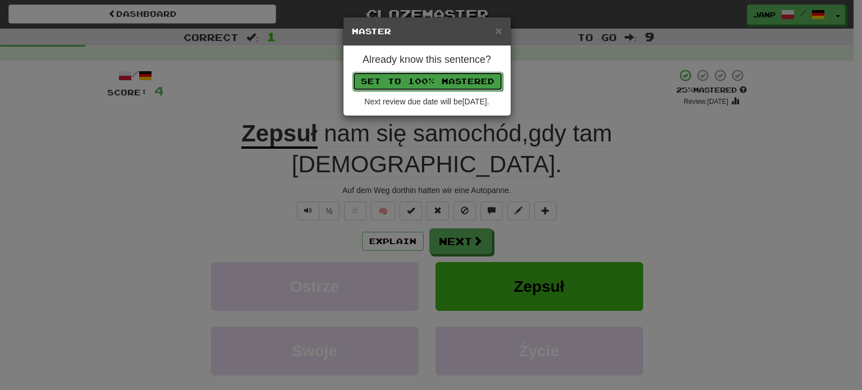
click at [445, 82] on button "Set to 100% Mastered" at bounding box center [428, 81] width 150 height 19
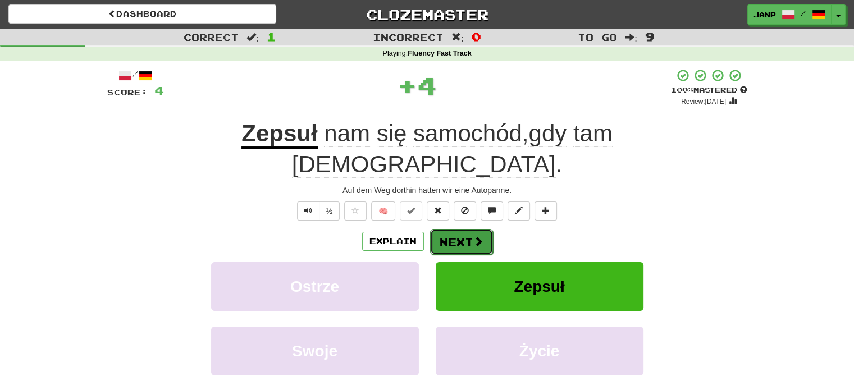
click at [463, 229] on button "Next" at bounding box center [461, 242] width 63 height 26
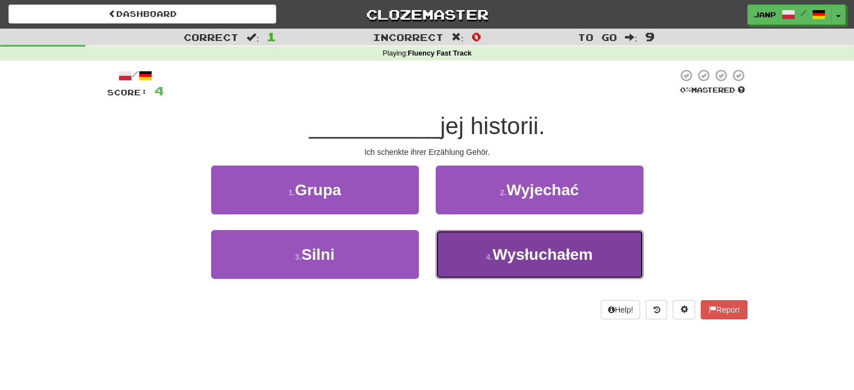
click at [492, 254] on small "4 ." at bounding box center [489, 257] width 7 height 9
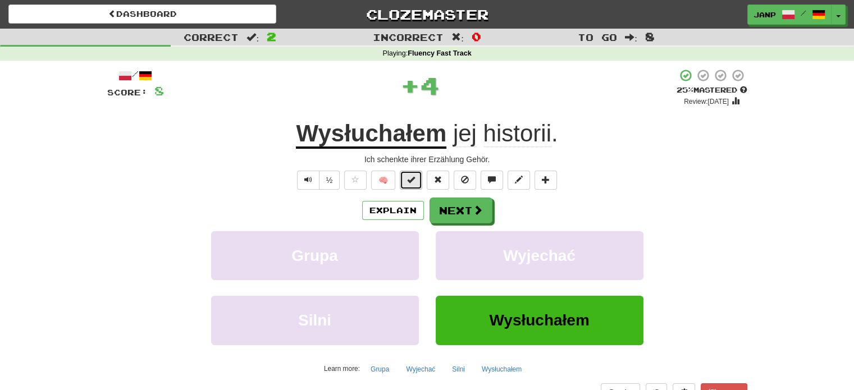
click at [416, 177] on button at bounding box center [411, 180] width 22 height 19
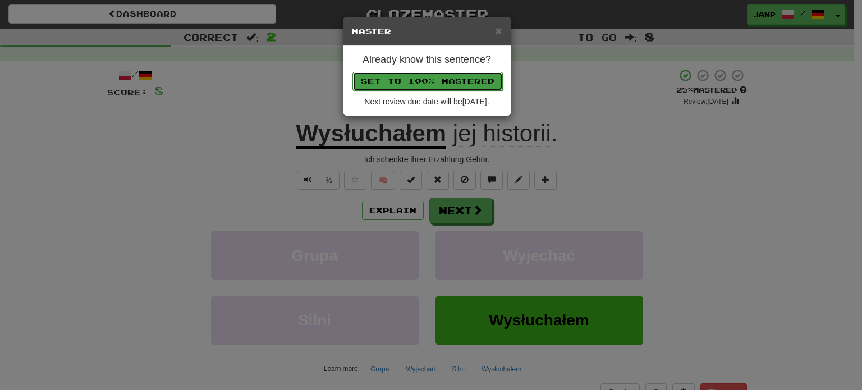
click at [454, 81] on button "Set to 100% Mastered" at bounding box center [428, 81] width 150 height 19
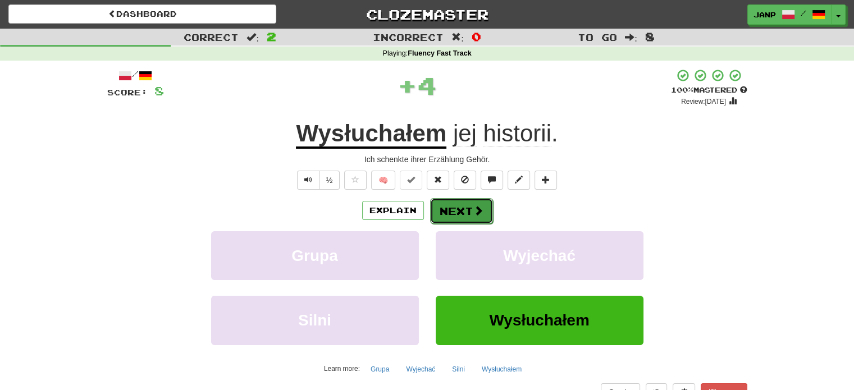
click at [470, 209] on button "Next" at bounding box center [461, 211] width 63 height 26
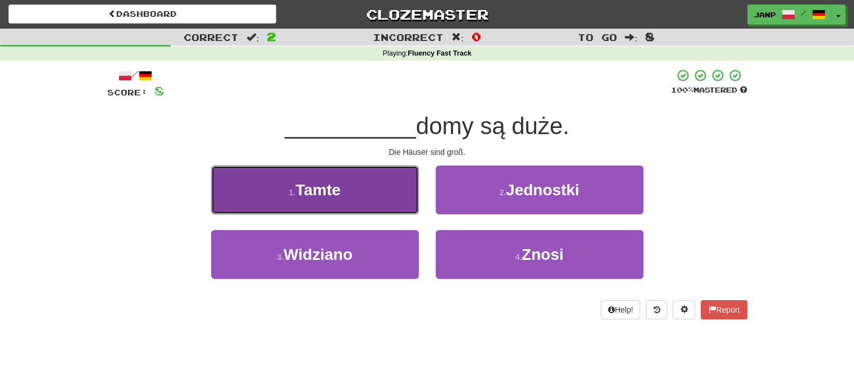
click at [382, 199] on button "1 . Tamte" at bounding box center [315, 190] width 208 height 49
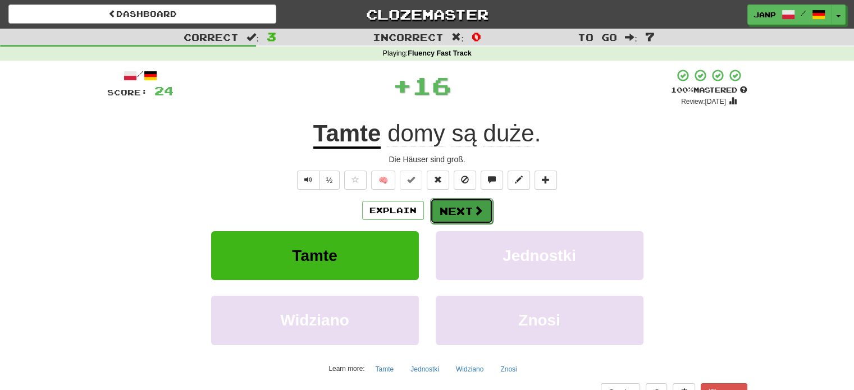
click at [451, 211] on button "Next" at bounding box center [461, 211] width 63 height 26
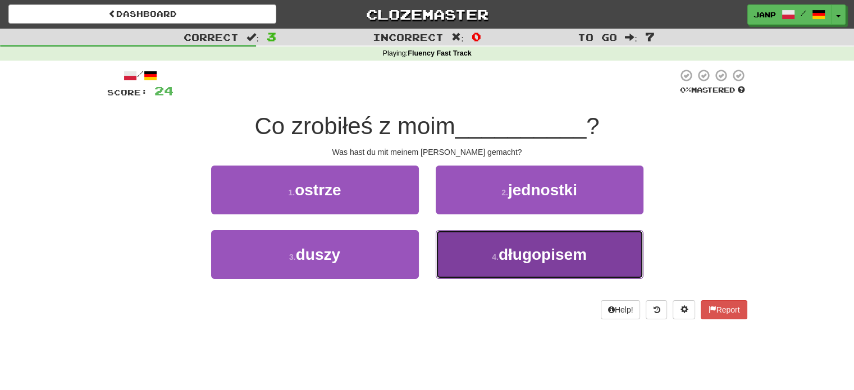
click at [584, 257] on span "długopisem" at bounding box center [542, 254] width 88 height 17
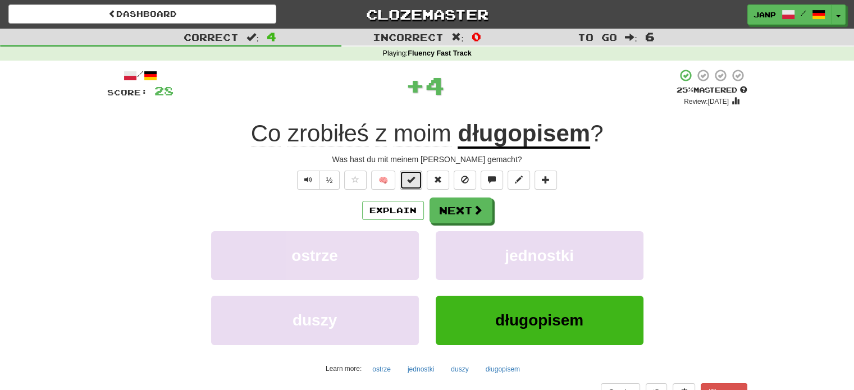
click at [421, 178] on button at bounding box center [411, 180] width 22 height 19
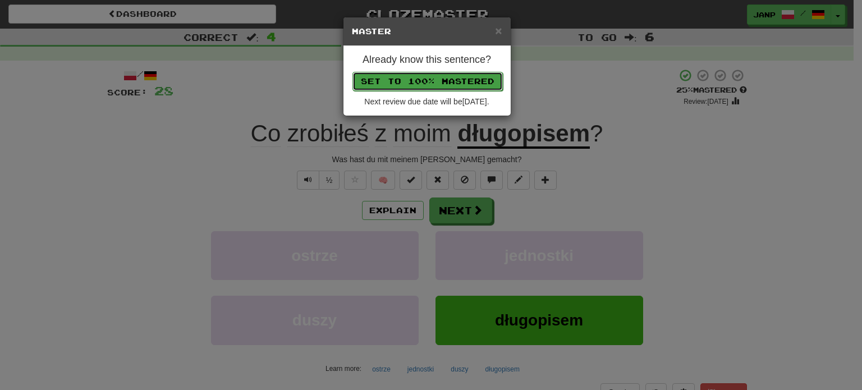
click at [449, 78] on button "Set to 100% Mastered" at bounding box center [428, 81] width 150 height 19
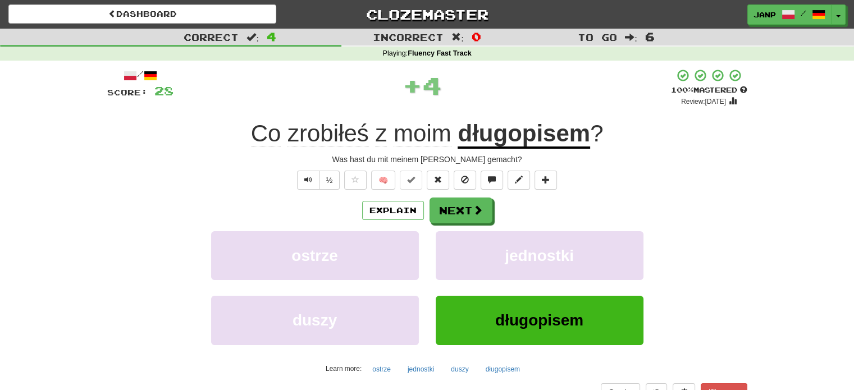
click at [495, 213] on div "Explain Next" at bounding box center [427, 211] width 640 height 26
click at [482, 212] on button "Next" at bounding box center [461, 211] width 63 height 26
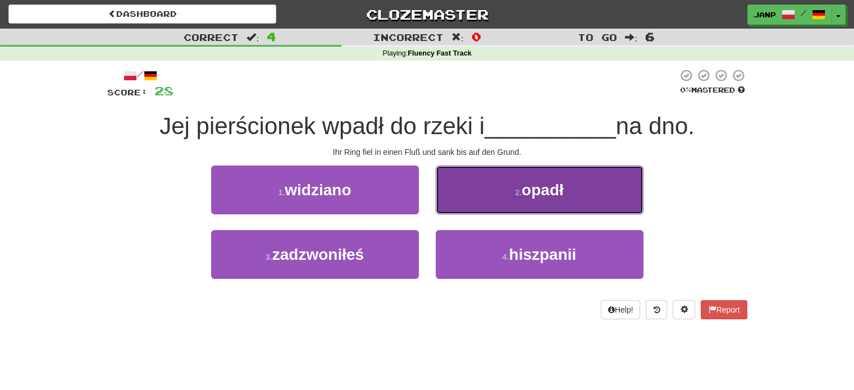
click at [579, 191] on button "2 . opadł" at bounding box center [540, 190] width 208 height 49
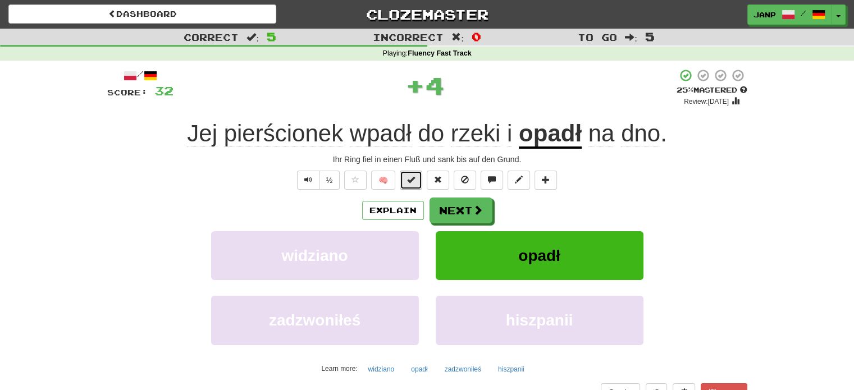
click at [406, 174] on button at bounding box center [411, 180] width 22 height 19
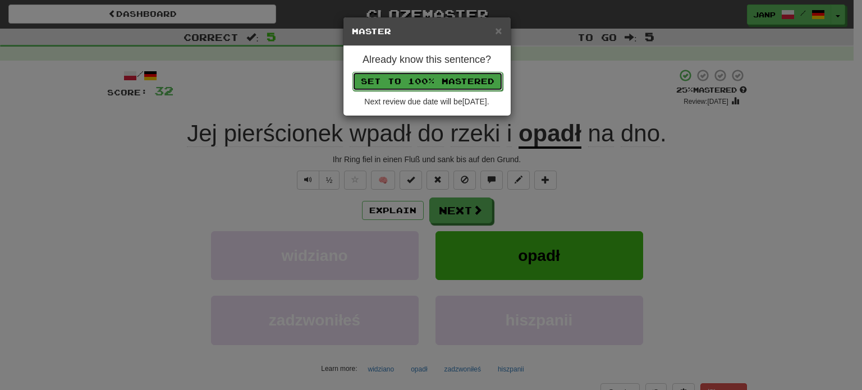
click at [443, 72] on button "Set to 100% Mastered" at bounding box center [428, 81] width 150 height 19
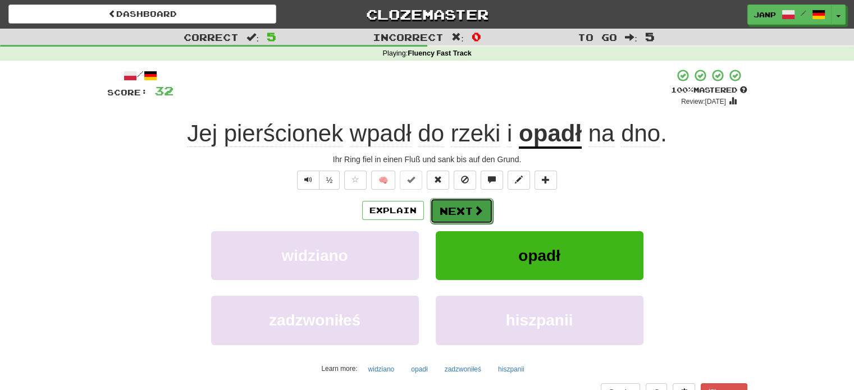
click at [478, 207] on span at bounding box center [478, 210] width 10 height 10
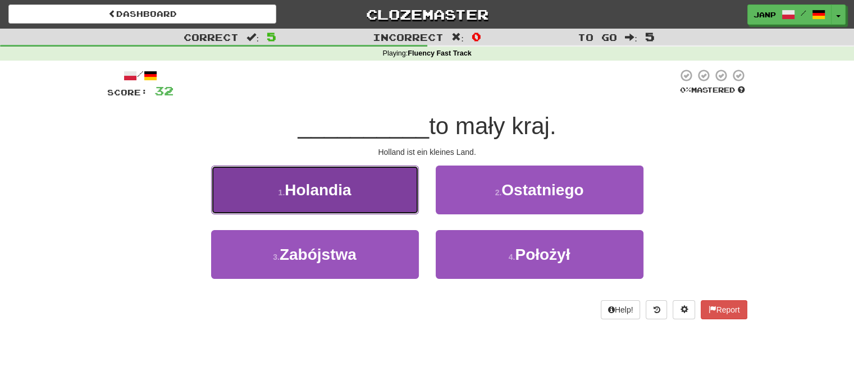
click at [344, 211] on button "1 . Holandia" at bounding box center [315, 190] width 208 height 49
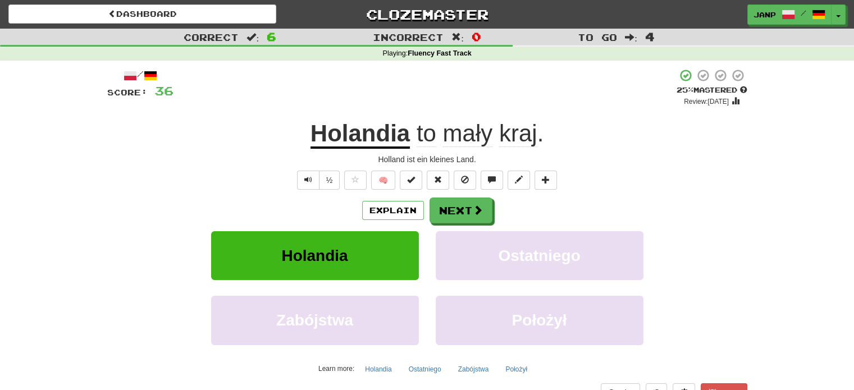
click at [769, 143] on div "Correct : 6 Incorrect : 0 To go : 4 Playing : Fluency Fast Track / Score: 36 + …" at bounding box center [427, 233] width 854 height 408
click at [469, 211] on button "Next" at bounding box center [461, 211] width 63 height 26
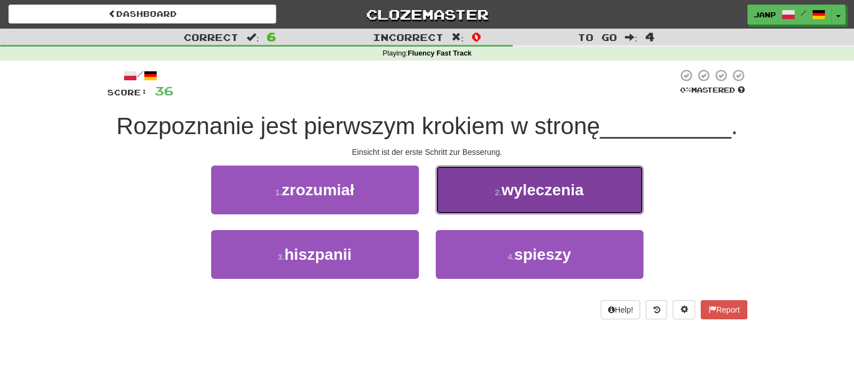
click at [582, 200] on button "2 . wyleczenia" at bounding box center [540, 190] width 208 height 49
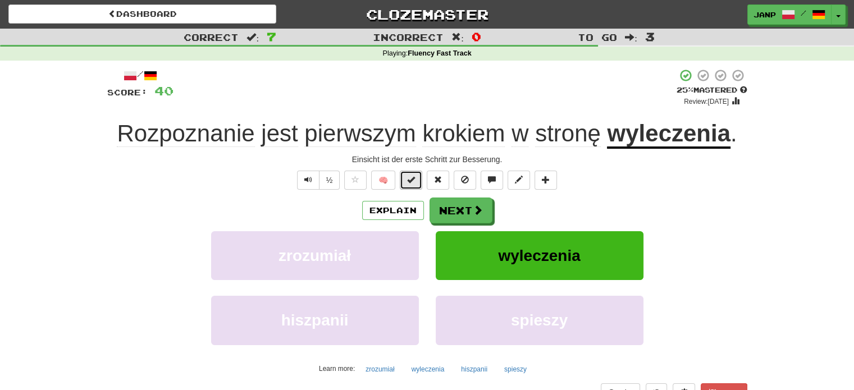
click at [414, 179] on span at bounding box center [411, 180] width 8 height 8
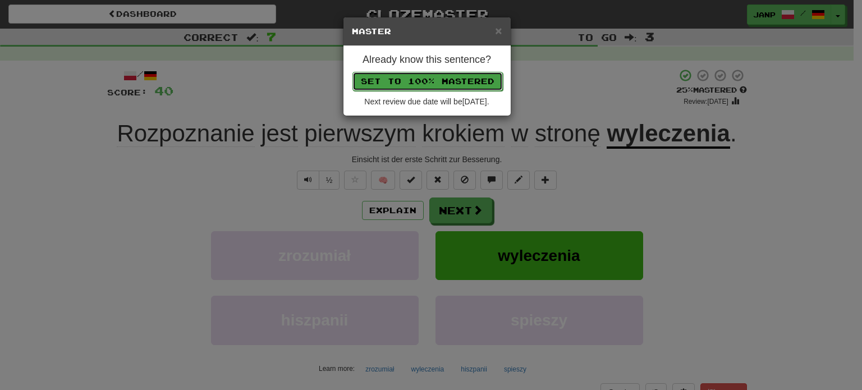
click at [457, 80] on button "Set to 100% Mastered" at bounding box center [428, 81] width 150 height 19
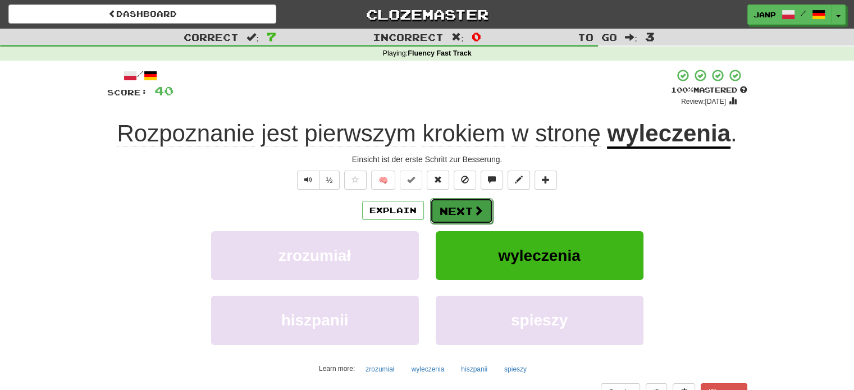
click at [484, 213] on button "Next" at bounding box center [461, 211] width 63 height 26
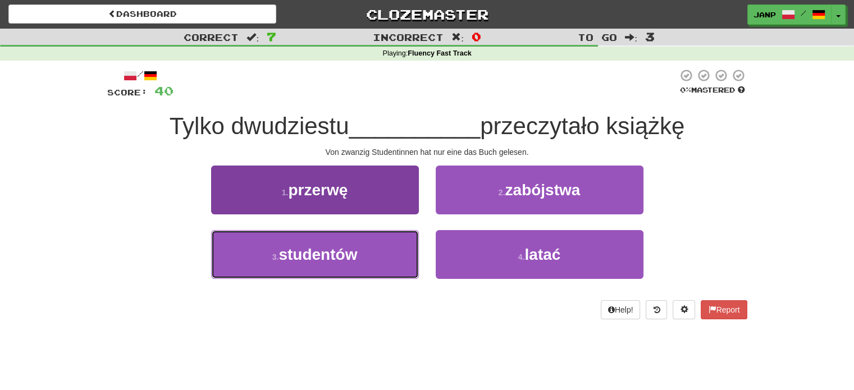
drag, startPoint x: 360, startPoint y: 251, endPoint x: 393, endPoint y: 231, distance: 39.3
click at [360, 251] on button "3 . studentów" at bounding box center [315, 254] width 208 height 49
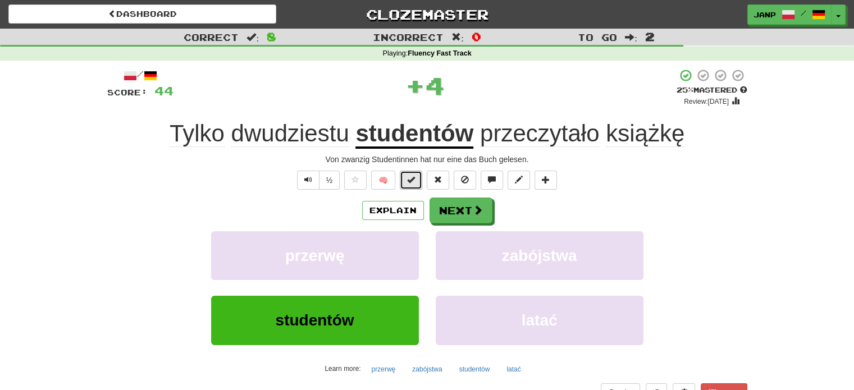
click at [415, 185] on button at bounding box center [411, 180] width 22 height 19
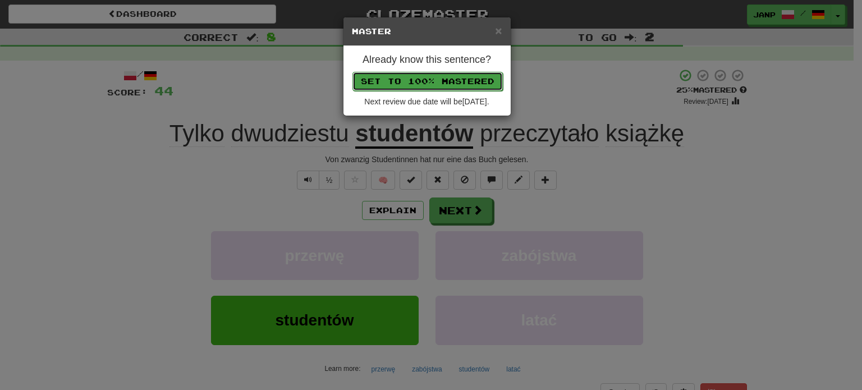
click at [452, 76] on button "Set to 100% Mastered" at bounding box center [428, 81] width 150 height 19
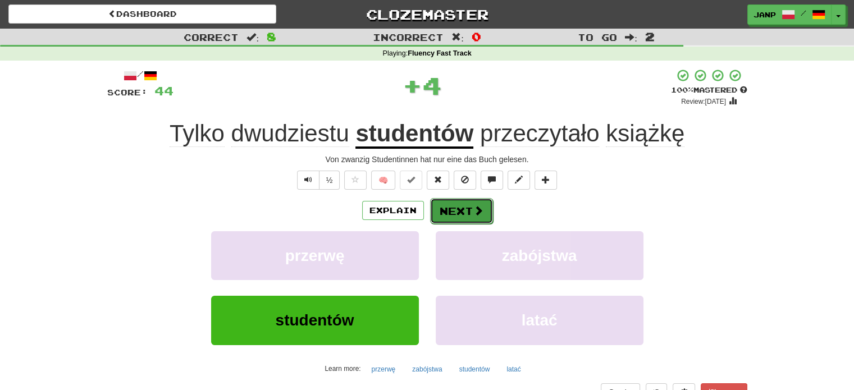
click at [486, 213] on button "Next" at bounding box center [461, 211] width 63 height 26
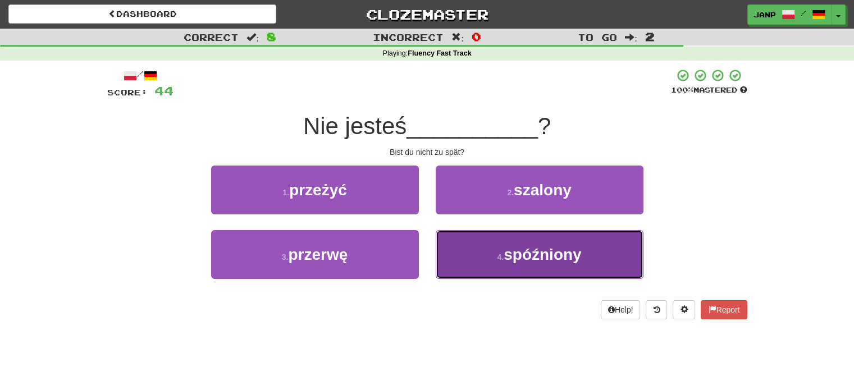
click at [503, 257] on small "4 ." at bounding box center [500, 257] width 7 height 9
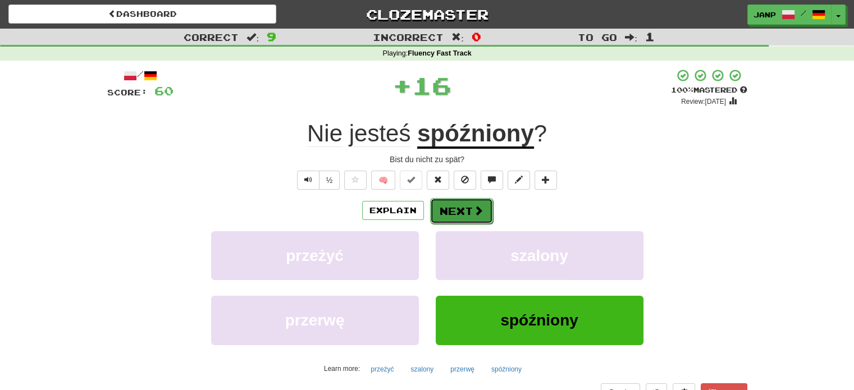
click at [474, 216] on span at bounding box center [478, 210] width 10 height 10
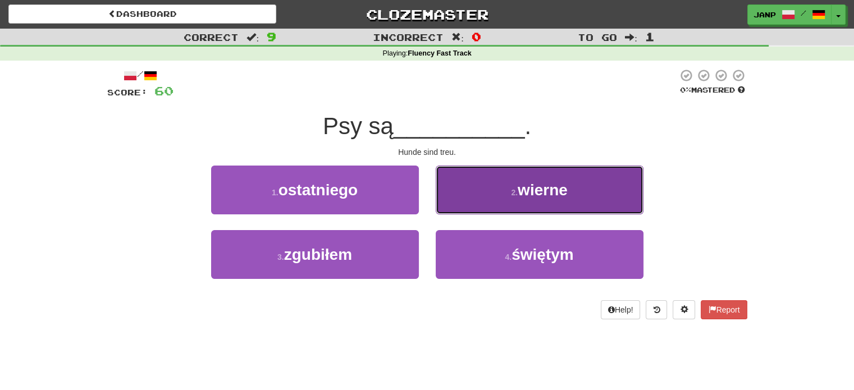
click at [481, 196] on button "2 . wierne" at bounding box center [540, 190] width 208 height 49
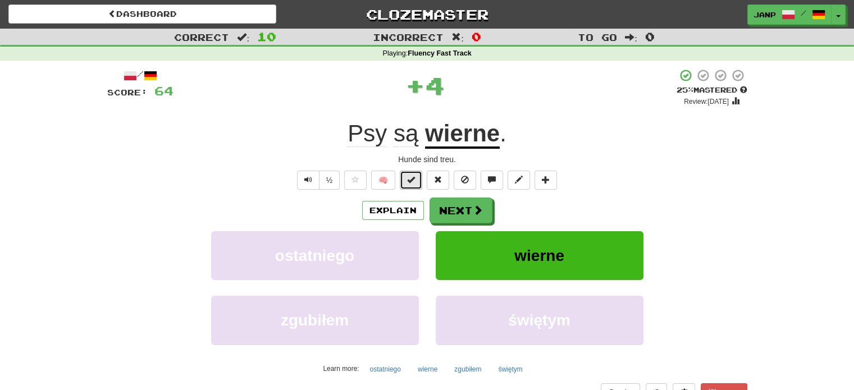
click at [410, 183] on span at bounding box center [411, 180] width 8 height 8
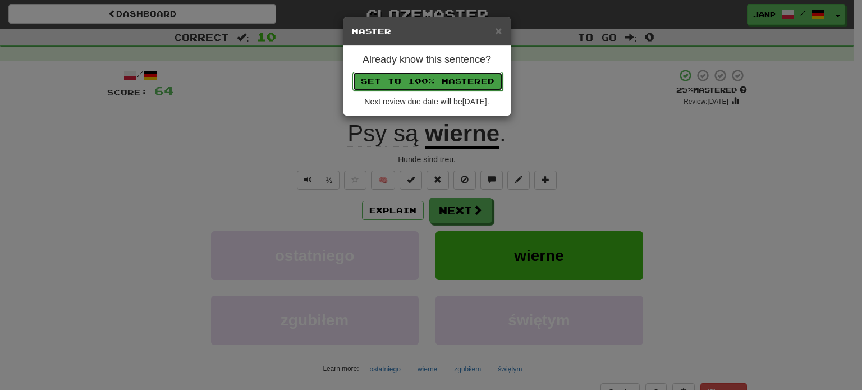
click at [442, 78] on button "Set to 100% Mastered" at bounding box center [428, 81] width 150 height 19
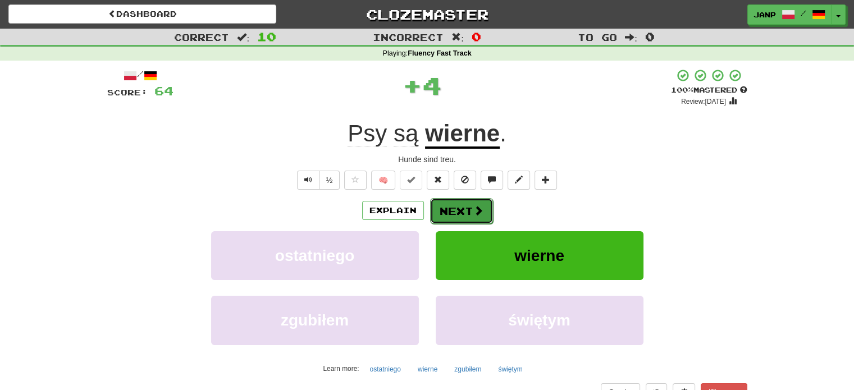
click at [465, 208] on button "Next" at bounding box center [461, 211] width 63 height 26
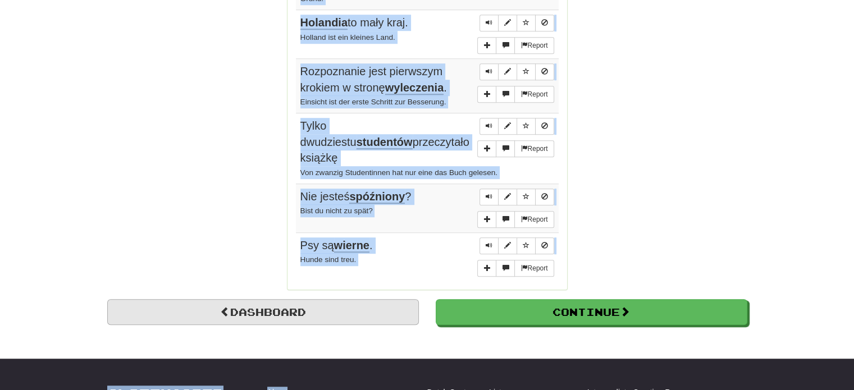
scroll to position [866, 0]
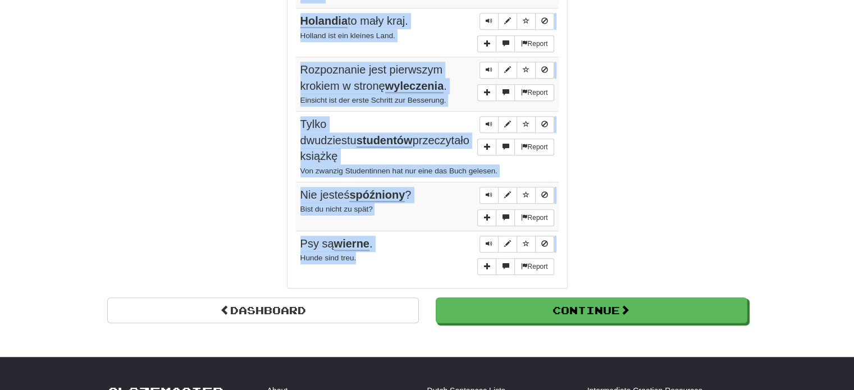
drag, startPoint x: 292, startPoint y: 106, endPoint x: 418, endPoint y: 254, distance: 194.0
copy div "Sentences: Report Zepsuł nam się samochód, gdy tam jechaliśmy. Auf dem Weg dort…"
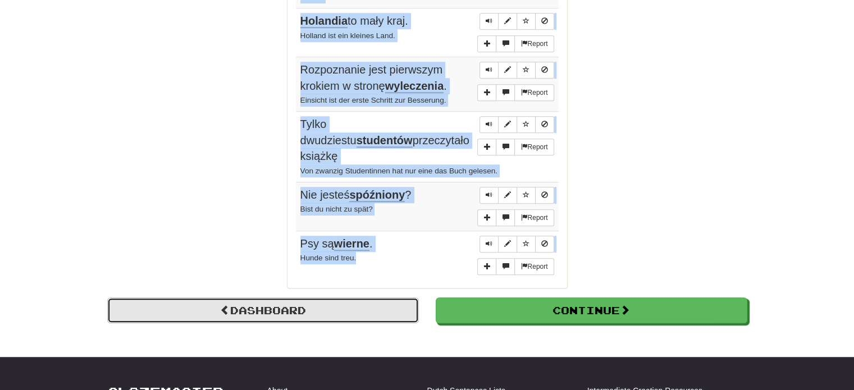
click at [346, 306] on link "Dashboard" at bounding box center [263, 311] width 312 height 26
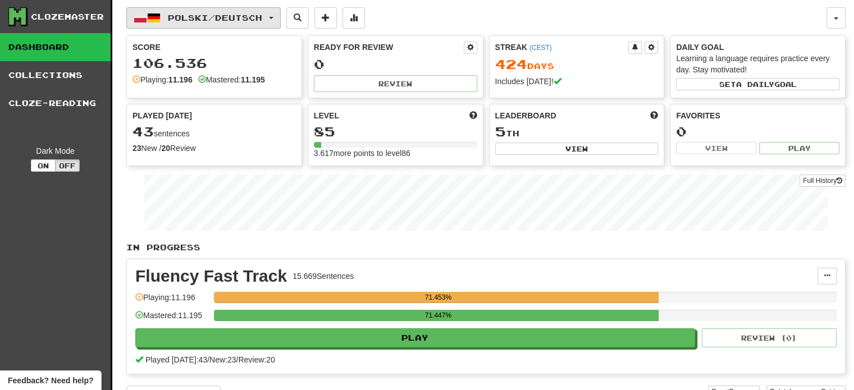
click at [251, 15] on span "Polski / Deutsch" at bounding box center [215, 18] width 94 height 10
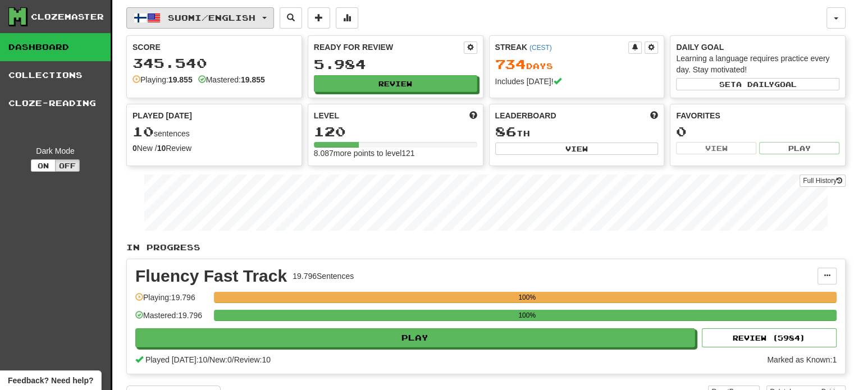
click at [221, 11] on button "Suomi / English" at bounding box center [200, 17] width 148 height 21
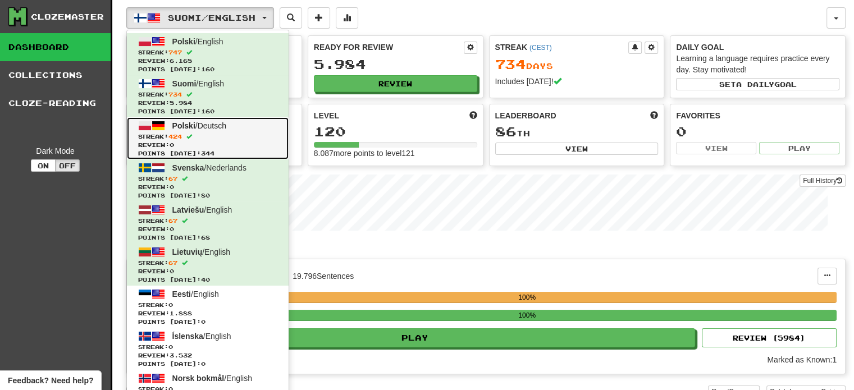
click at [211, 141] on span "Review: 0" at bounding box center [207, 145] width 139 height 8
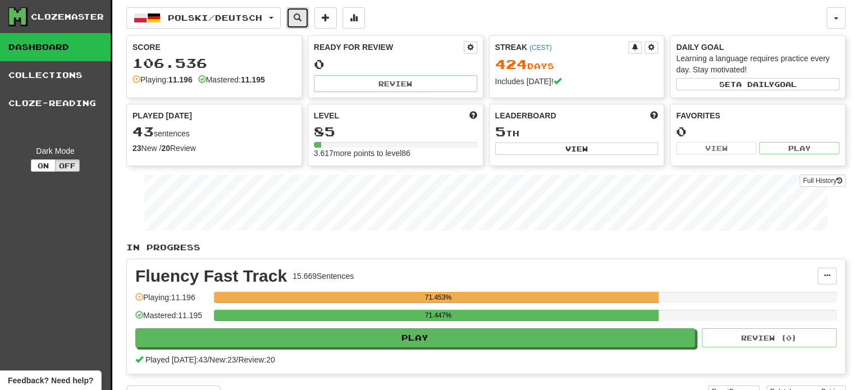
click at [301, 13] on button at bounding box center [297, 17] width 22 height 21
select select "****"
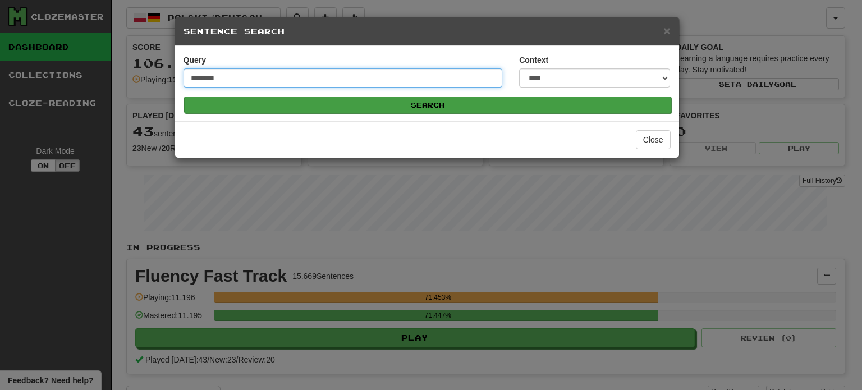
type input "********"
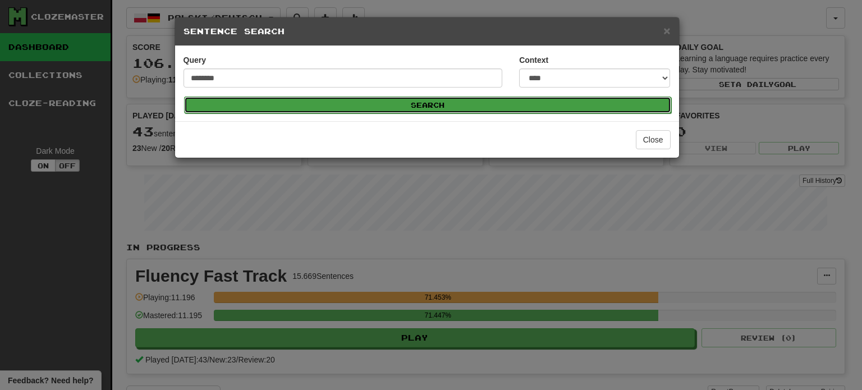
click at [437, 103] on button "Search" at bounding box center [427, 105] width 487 height 17
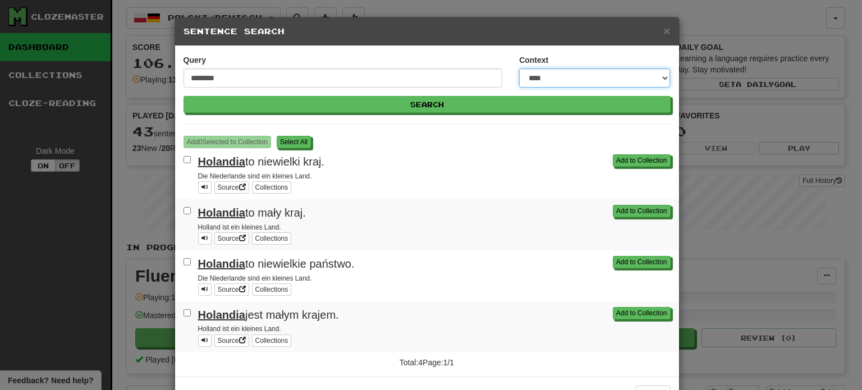
click at [541, 76] on select "**********" at bounding box center [594, 77] width 151 height 19
click at [519, 68] on select "**********" at bounding box center [594, 77] width 151 height 19
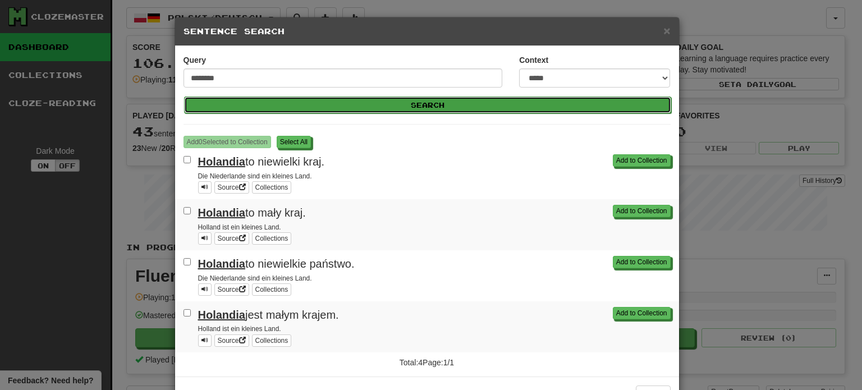
click at [501, 105] on button "Search" at bounding box center [427, 105] width 487 height 17
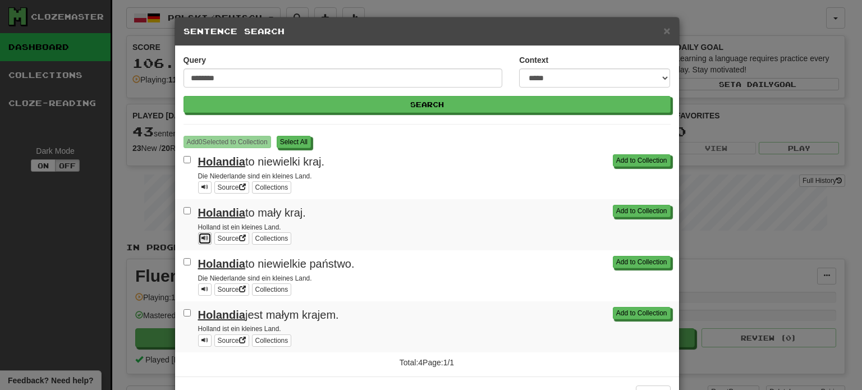
click at [198, 236] on button at bounding box center [204, 238] width 13 height 12
click at [541, 79] on select "**********" at bounding box center [594, 77] width 151 height 19
click at [519, 68] on select "**********" at bounding box center [594, 77] width 151 height 19
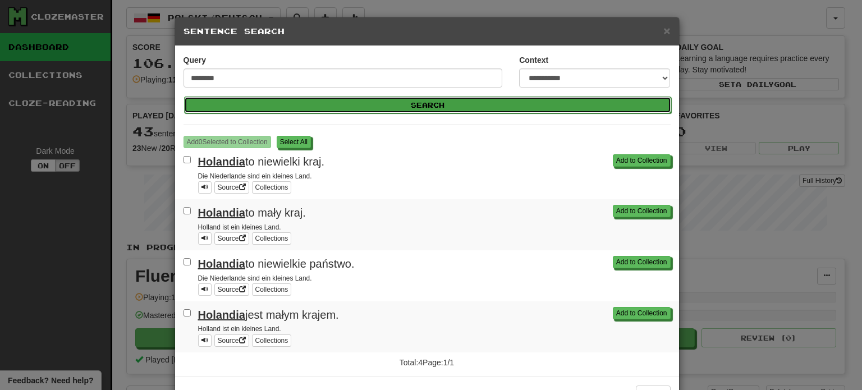
click at [481, 103] on button "Search" at bounding box center [427, 105] width 487 height 17
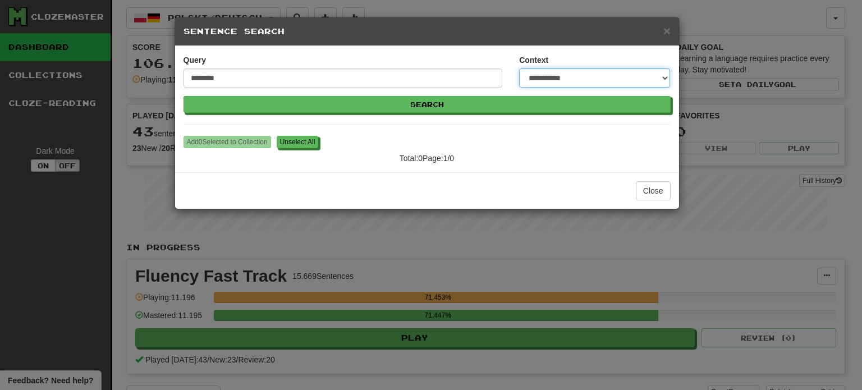
click at [610, 74] on select "**********" at bounding box center [594, 77] width 151 height 19
select select "****"
click at [519, 68] on select "**********" at bounding box center [594, 77] width 151 height 19
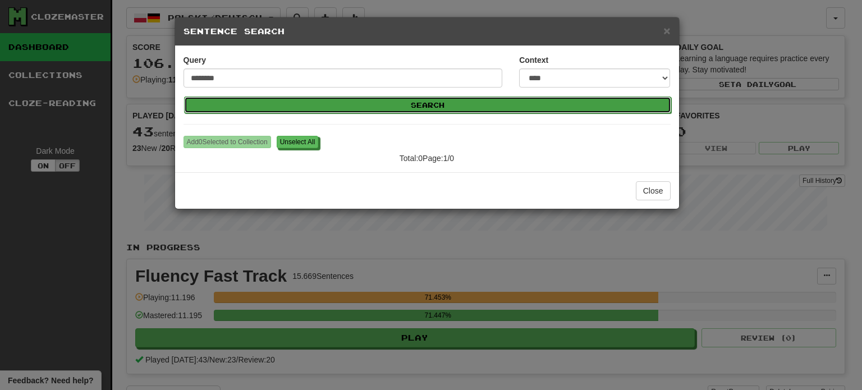
click at [434, 107] on button "Search" at bounding box center [427, 105] width 487 height 17
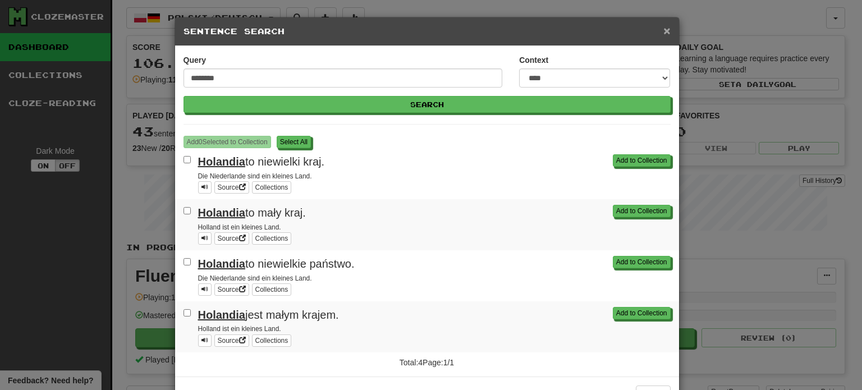
click at [665, 29] on span "×" at bounding box center [667, 30] width 7 height 13
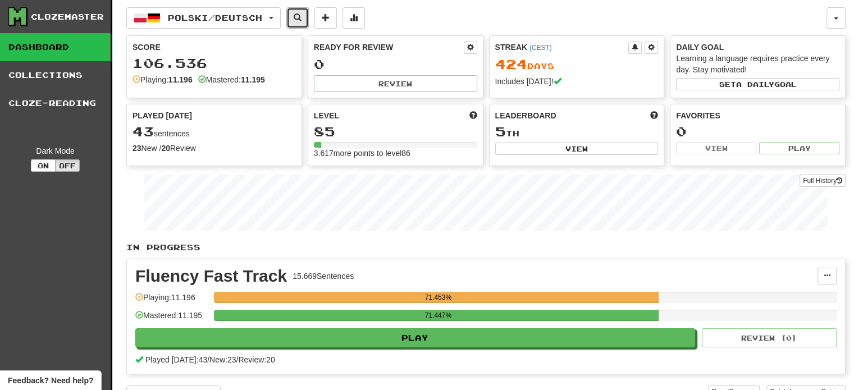
click at [301, 14] on button at bounding box center [297, 17] width 22 height 21
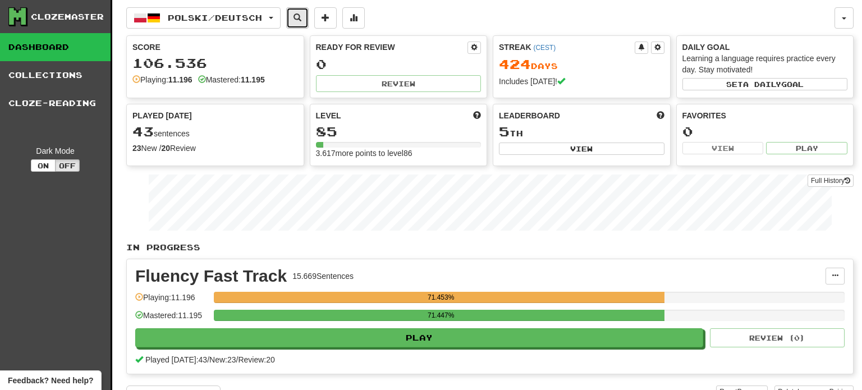
select select "****"
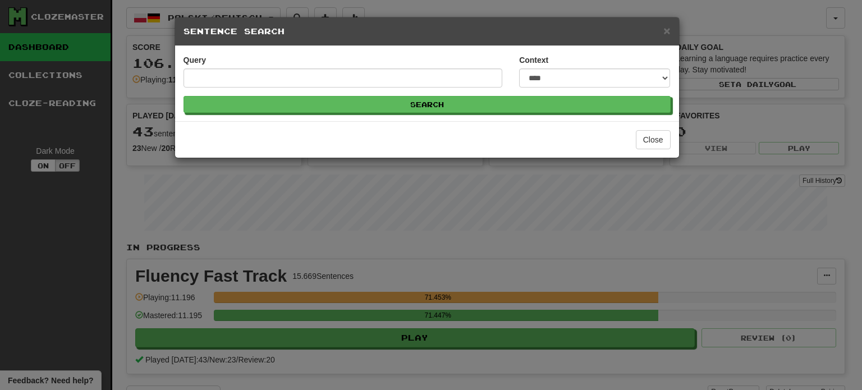
click at [662, 26] on h5 "Sentence Search" at bounding box center [427, 31] width 487 height 11
click at [667, 33] on span "×" at bounding box center [667, 30] width 7 height 13
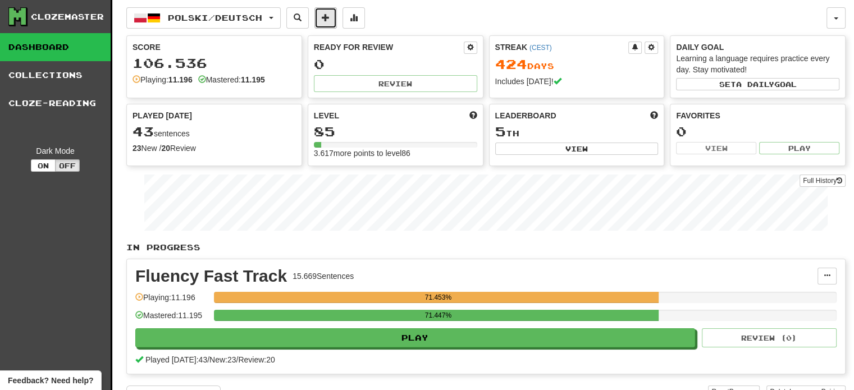
click at [330, 16] on span at bounding box center [326, 17] width 8 height 8
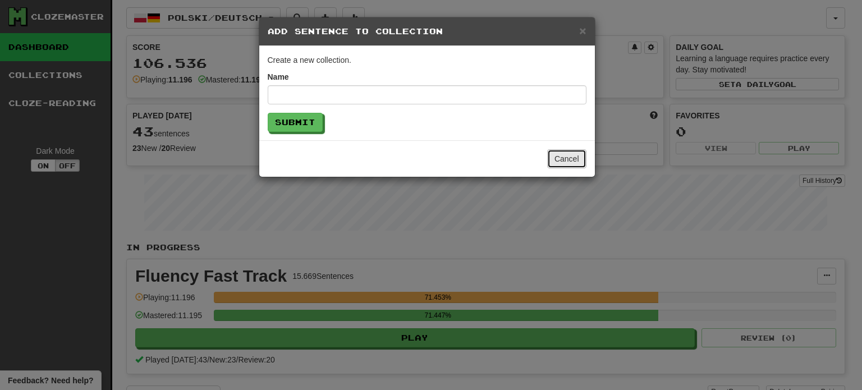
click at [559, 163] on button "Cancel" at bounding box center [566, 158] width 39 height 19
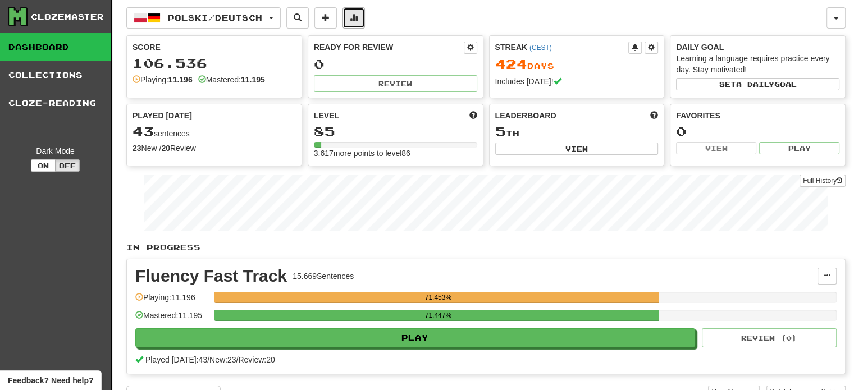
click at [365, 24] on button at bounding box center [353, 17] width 22 height 21
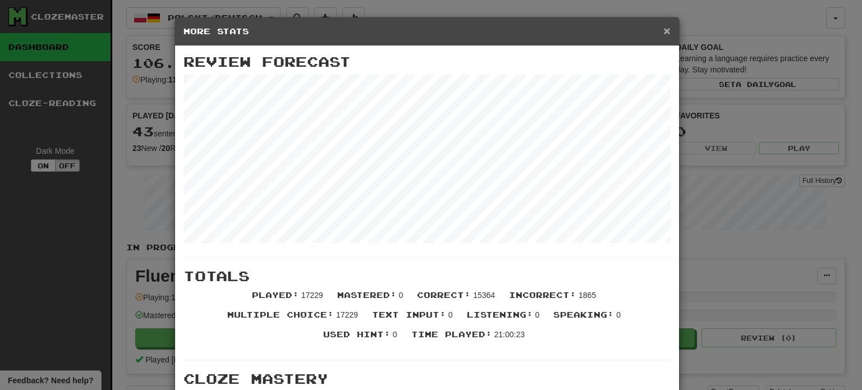
click at [664, 29] on span "×" at bounding box center [667, 30] width 7 height 13
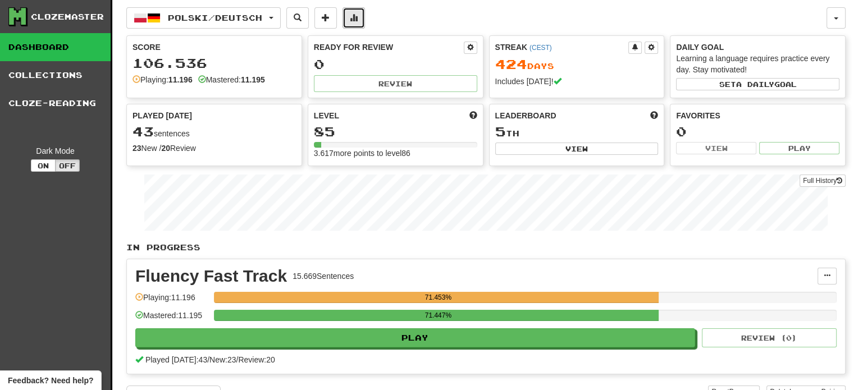
click at [364, 24] on button at bounding box center [353, 17] width 22 height 21
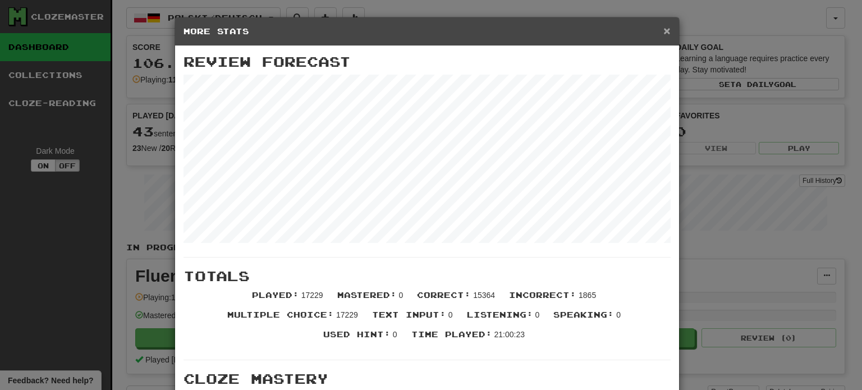
click at [664, 28] on span "×" at bounding box center [667, 30] width 7 height 13
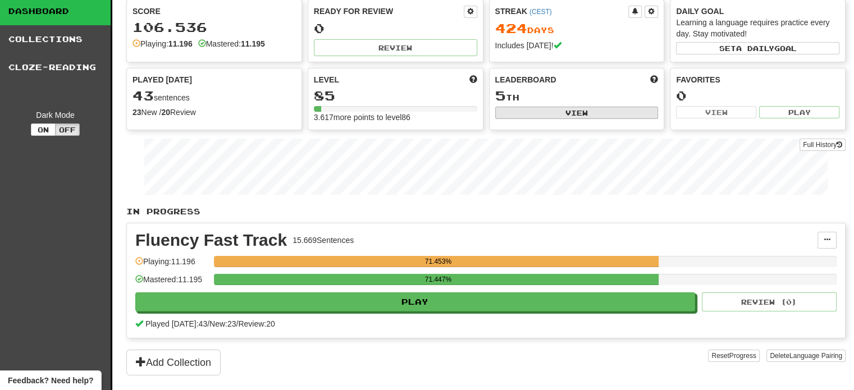
scroll to position [56, 0]
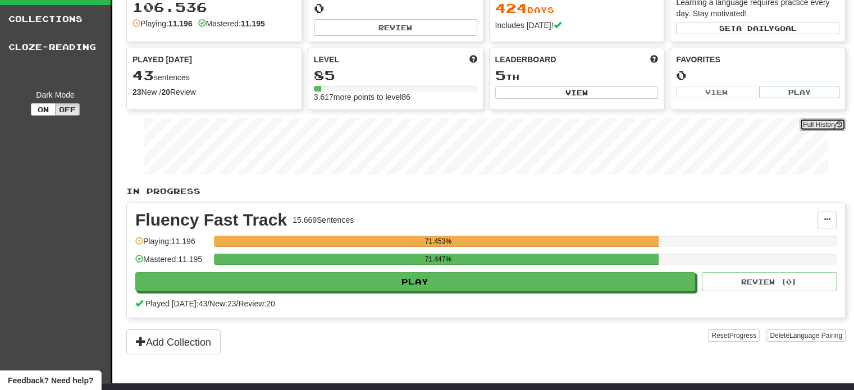
click at [827, 122] on link "Full History" at bounding box center [822, 124] width 46 height 12
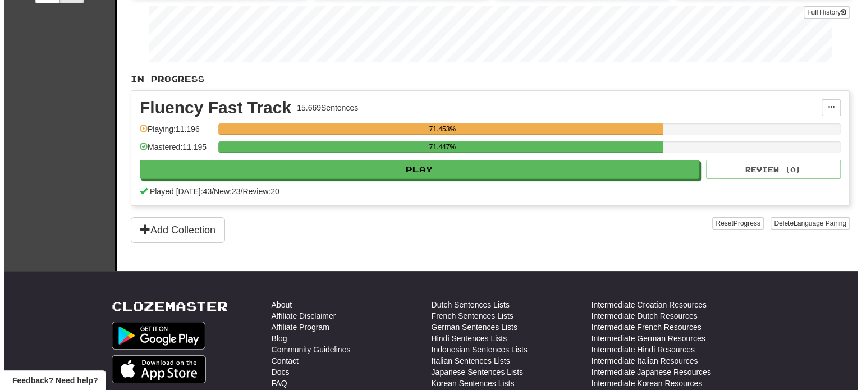
scroll to position [0, 0]
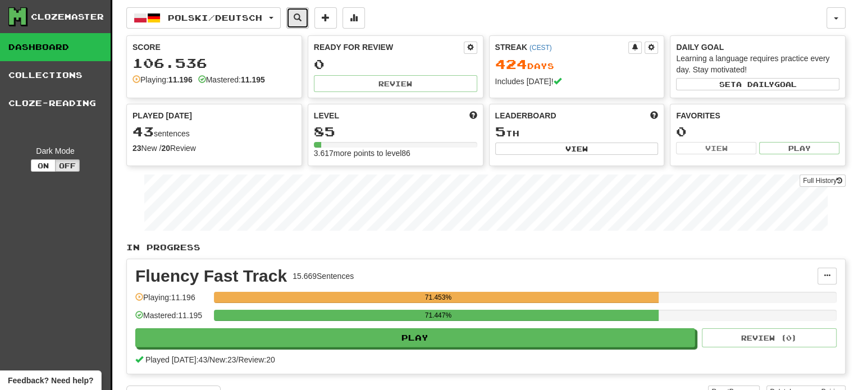
click at [301, 21] on span at bounding box center [298, 17] width 8 height 8
select select "****"
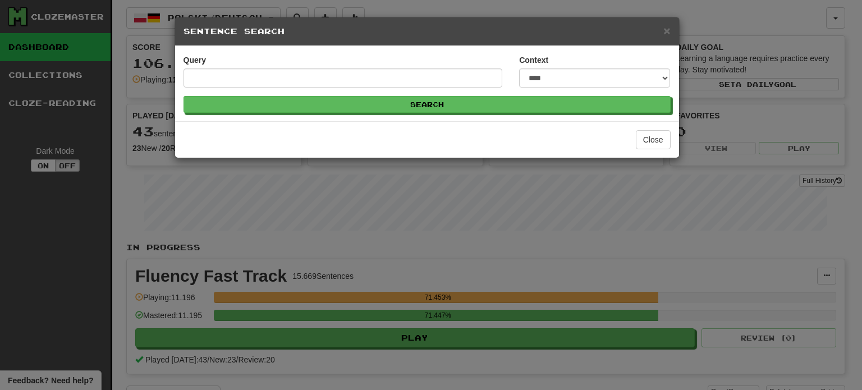
click at [313, 62] on div "Query" at bounding box center [343, 70] width 319 height 33
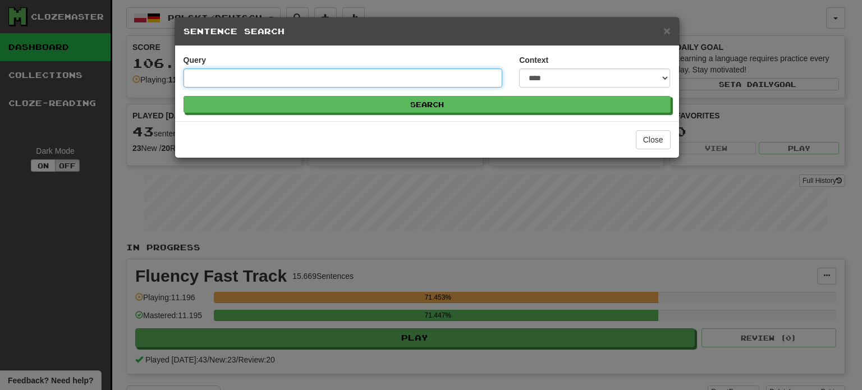
click at [370, 83] on input "Query" at bounding box center [343, 77] width 319 height 19
